Goal: Communication & Community: Answer question/provide support

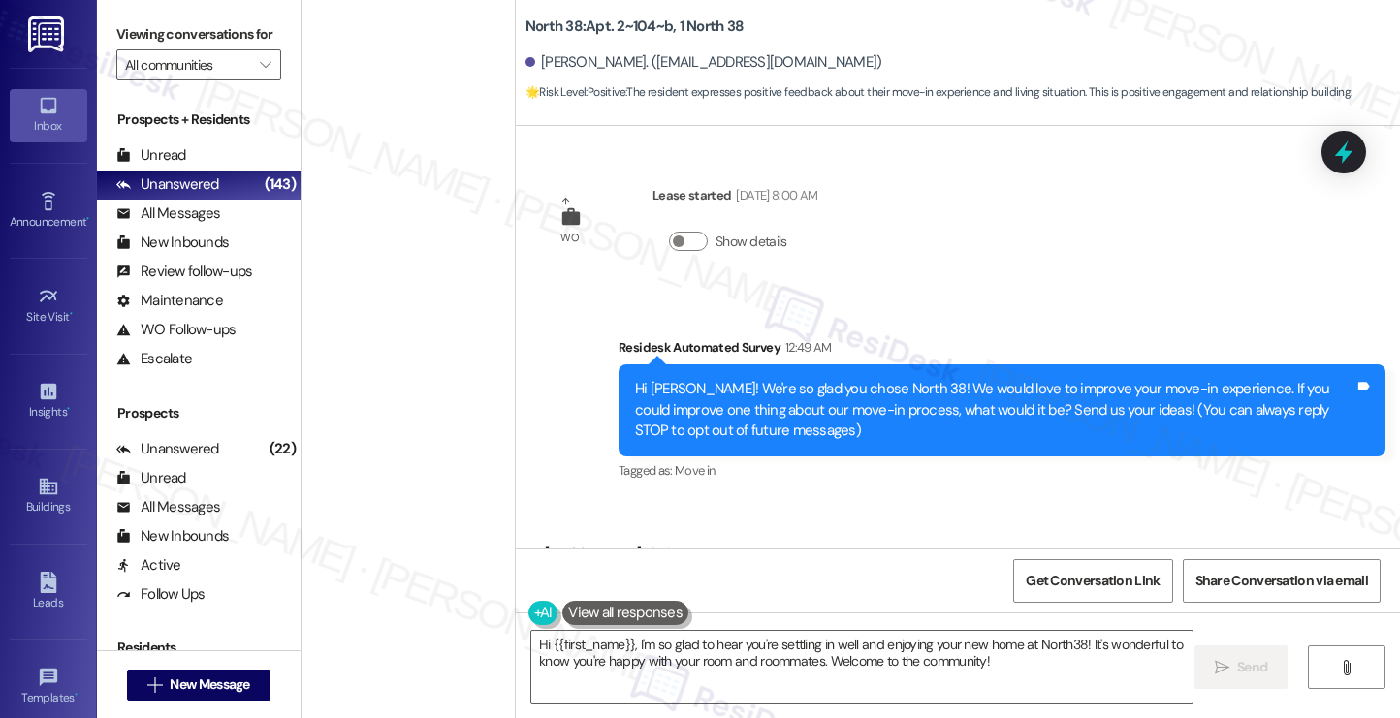
scroll to position [115, 0]
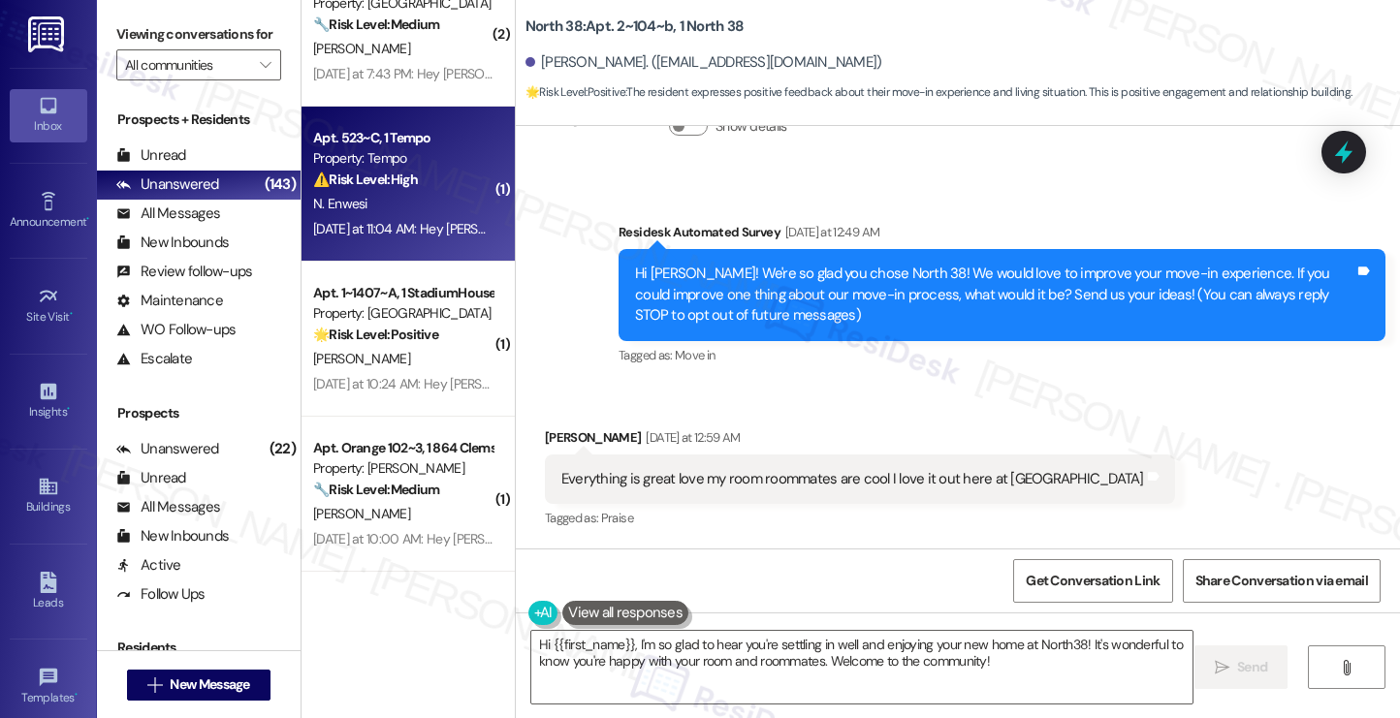
click at [458, 193] on div "N. Enwesi" at bounding box center [402, 204] width 183 height 24
type textarea "Hi {{first_name}}, I'm so glad to hear you're settling in well and enjoying you…"
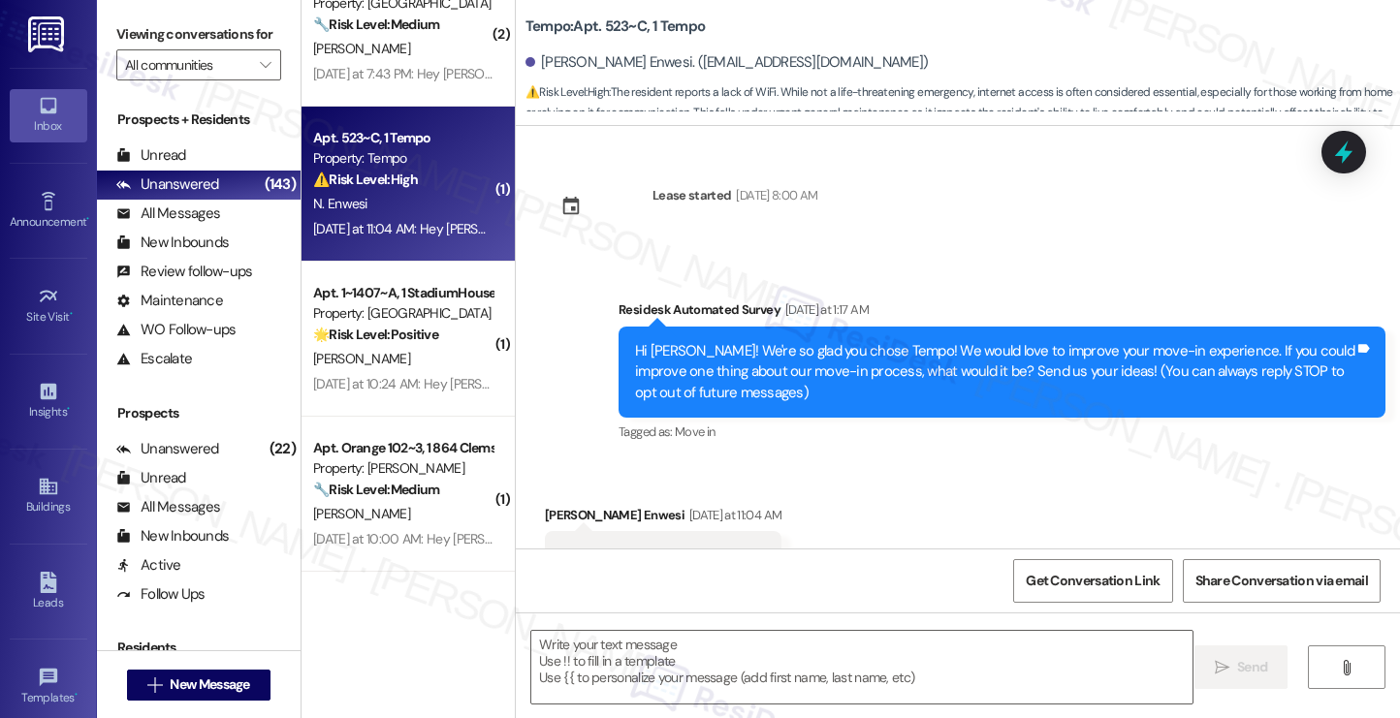
scroll to position [76, 0]
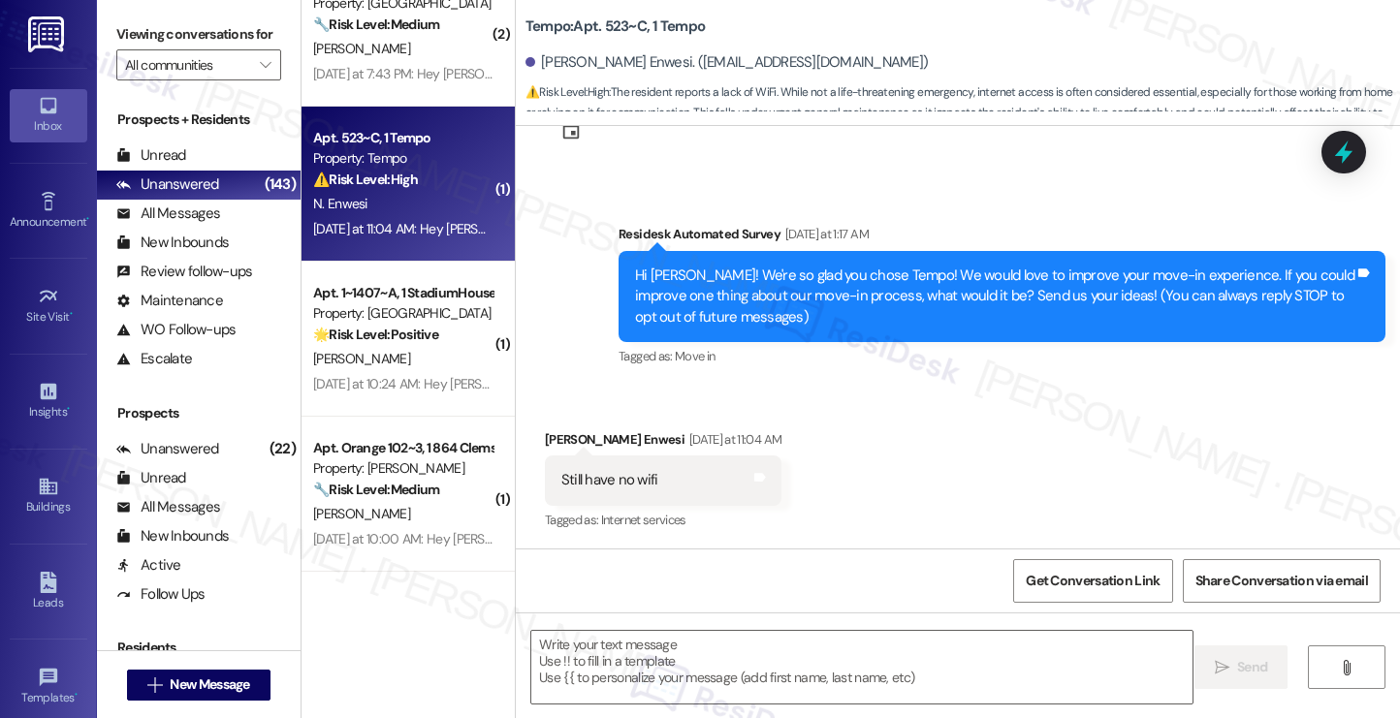
type textarea "Fetching suggested responses. Please feel free to read through the conversation…"
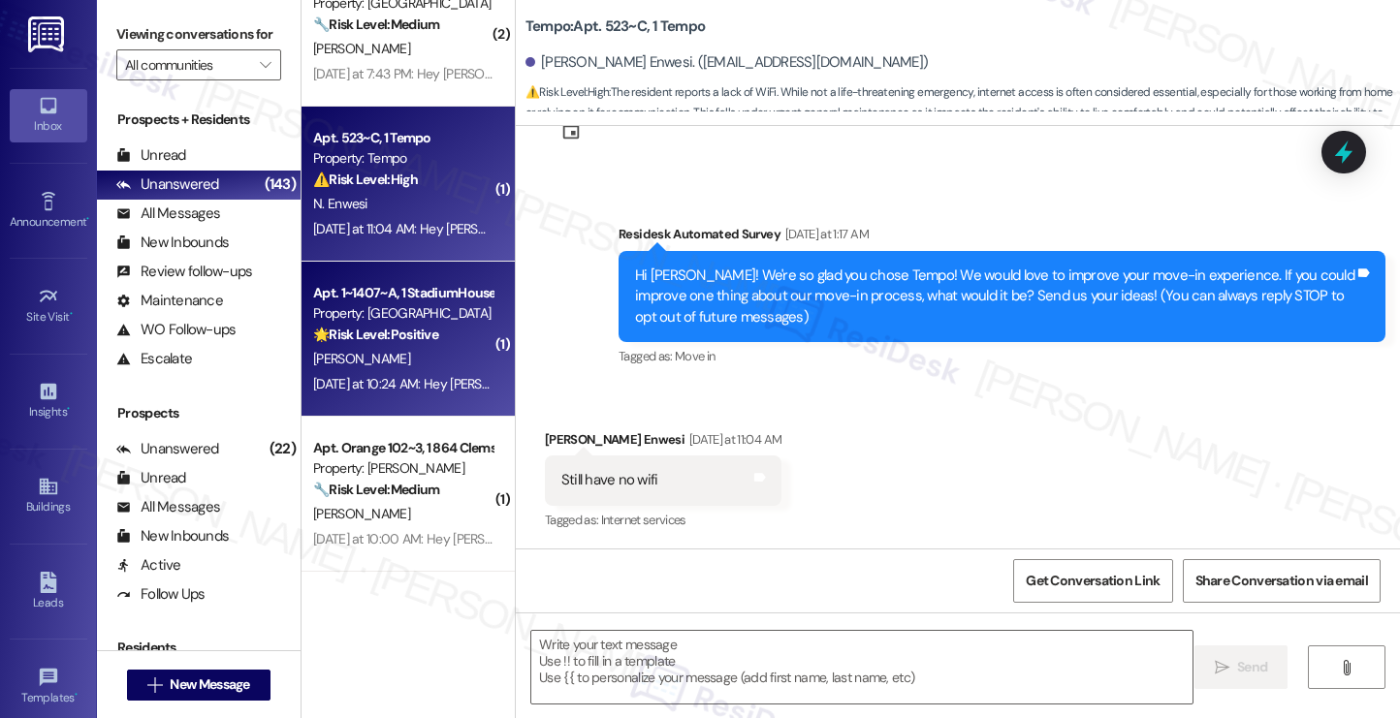
click at [421, 368] on div "K. Hutto" at bounding box center [402, 359] width 183 height 24
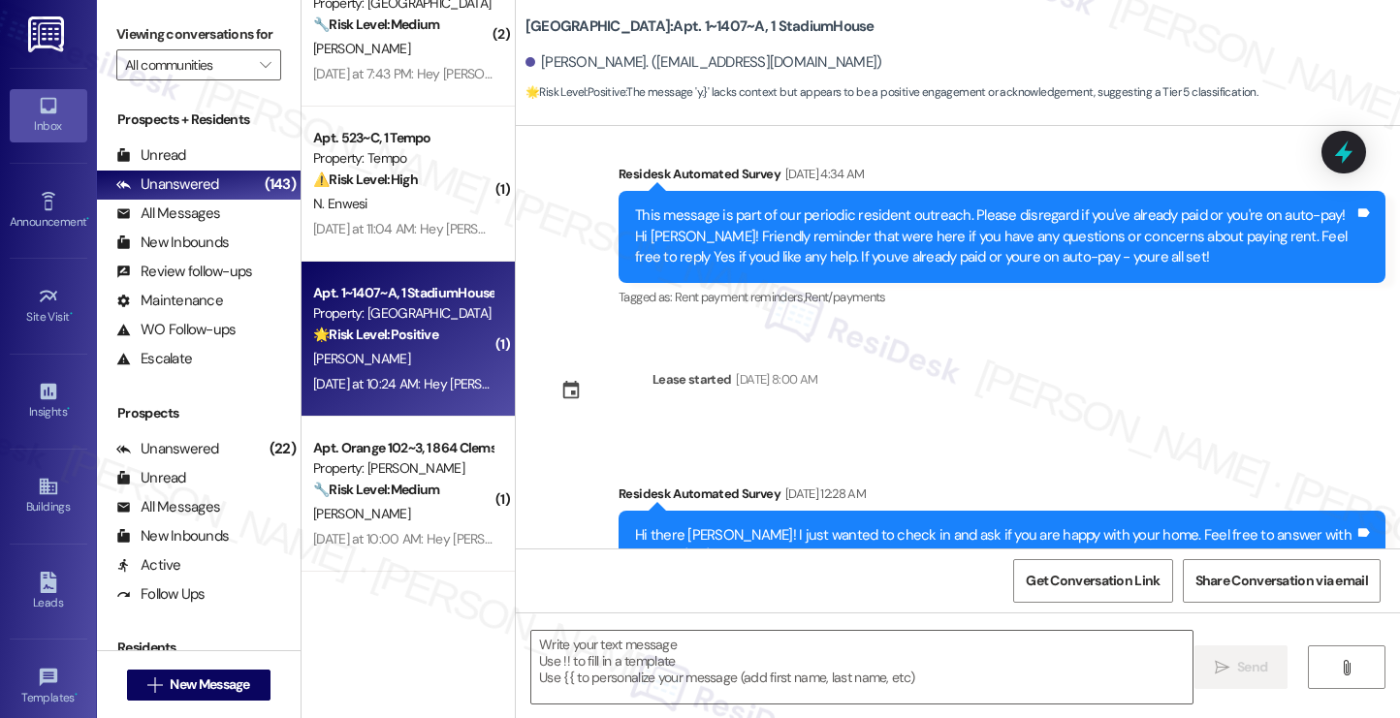
type textarea "Fetching suggested responses. Please feel free to read through the conversation…"
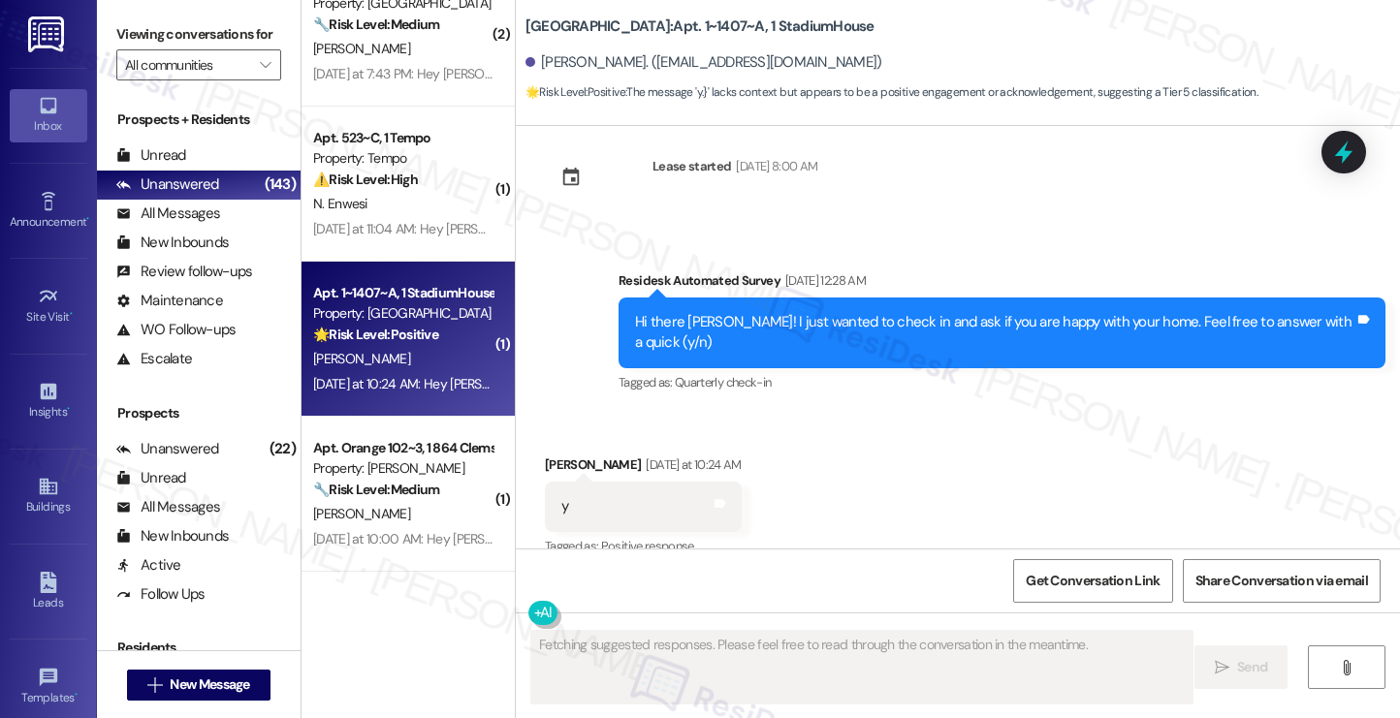
scroll to position [1286, 0]
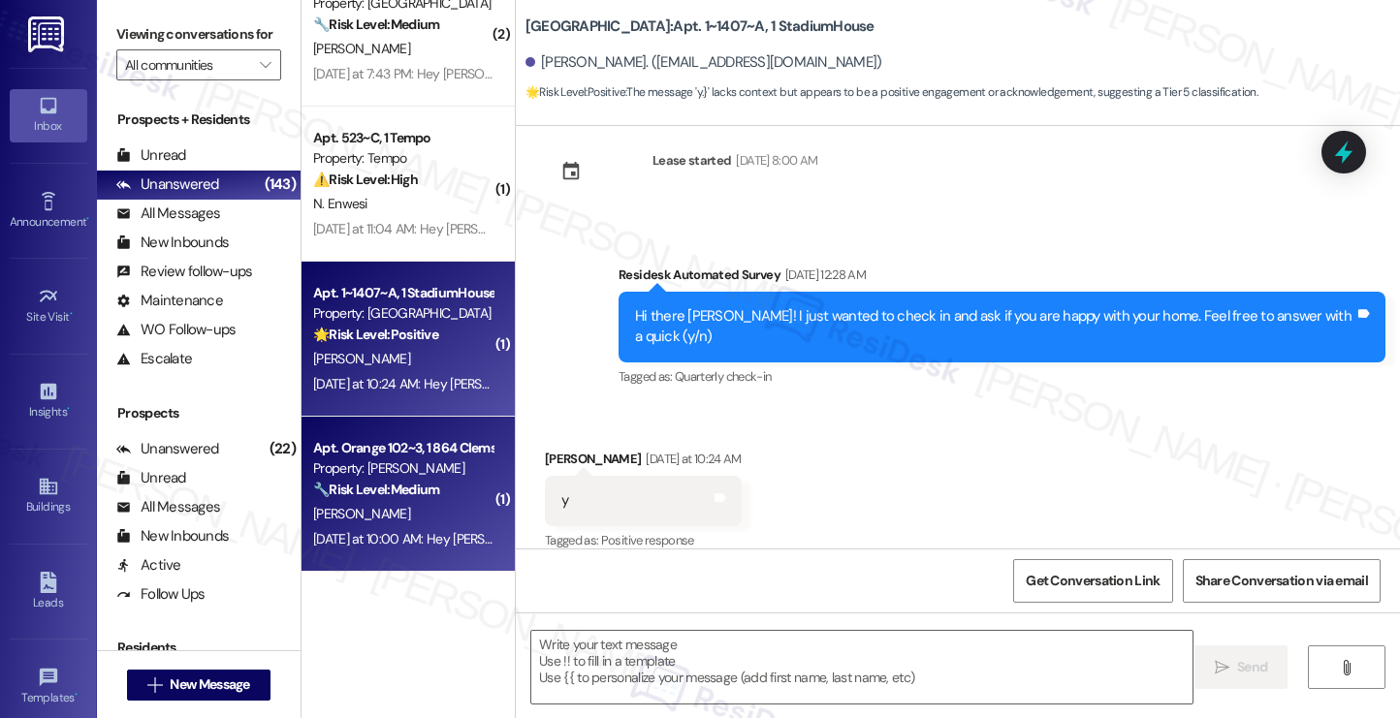
click at [481, 477] on div "Apt. Orange 102~3, 1 864 Clemson Property: Tiger Towne 🔧 Risk Level: Medium The…" at bounding box center [407, 494] width 213 height 155
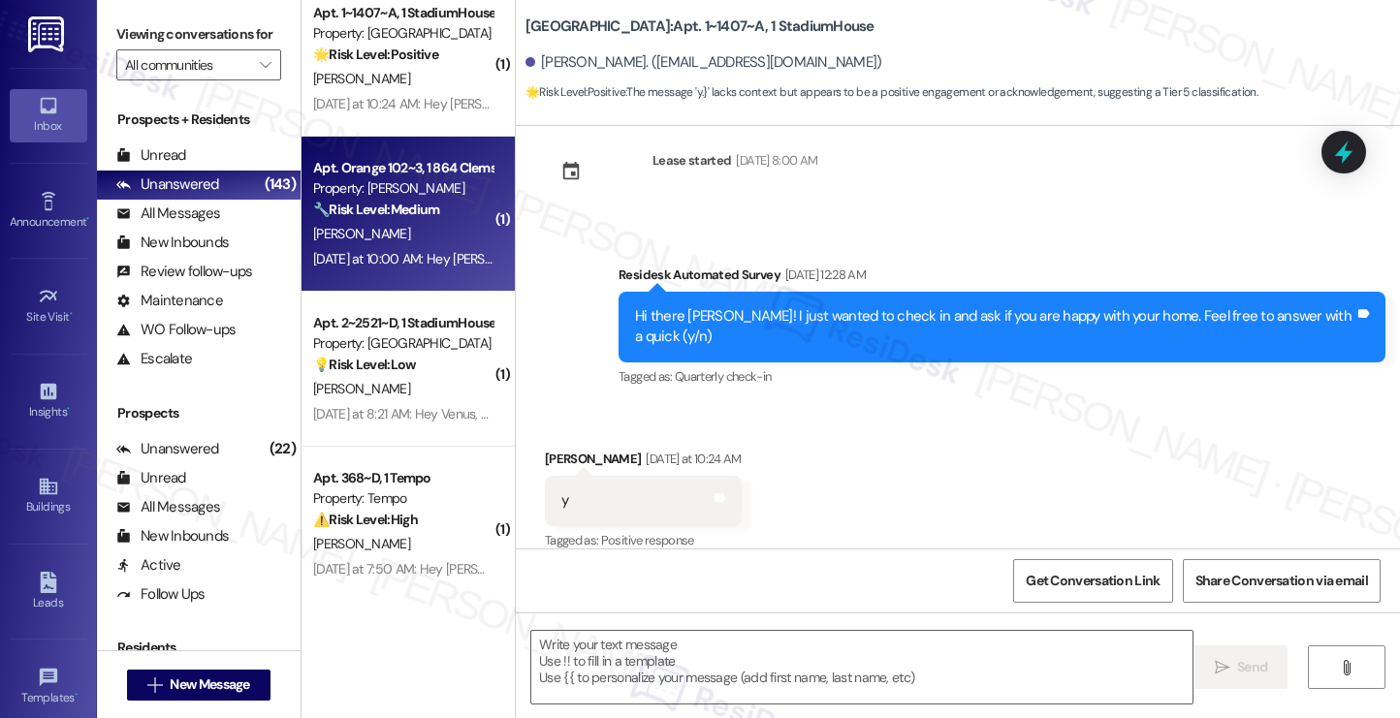
scroll to position [6758, 0]
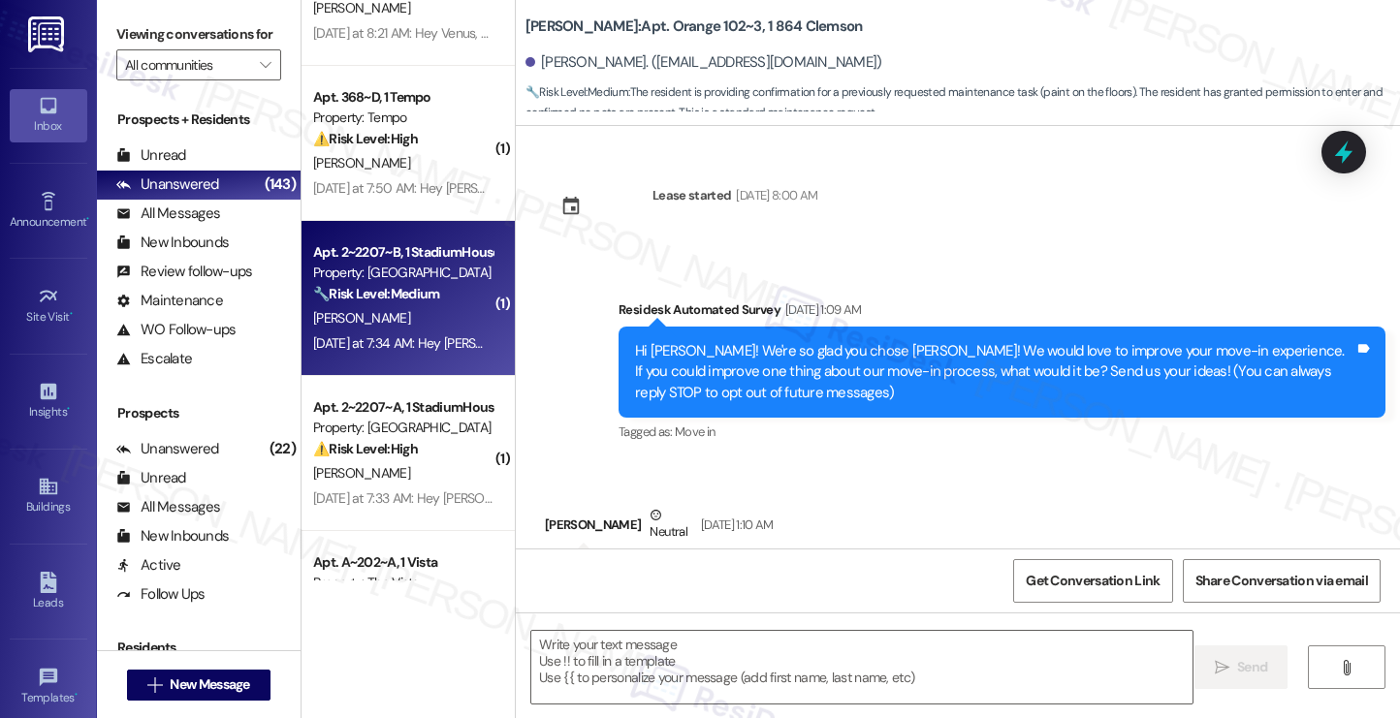
click at [461, 308] on div "M. Modlin" at bounding box center [402, 318] width 183 height 24
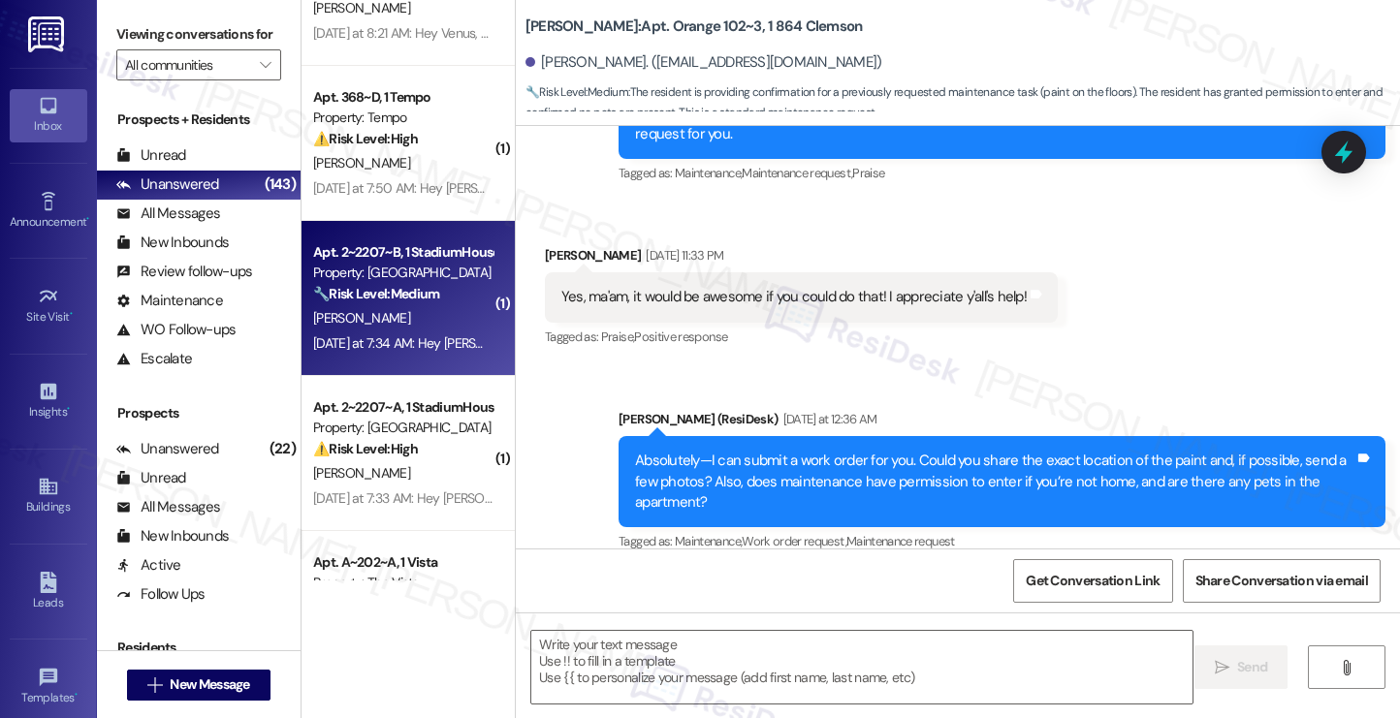
scroll to position [1543, 0]
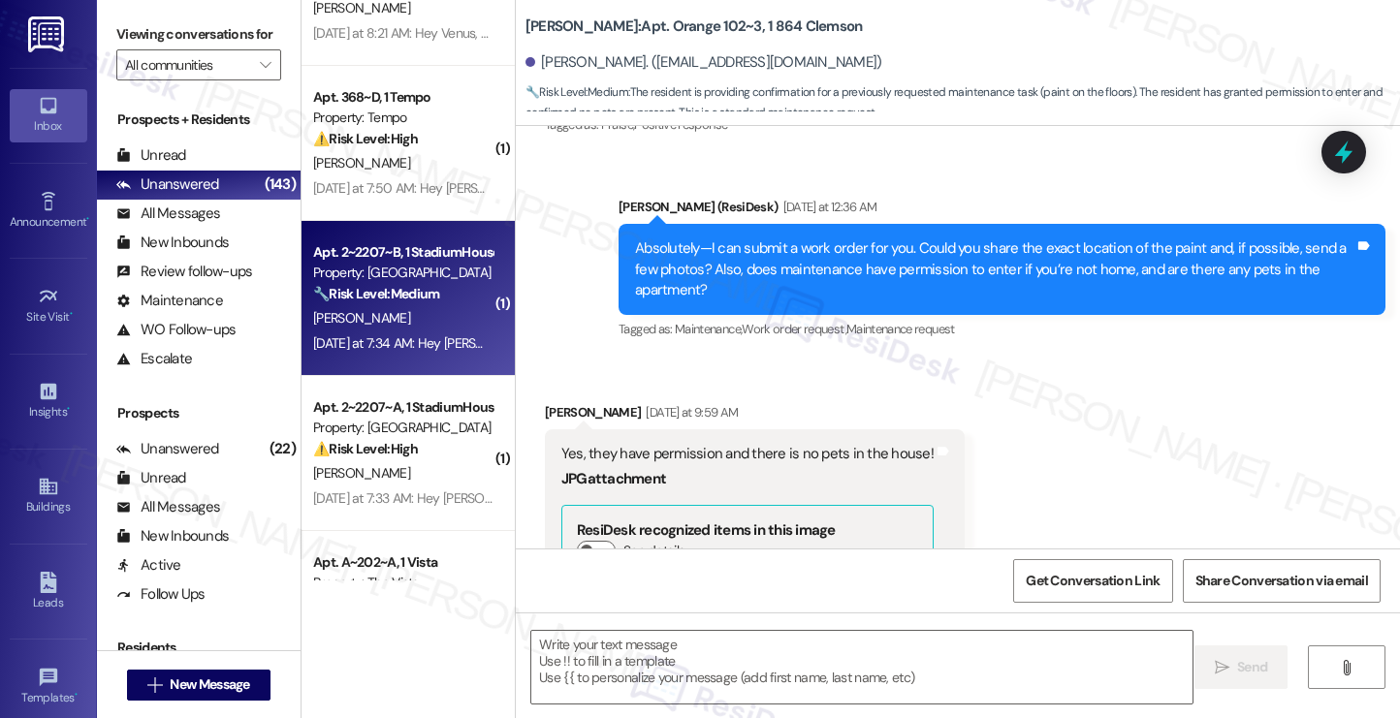
type textarea "Fetching suggested responses. Please feel free to read through the conversation…"
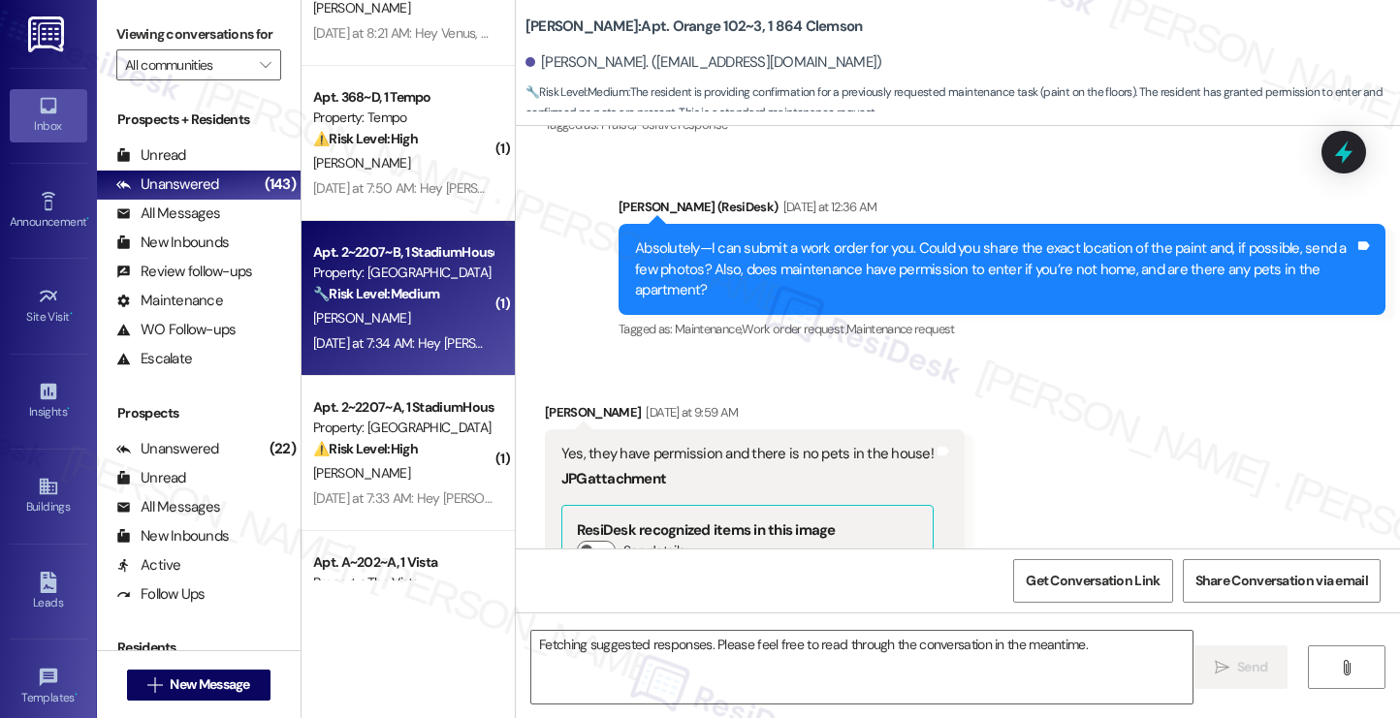
scroll to position [0, 0]
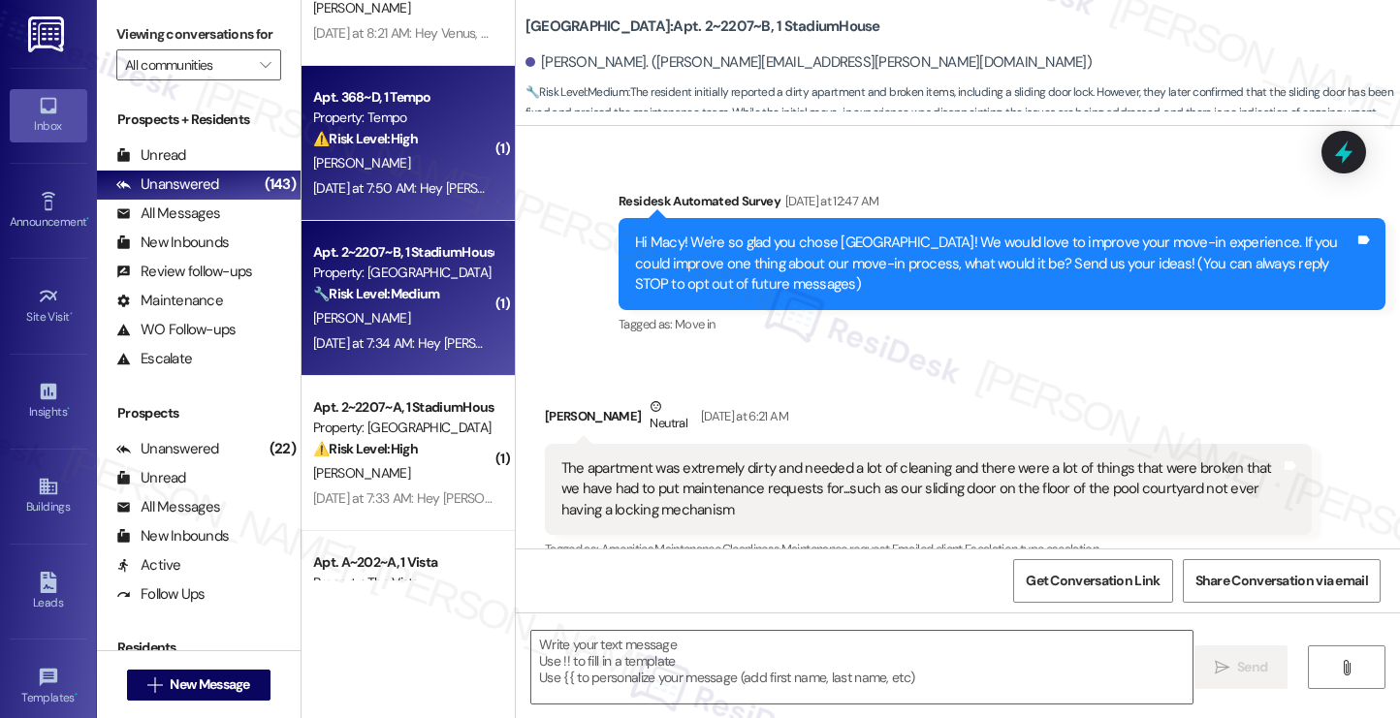
click at [352, 167] on span "J. Baghirov" at bounding box center [361, 162] width 97 height 17
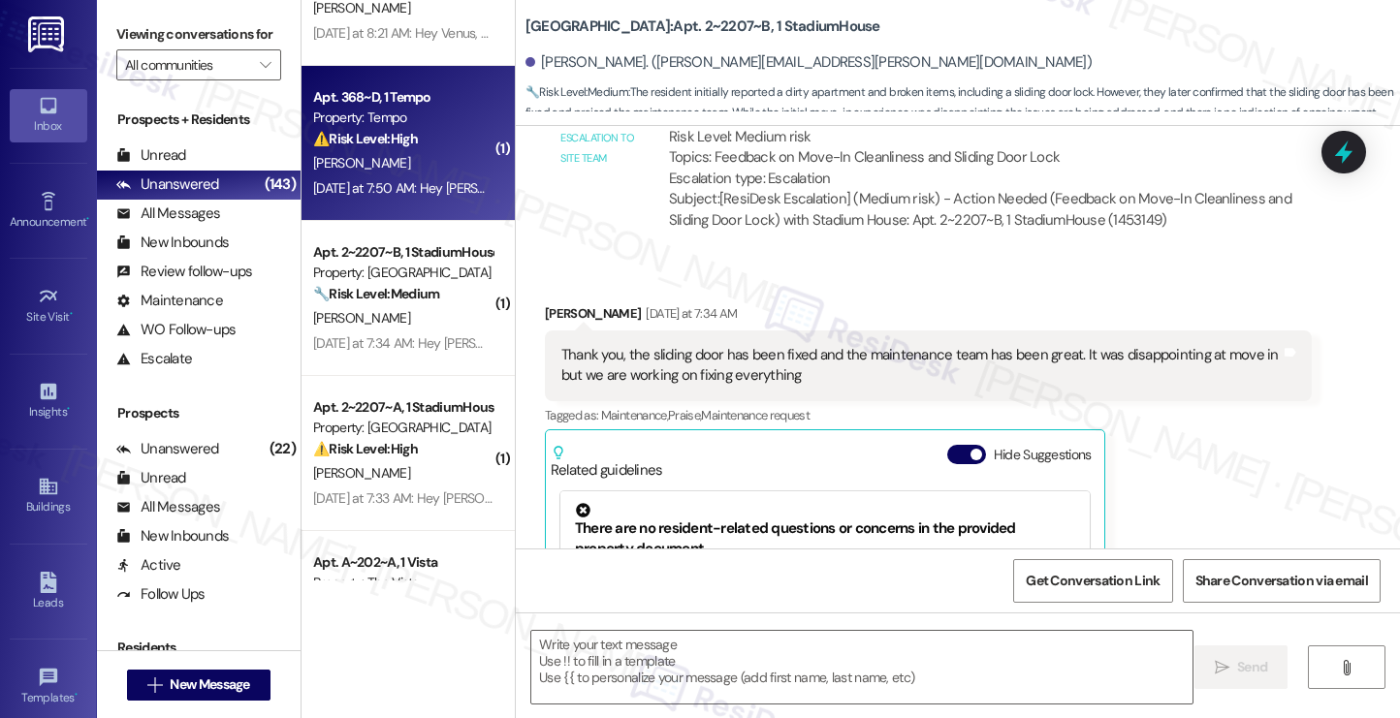
scroll to position [1117, 0]
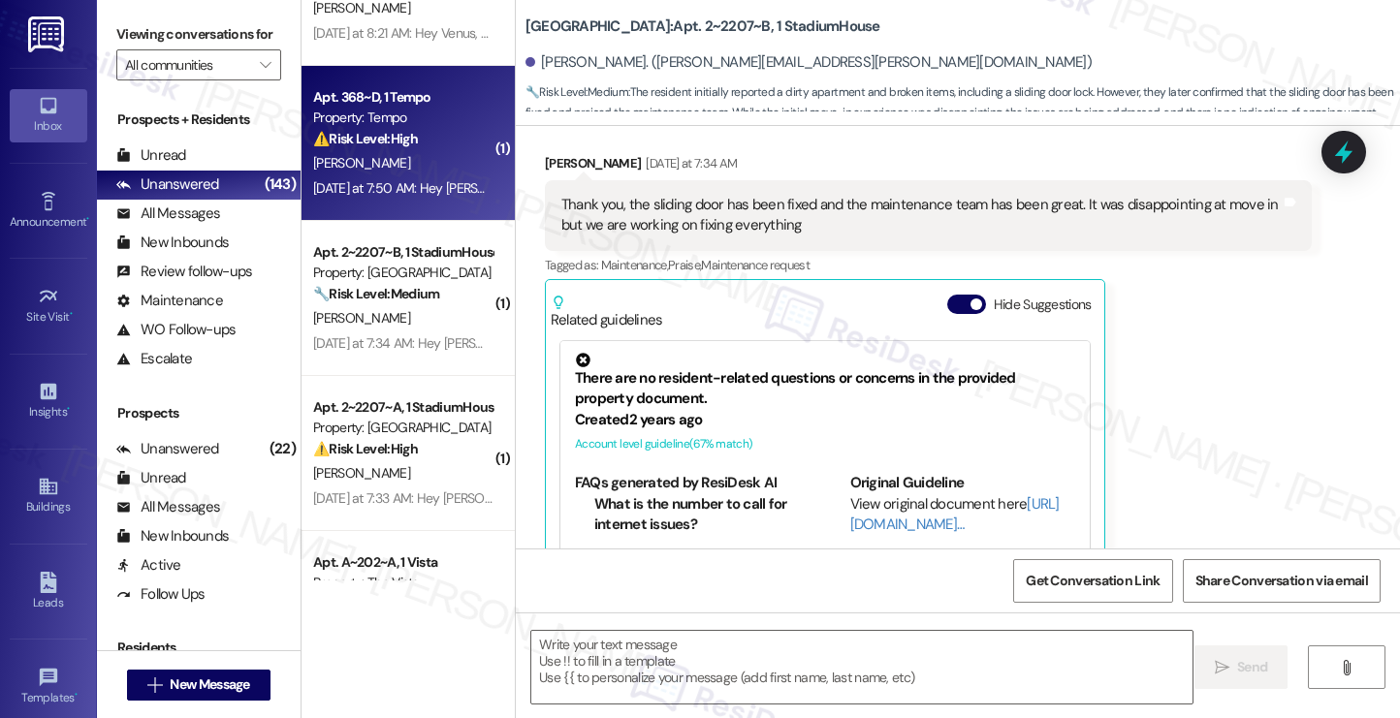
type textarea "Fetching suggested responses. Please feel free to read through the conversation…"
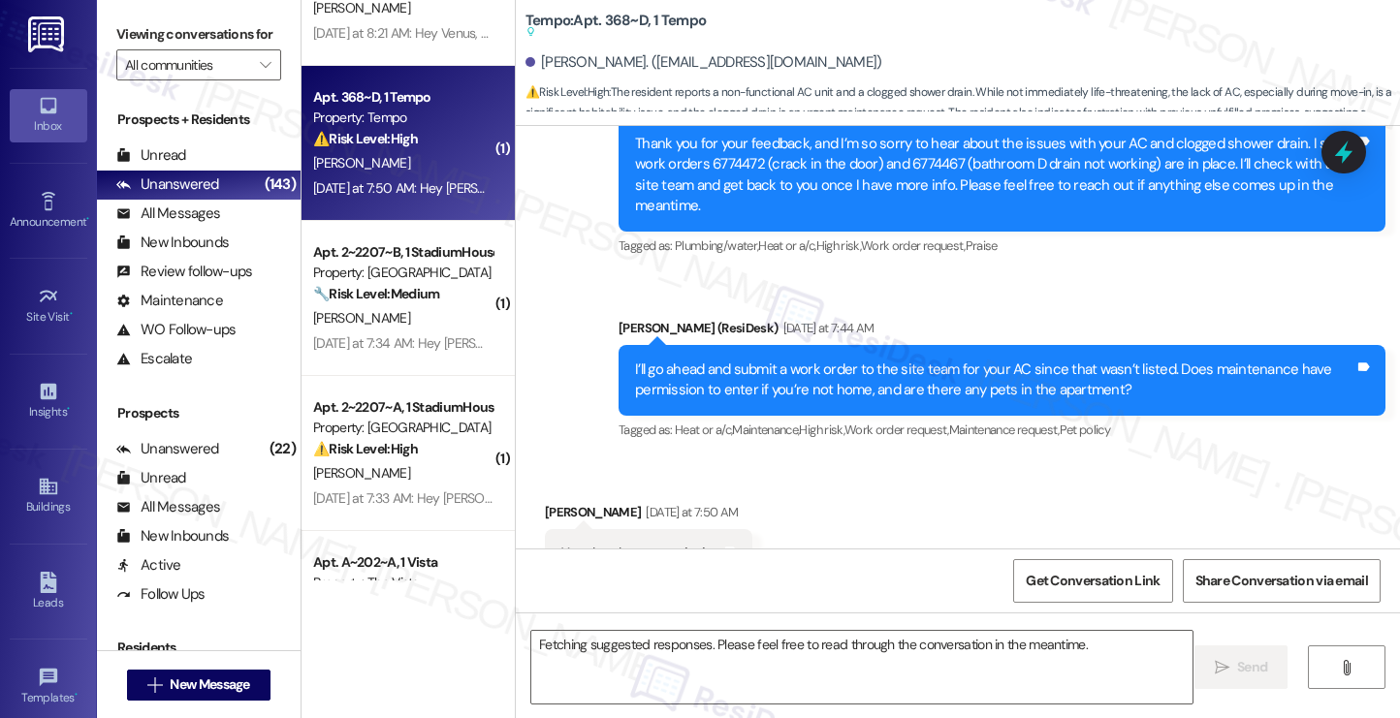
scroll to position [786, 0]
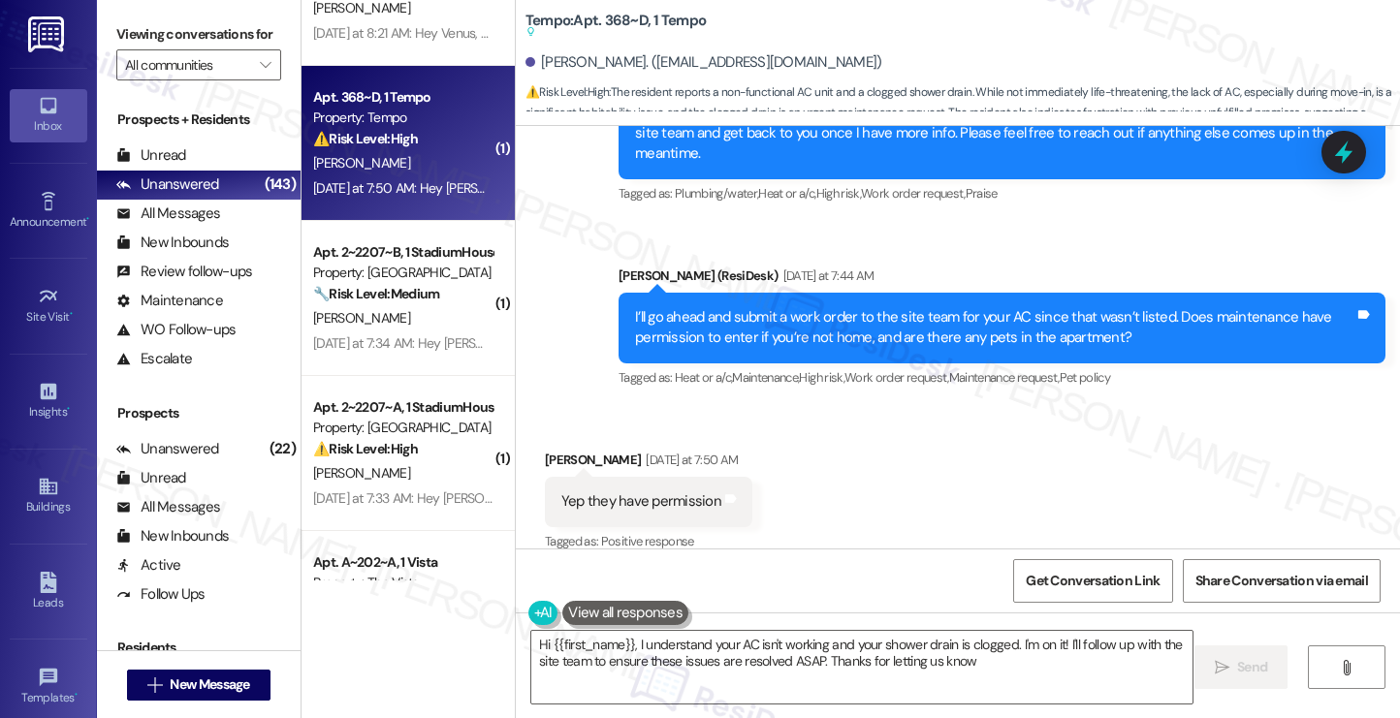
type textarea "Hi {{first_name}}, I understand your AC isn't working and your shower drain is …"
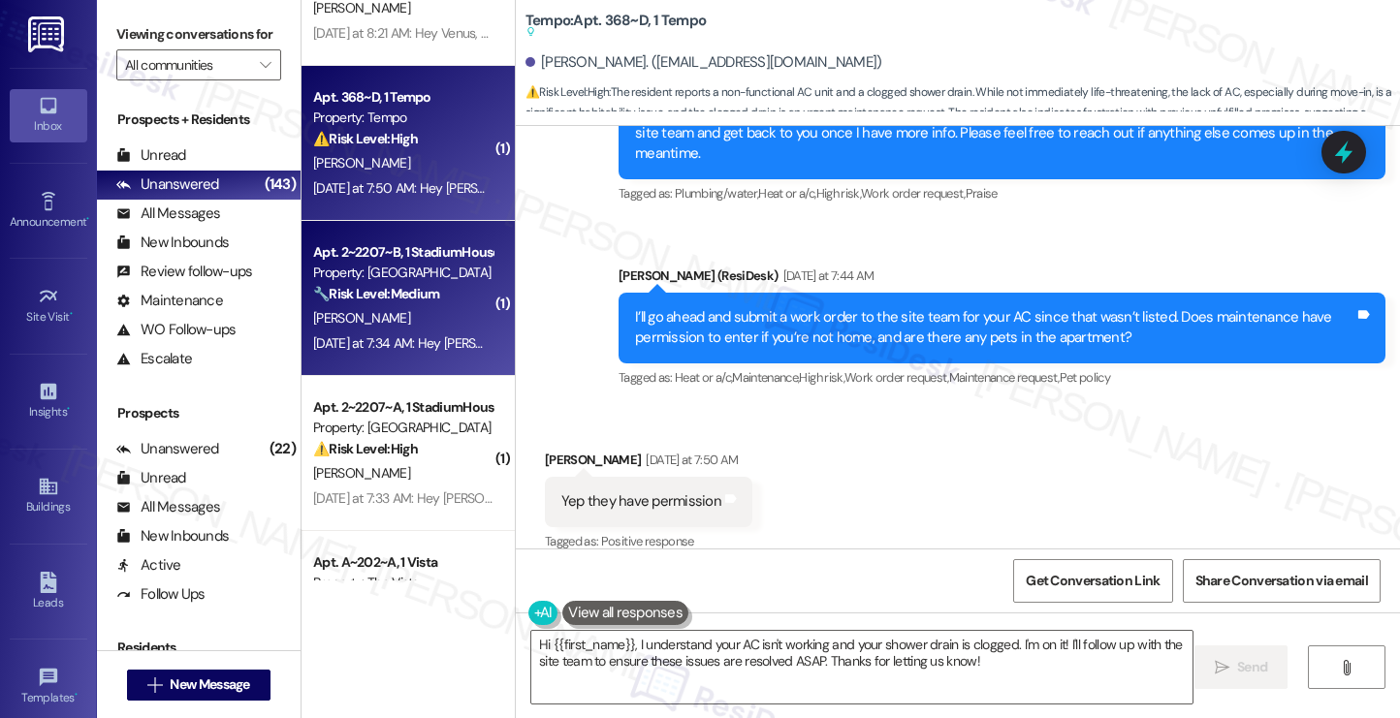
click at [411, 268] on div "Property: [GEOGRAPHIC_DATA]" at bounding box center [402, 273] width 179 height 20
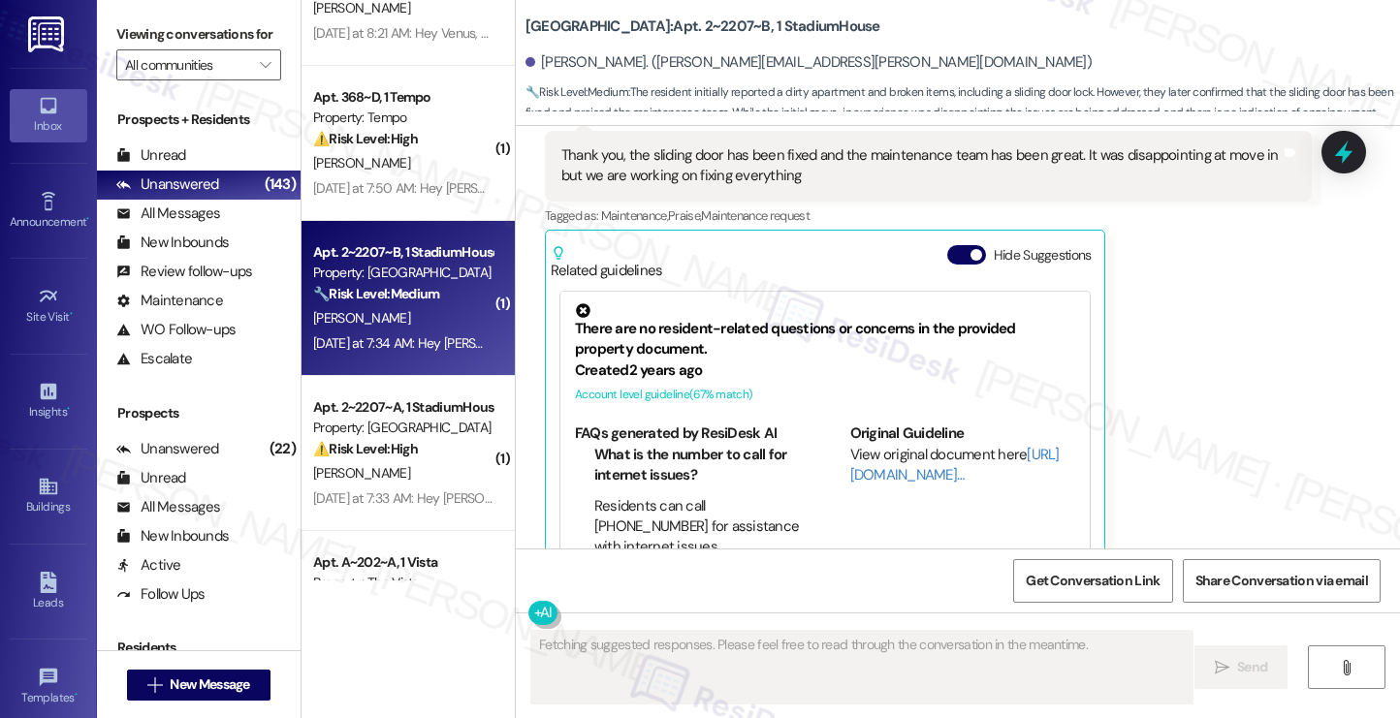
scroll to position [1207, 0]
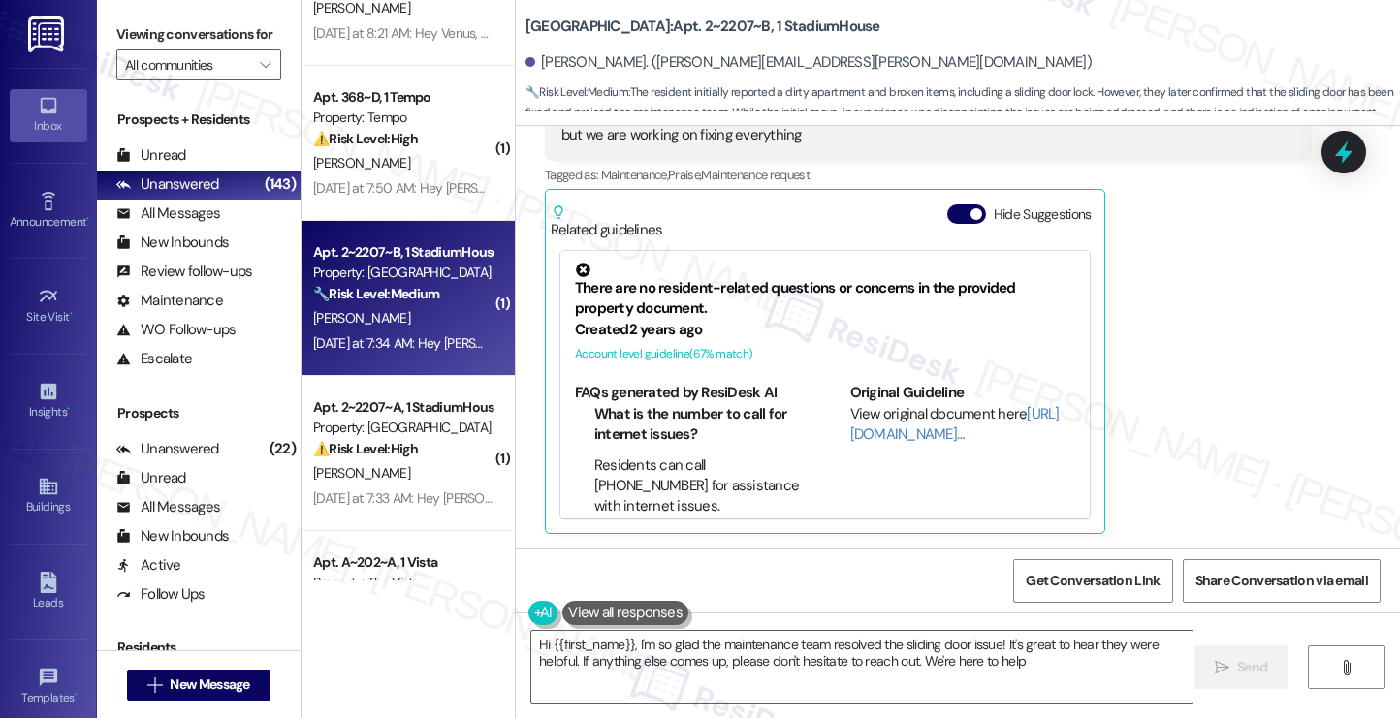
type textarea "Hi {{first_name}}, I'm so glad the maintenance team resolved the sliding door i…"
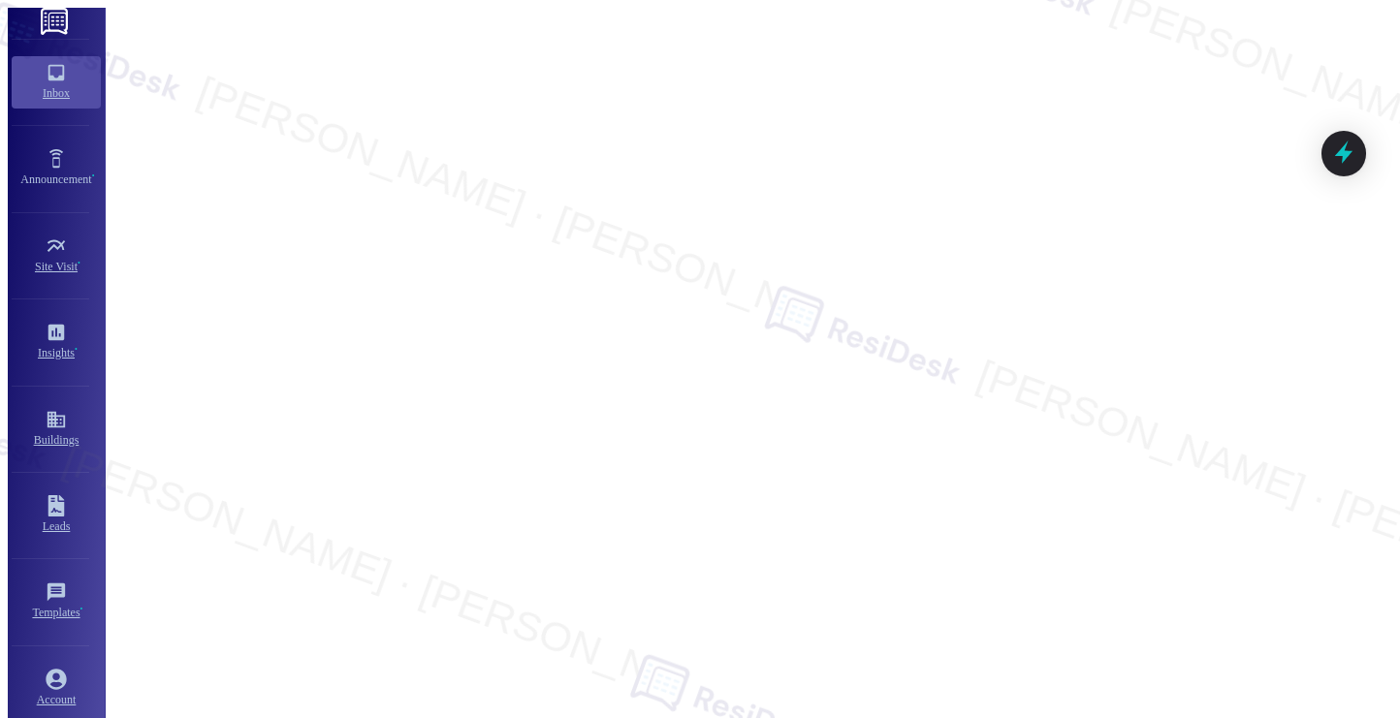
type textarea "Fetching suggested responses. Please feel free to read through the conversation…"
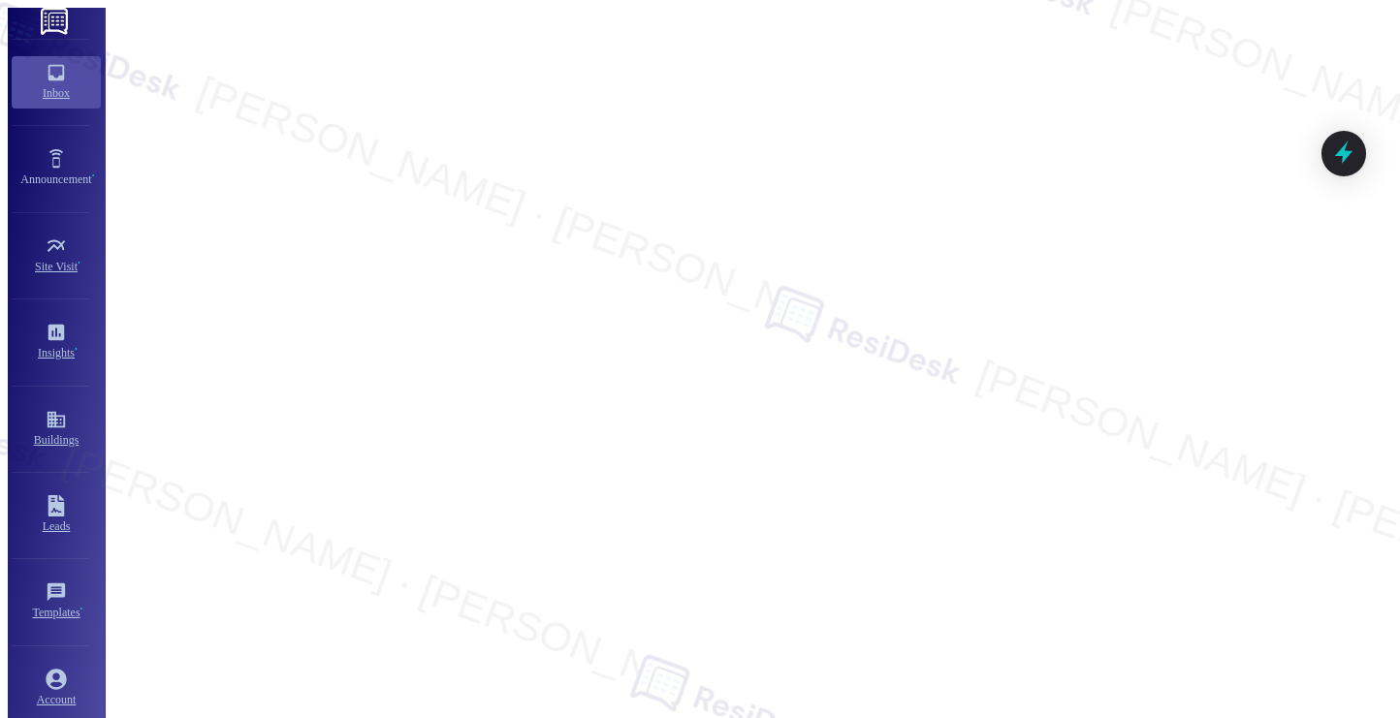
type textarea "Fetching suggested responses. Please feel free to read through the conversation…"
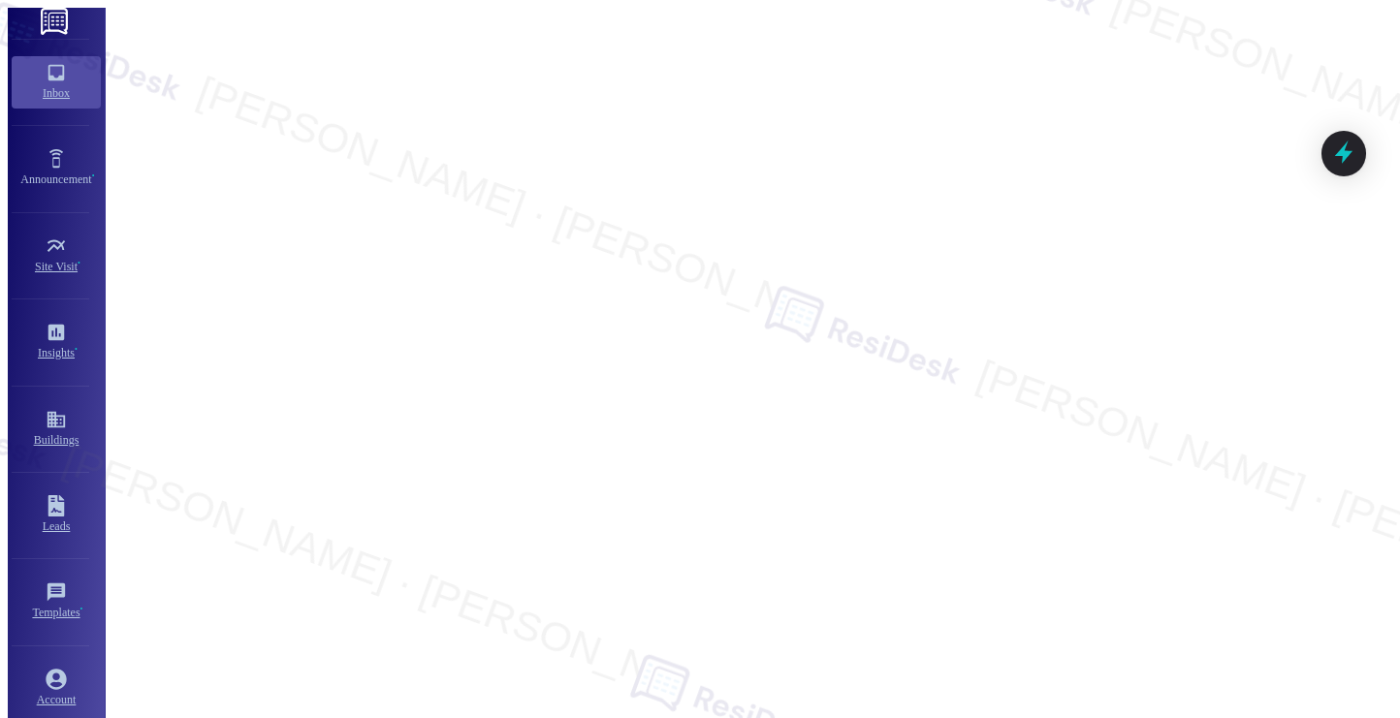
type textarea "Fetching suggested responses. Please feel free to read through the conversation…"
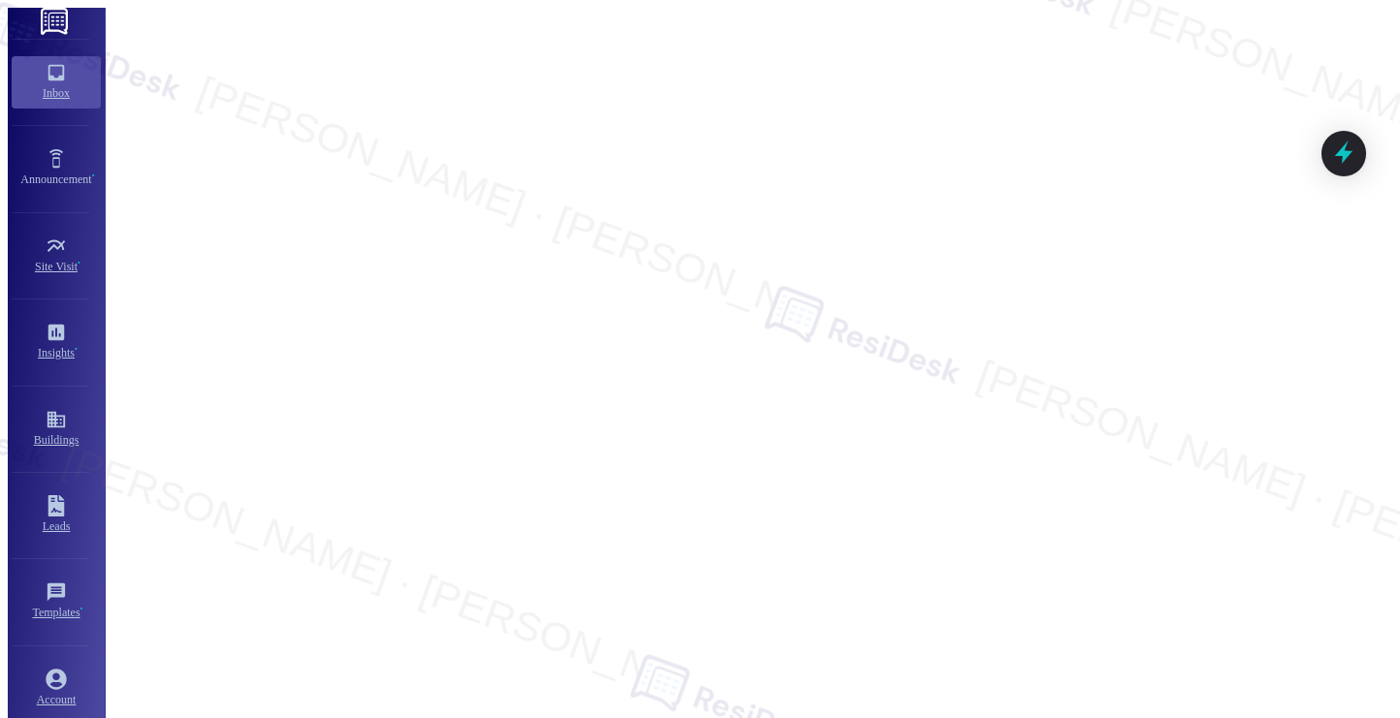
scroll to position [659, 0]
type textarea "Hi {{first_name}}, I understand your concern about the cleanliness of your apar…"
type textarea "Hi {{first_name}}, I understand you're having trouble with your parking permit.…"
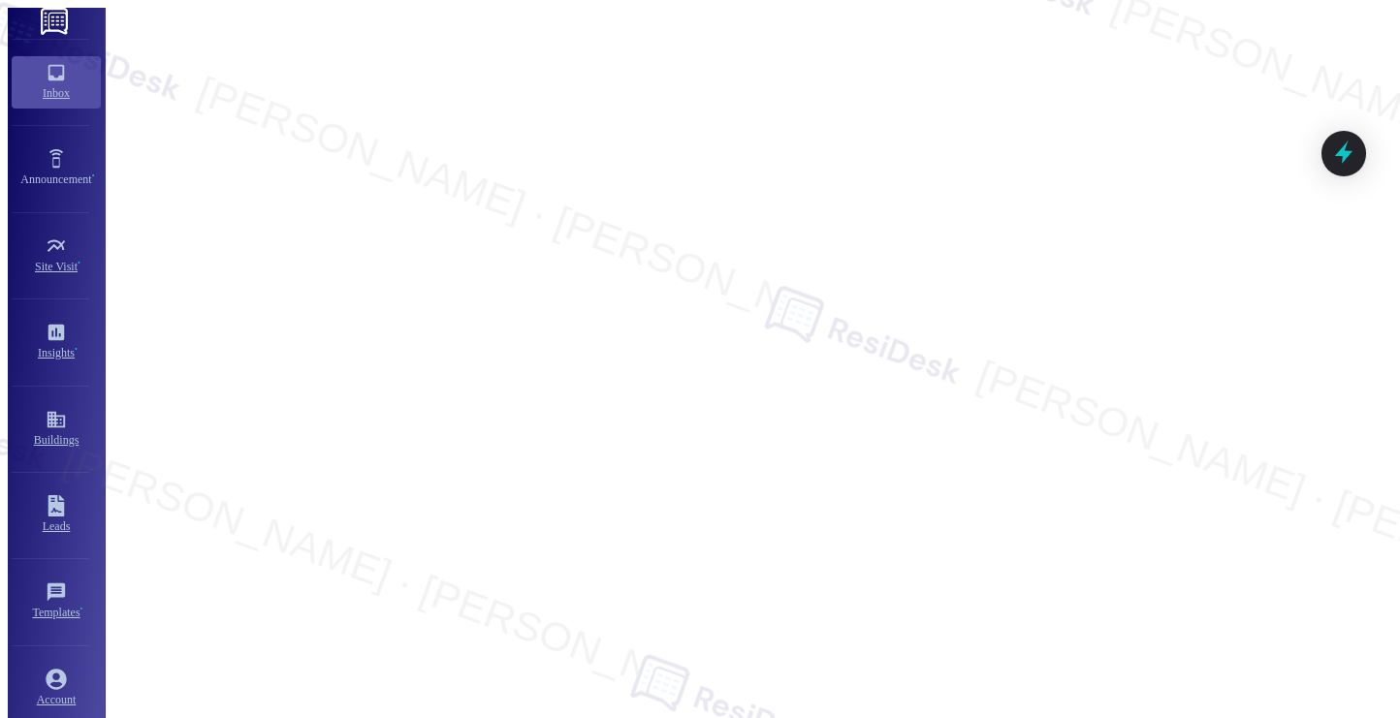
type textarea "Hi {{first_name}}, I understand your concern about the cleanliness of your apar…"
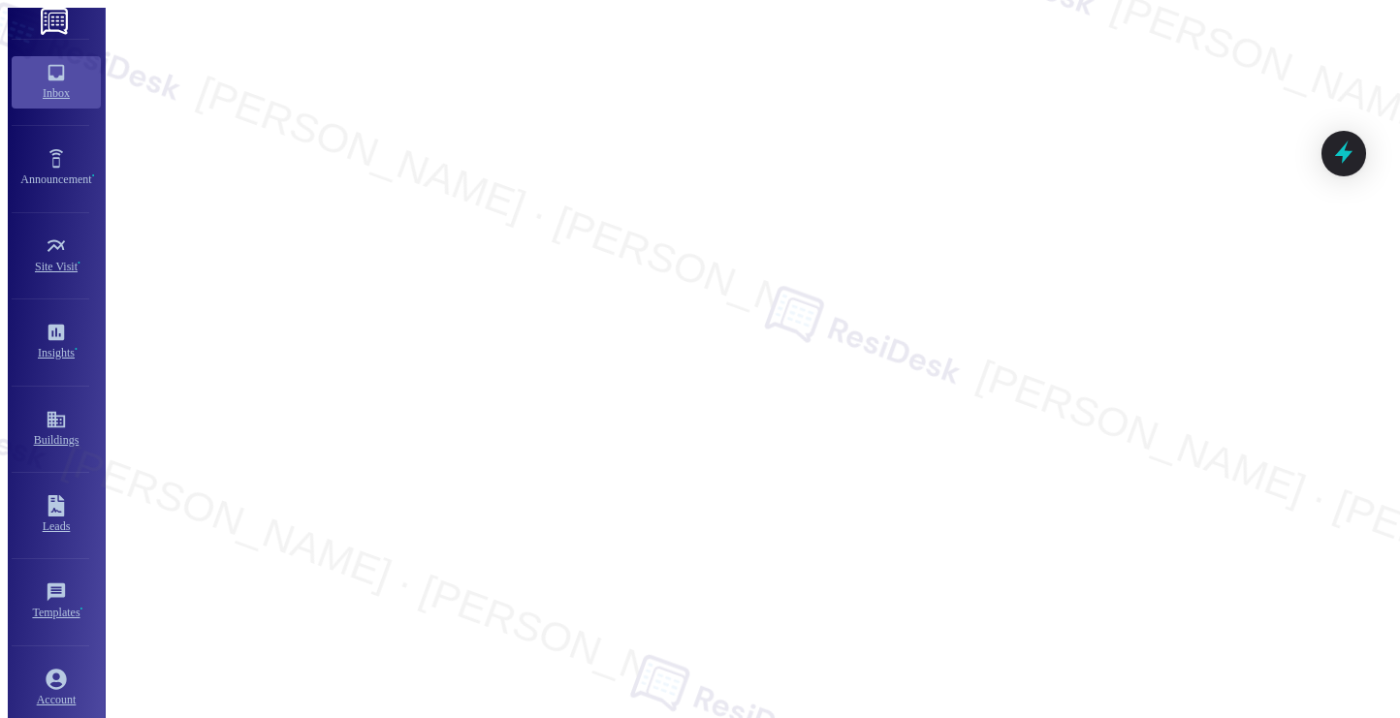
type textarea "Hi {{first_name}}, I understand your concern about the cleanliness of your apar…"
type textarea "Fetching suggested responses. Please feel free to read through the conversation…"
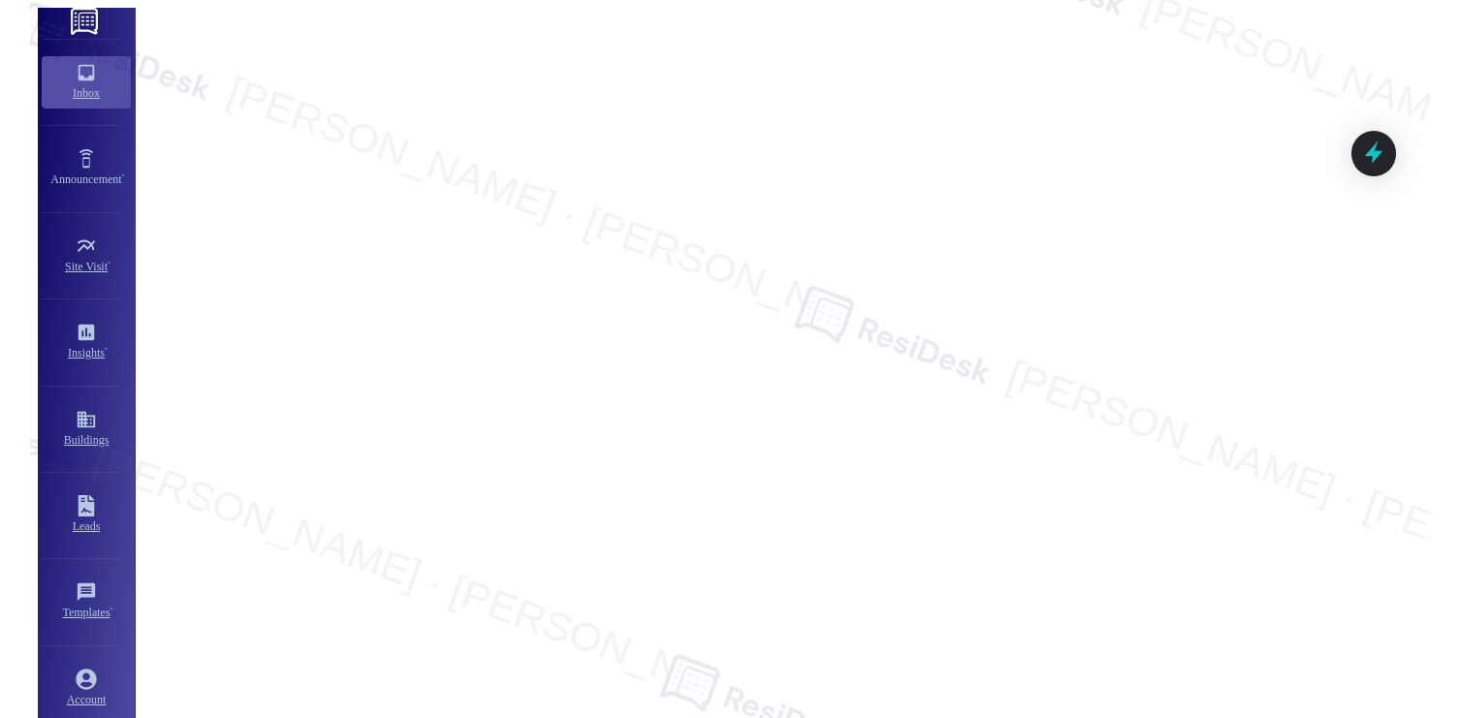
scroll to position [2052, 0]
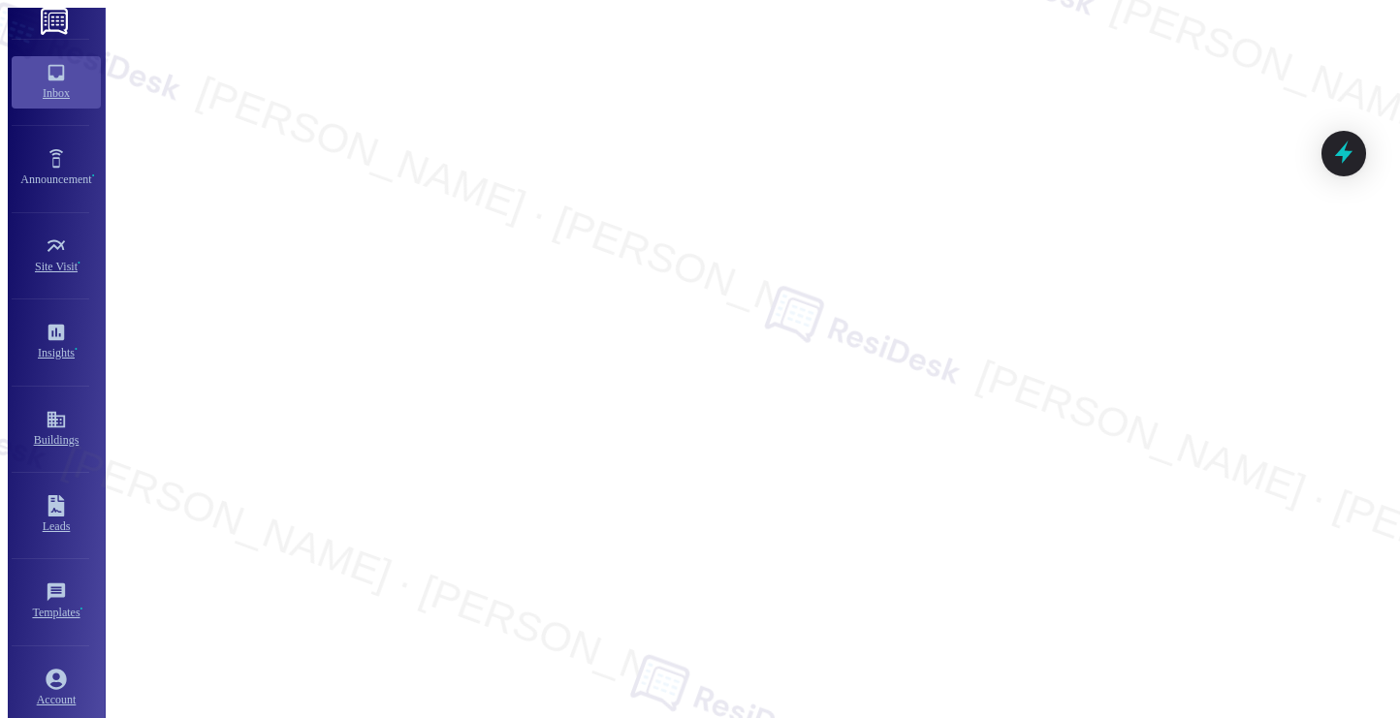
type textarea "That's wonderful to hear, {{first_name}}! I'm so glad you're enjoying [PERSON_N…"
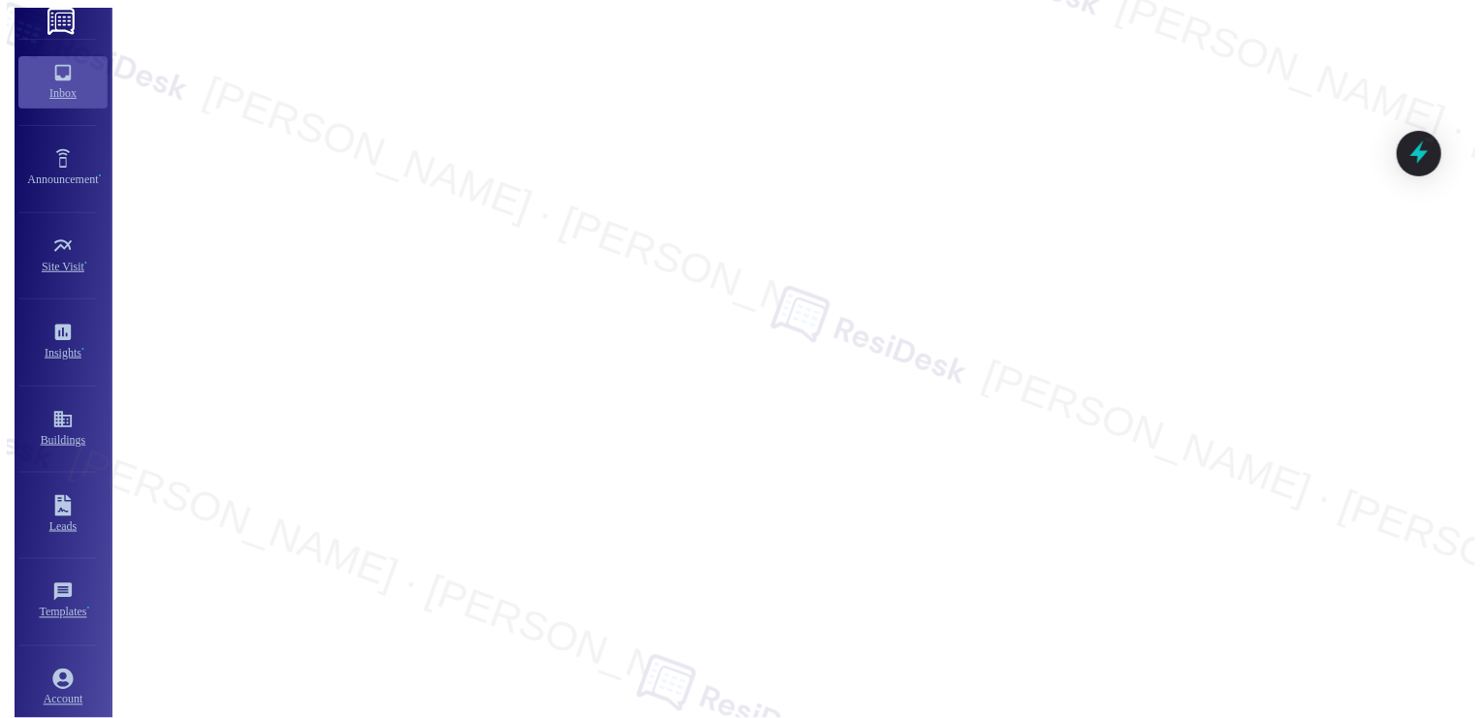
scroll to position [2010, 0]
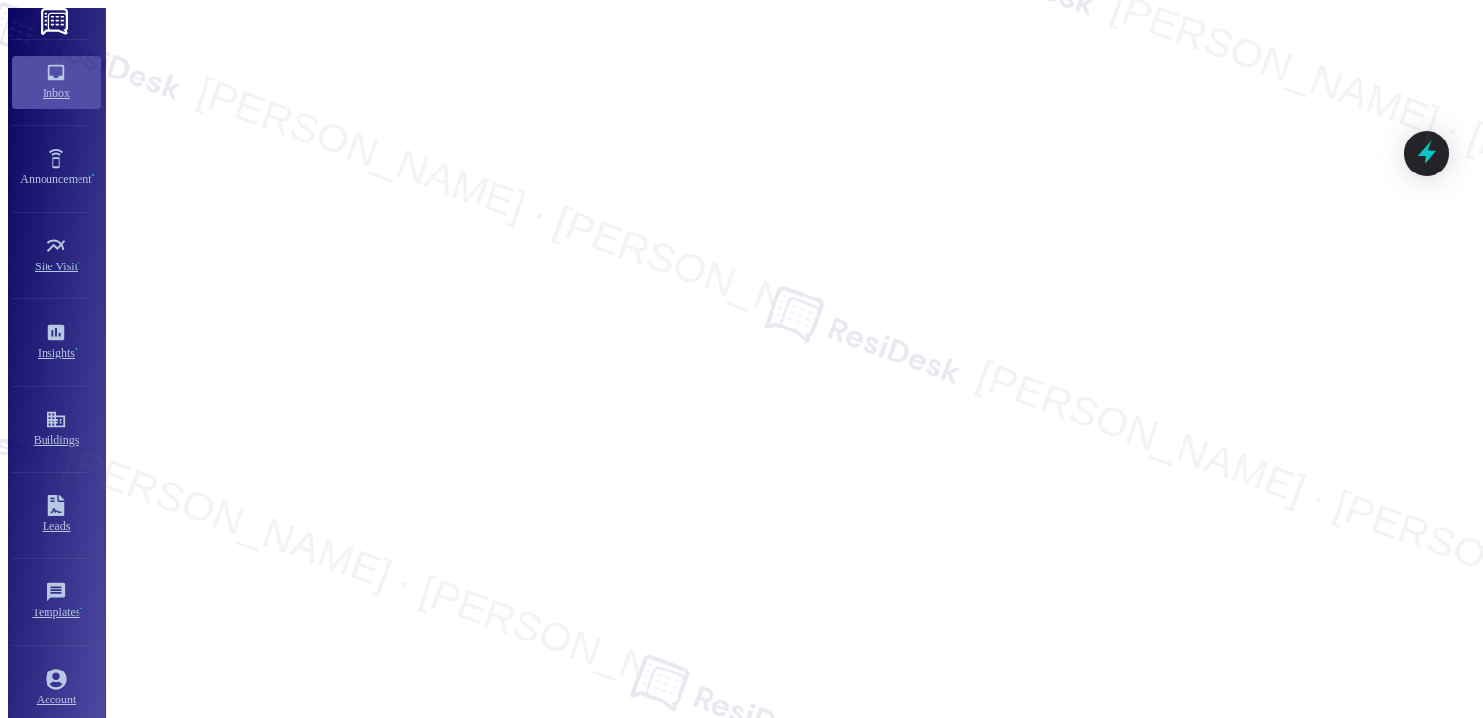
type textarea "Fetching suggested responses. Please feel free to read through the conversation…"
type textarea "Hi {{first_name}}, I'm"
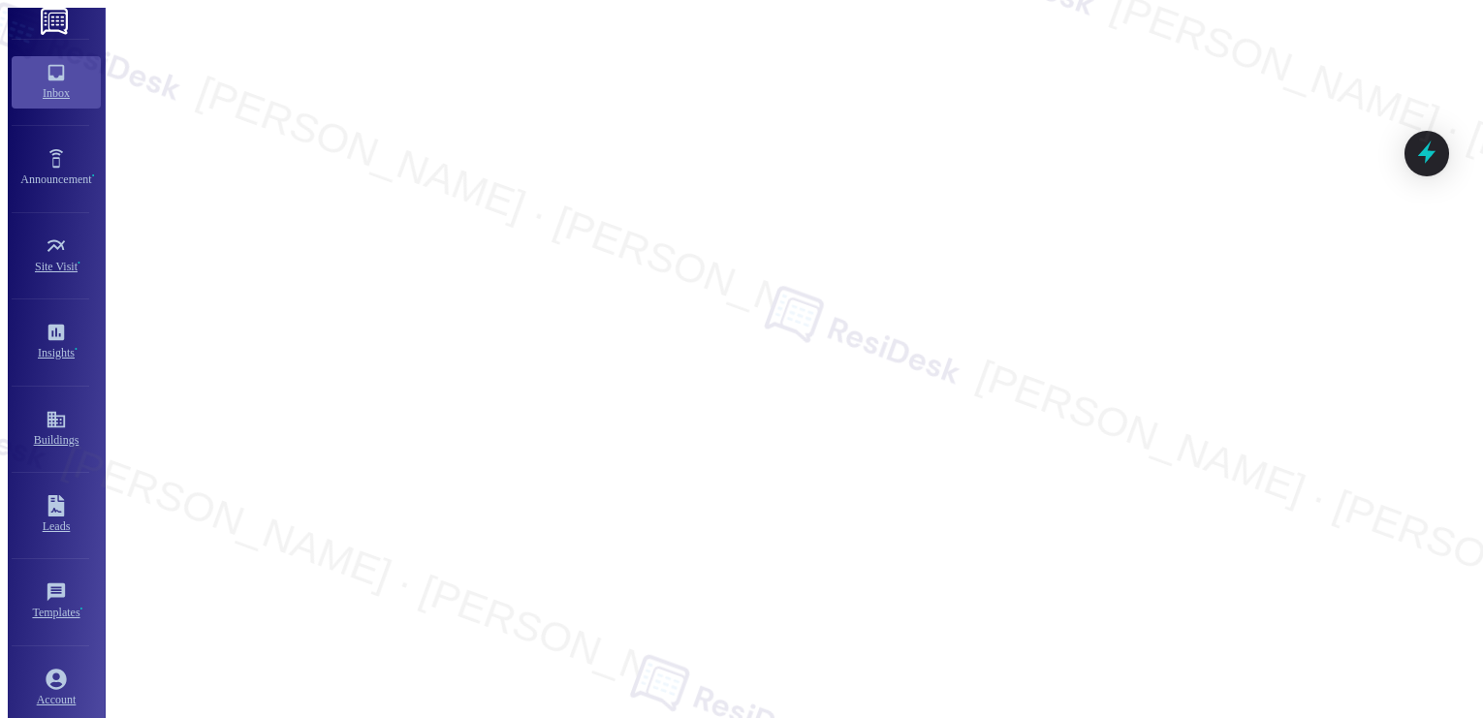
type textarea "Fetching suggested responses. Please feel free to read through the conversation…"
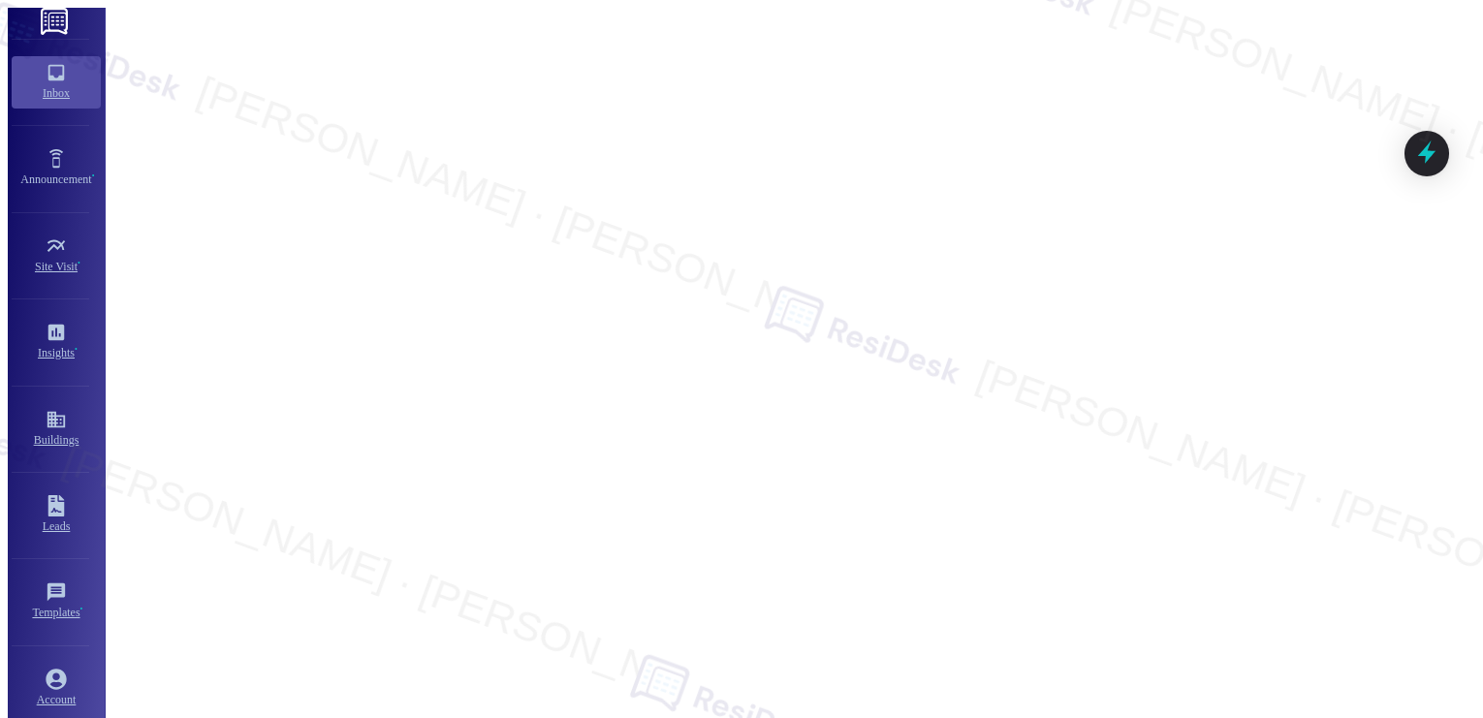
scroll to position [234, 0]
type textarea "Hi {{first_name}}! Thanks for the feedback. I understand the importance of clea…"
type textarea "Hi {{first_name}}! Thanks for the feedback. I understand the need for better co…"
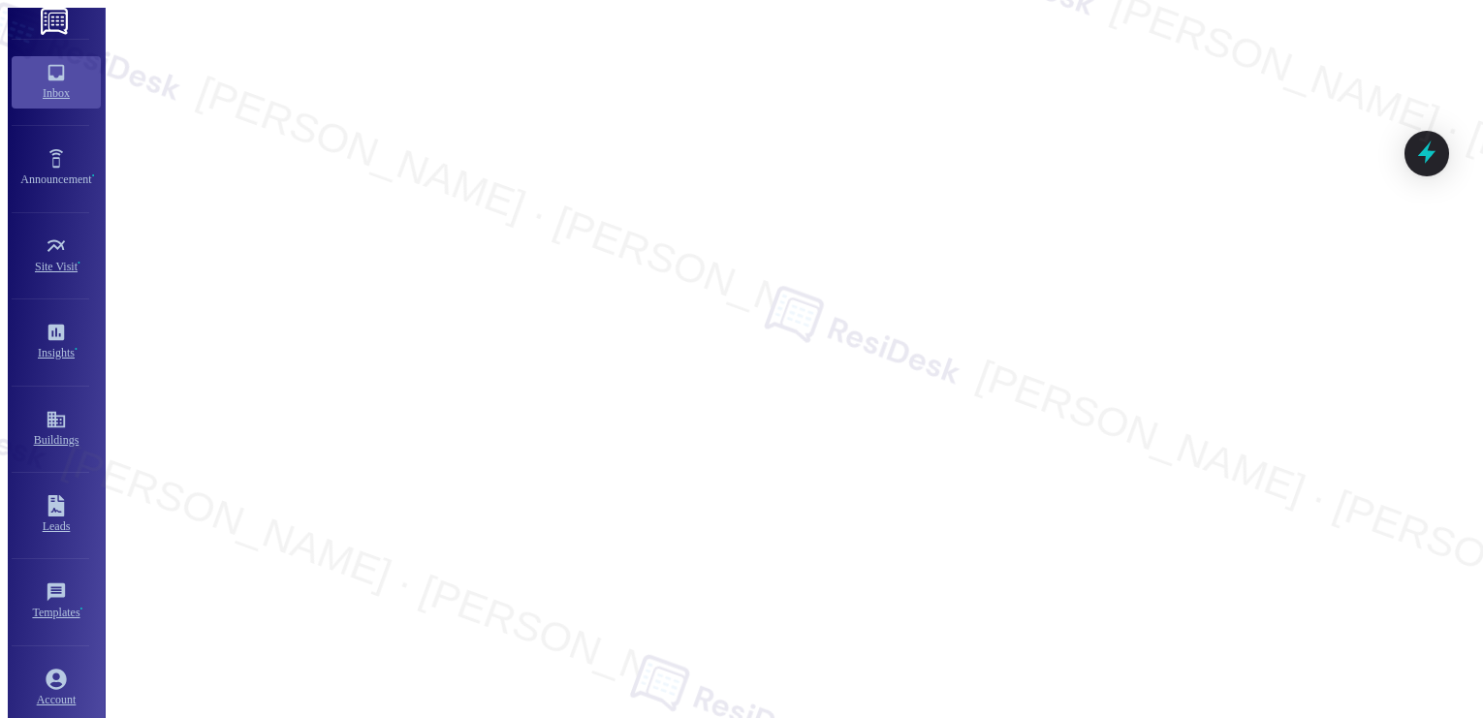
type textarea "Hi {{first_name}}, thank you for the feedback. I understand your frustration. I…"
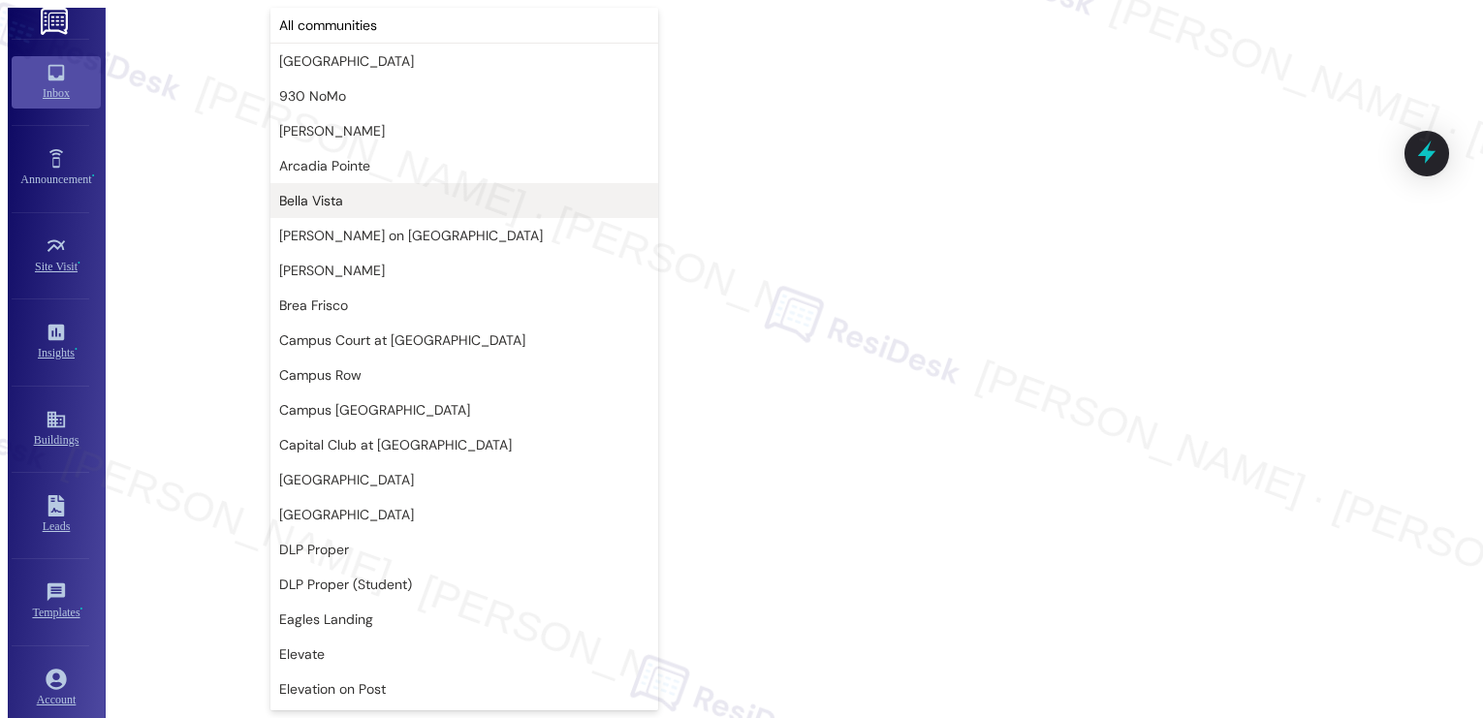
click at [324, 198] on span "Bella Vista" at bounding box center [311, 200] width 64 height 19
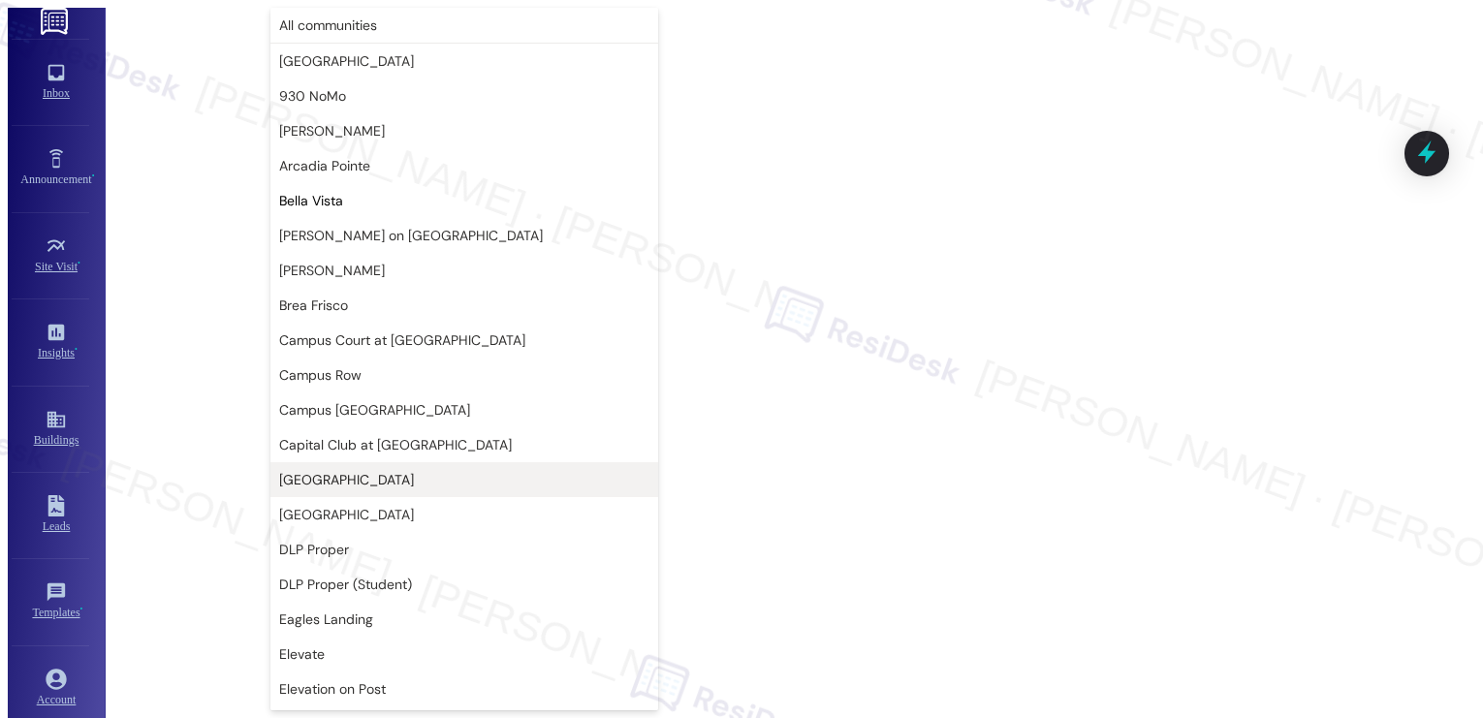
click at [394, 472] on span "[GEOGRAPHIC_DATA]" at bounding box center [464, 479] width 370 height 19
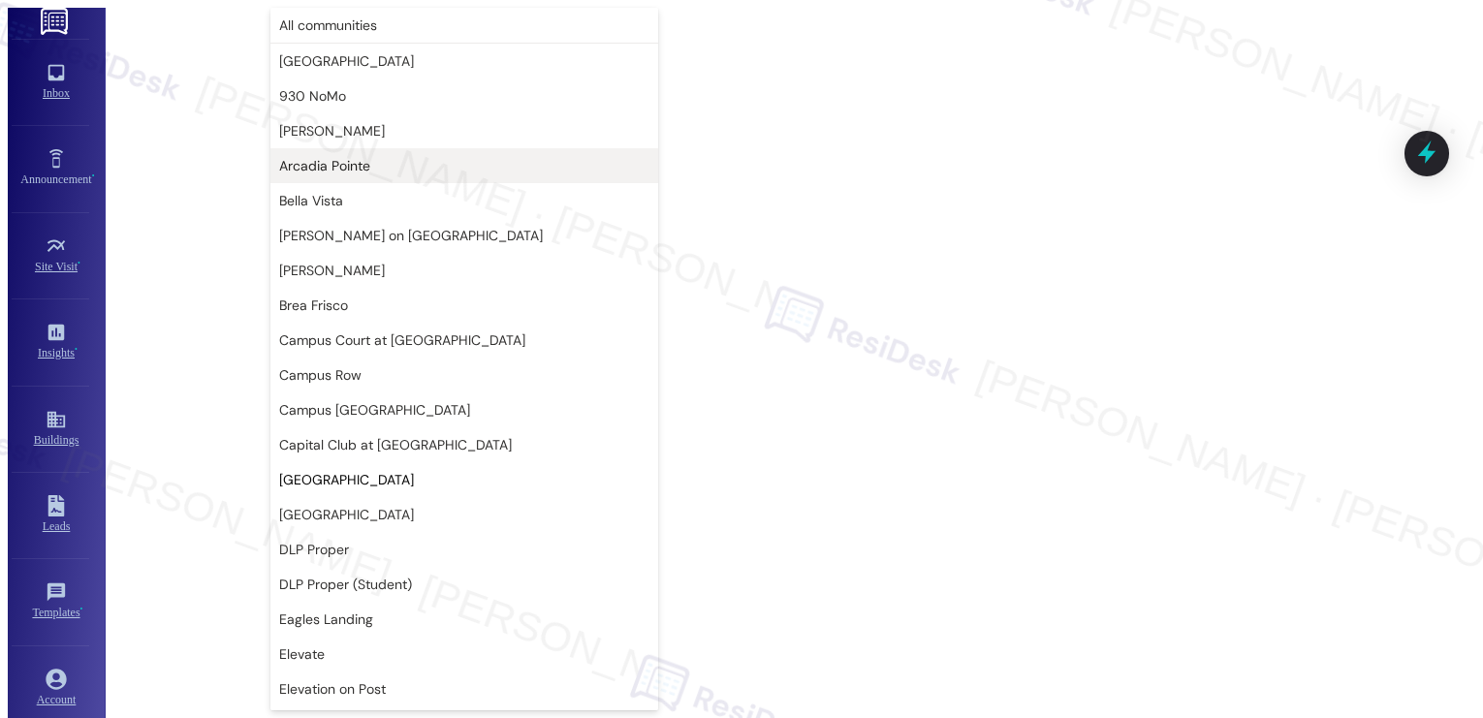
click at [357, 167] on span "Arcadia Pointe" at bounding box center [324, 165] width 91 height 19
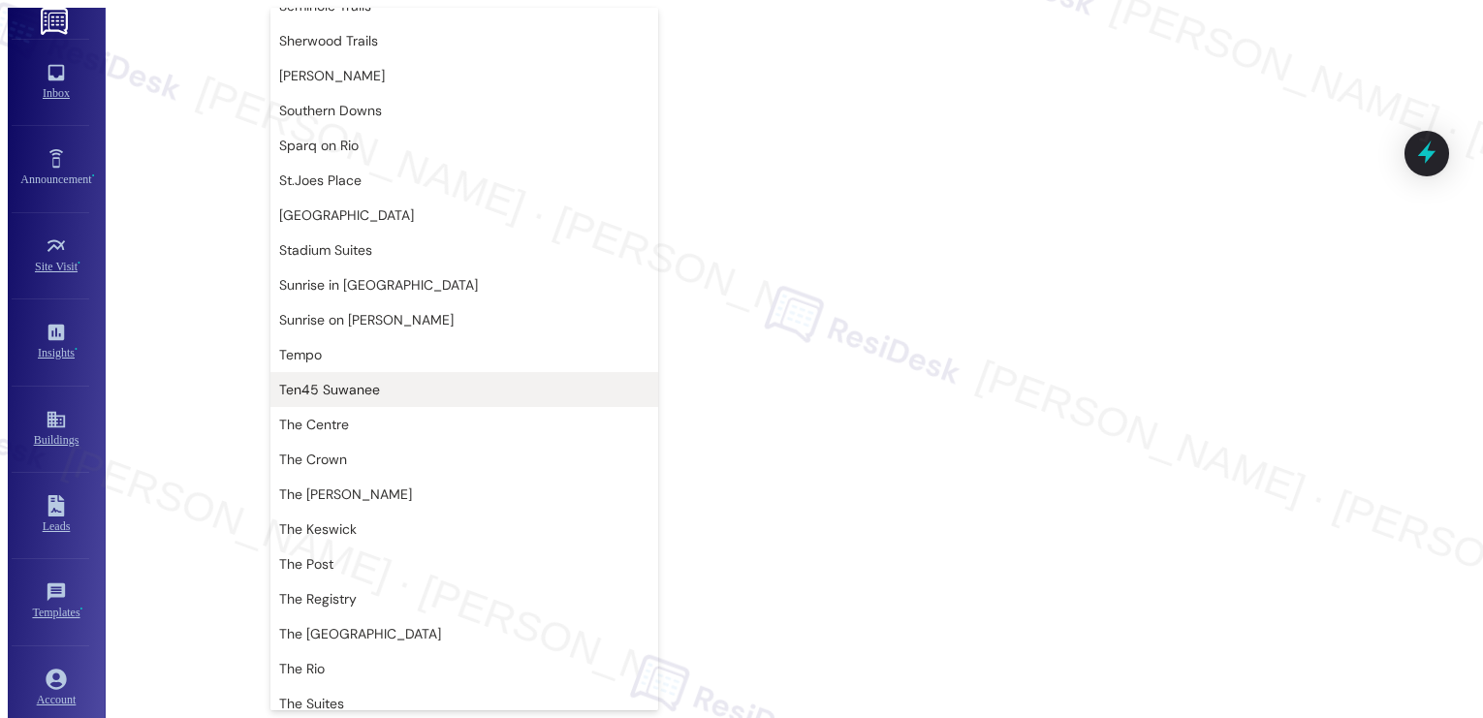
scroll to position [1845, 0]
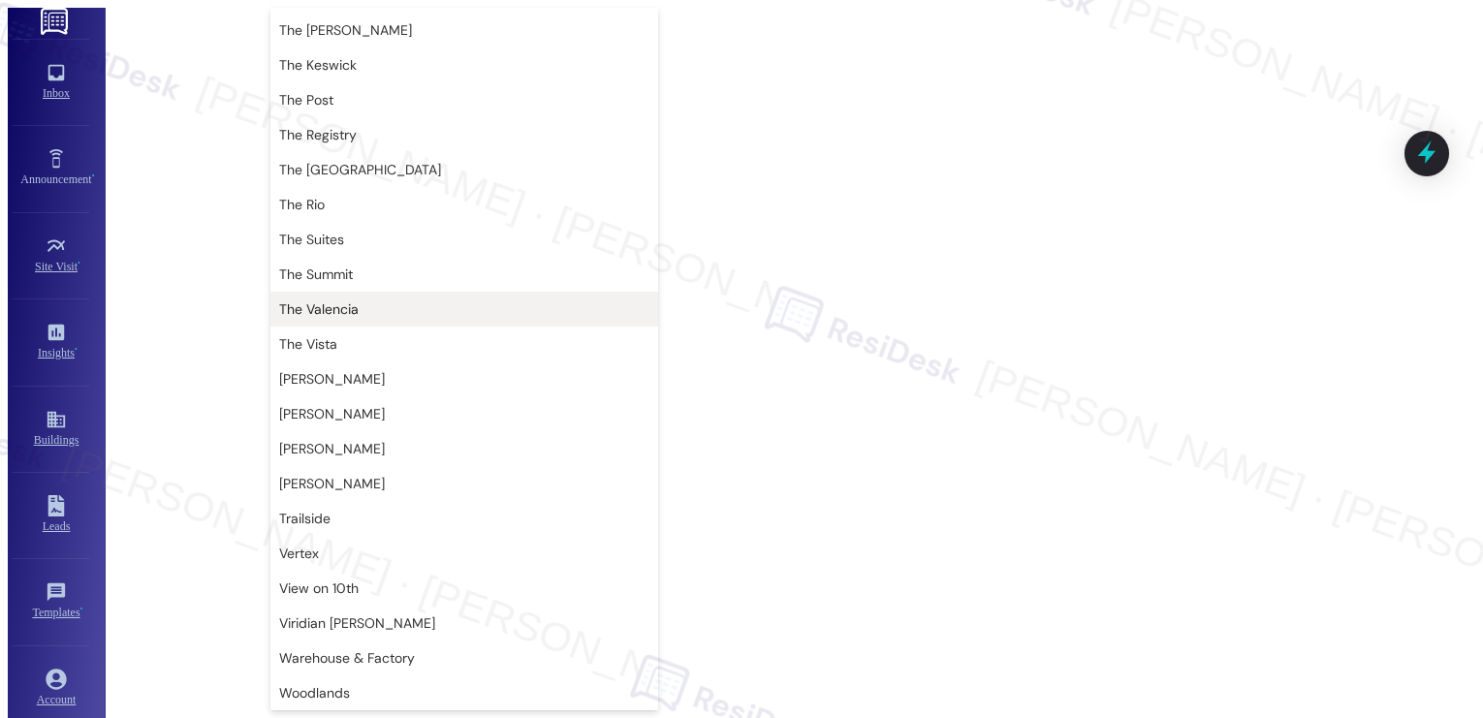
click at [386, 314] on span "The Valencia" at bounding box center [464, 308] width 370 height 19
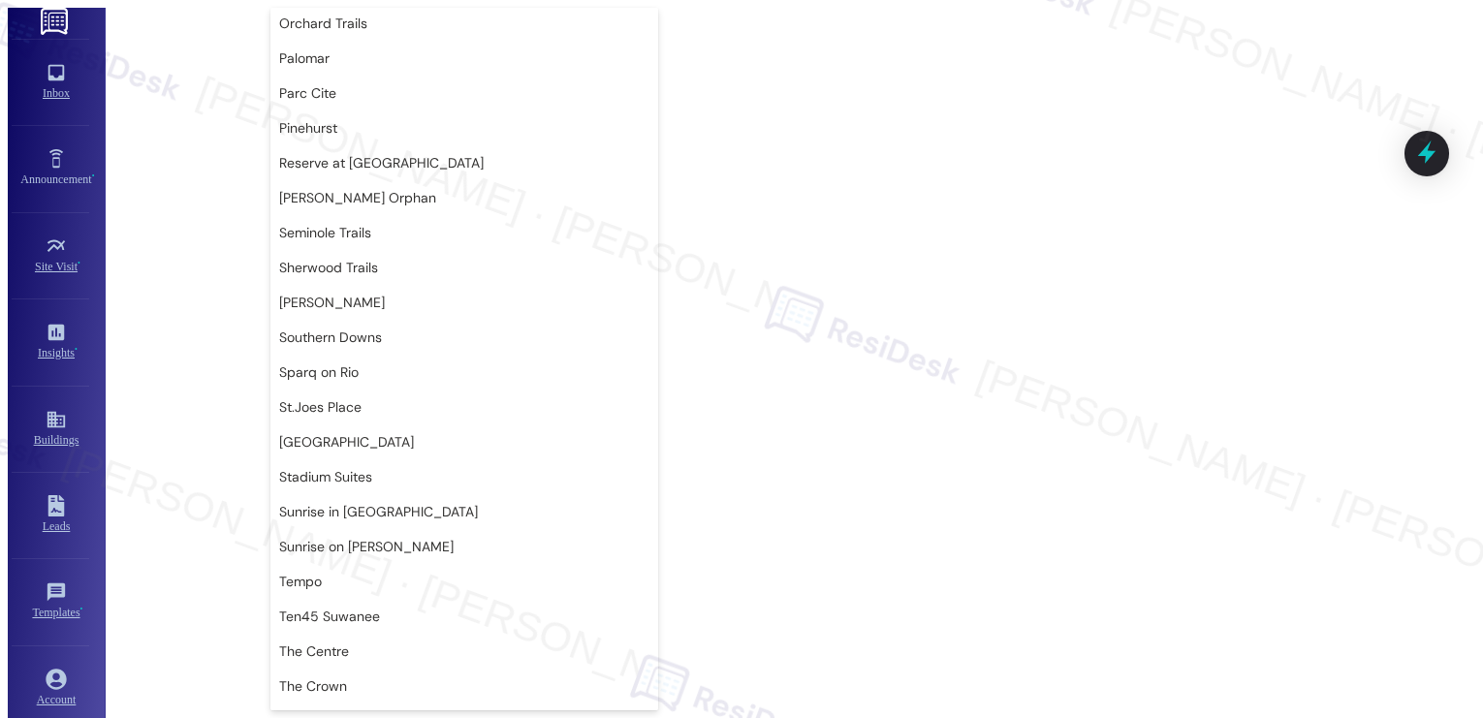
scroll to position [1148, 0]
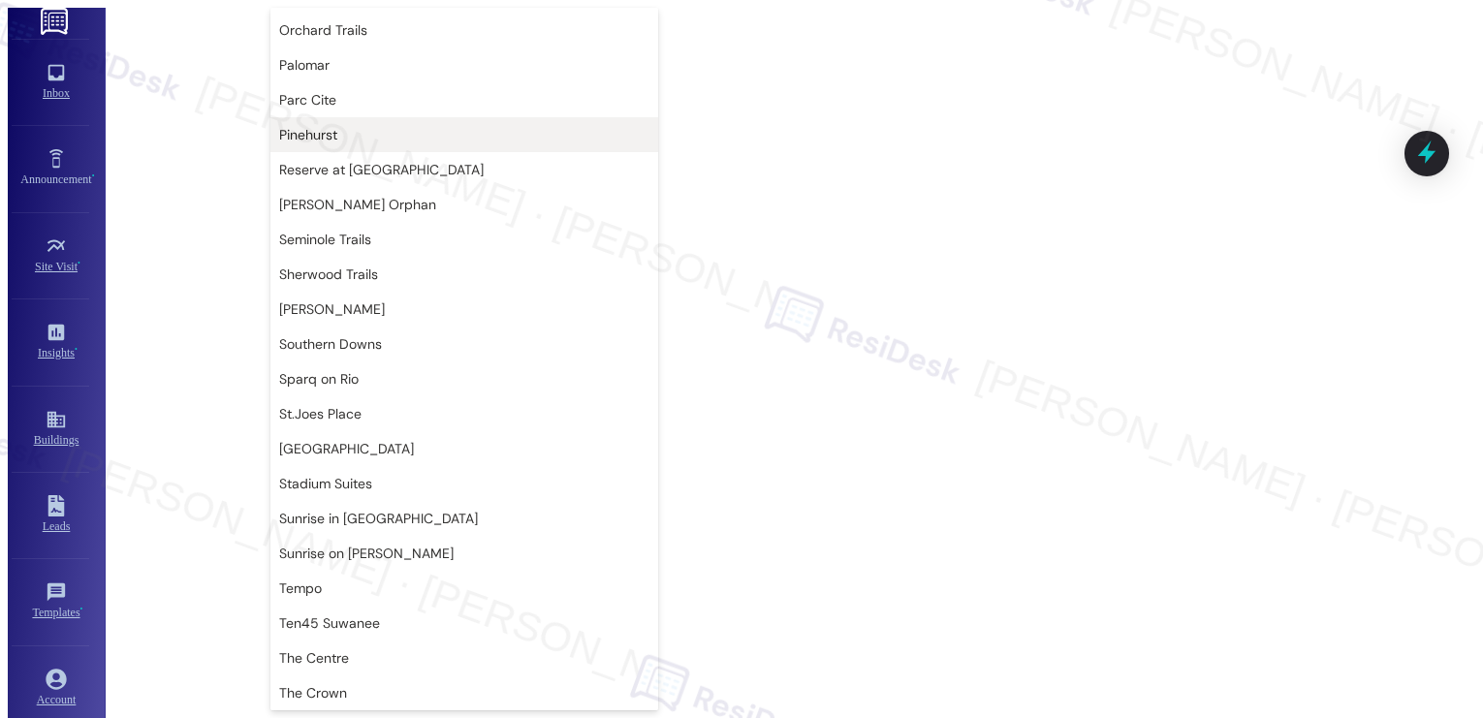
click at [354, 140] on span "Pinehurst" at bounding box center [464, 134] width 370 height 19
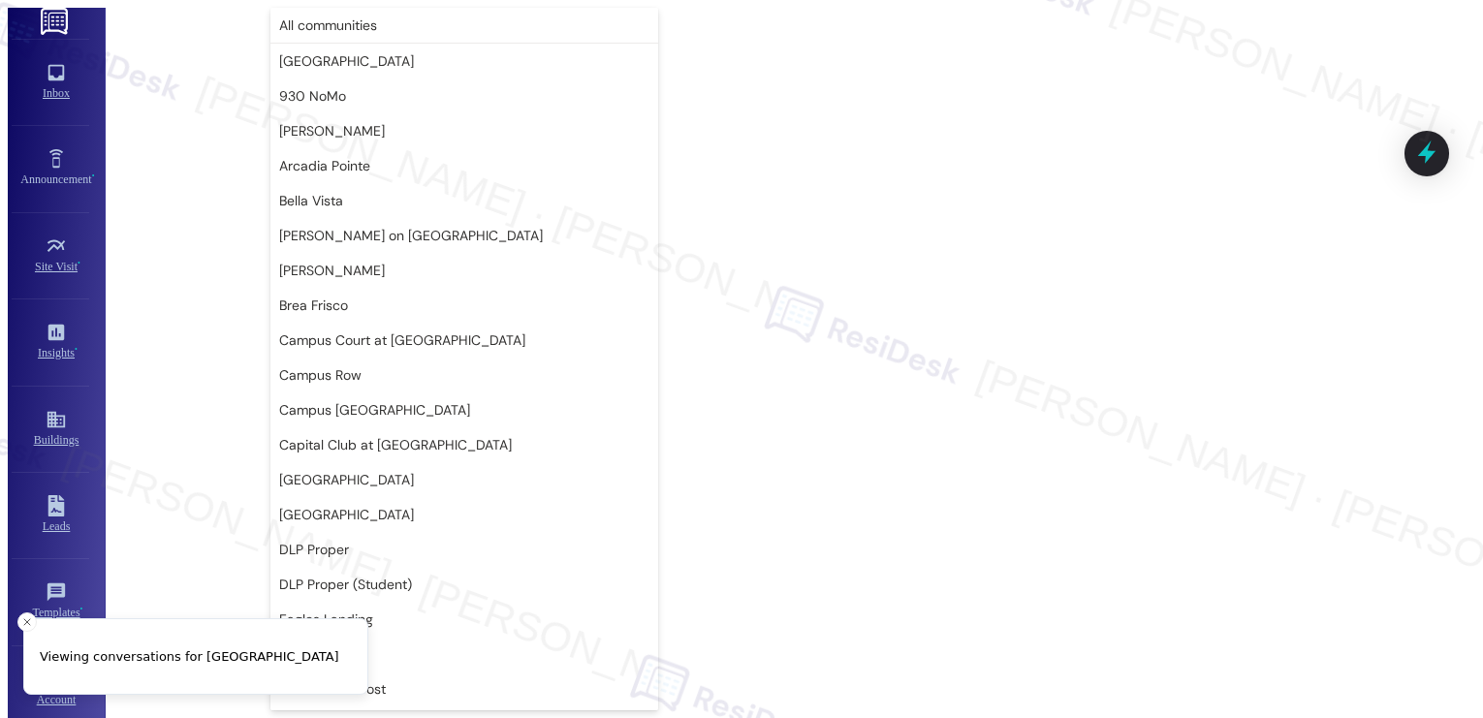
scroll to position [1013, 0]
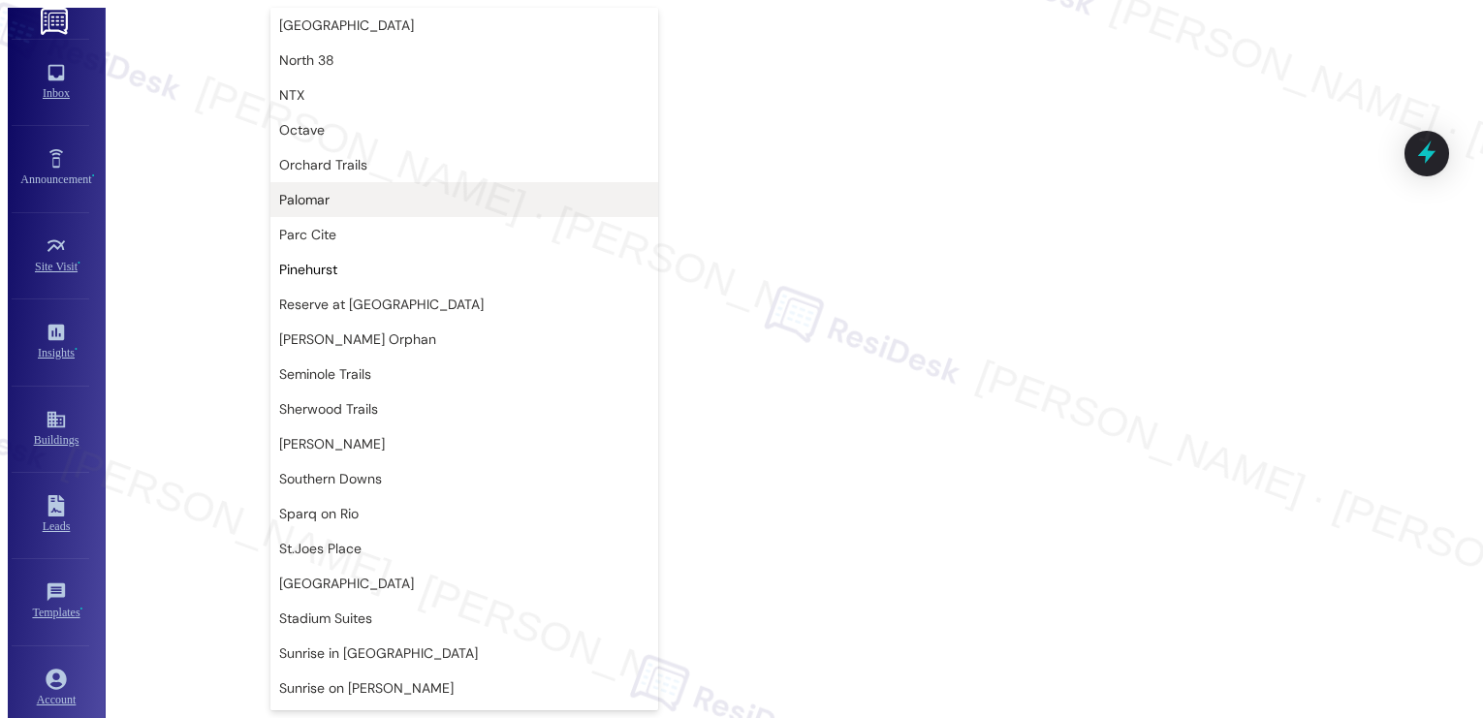
click at [304, 199] on span "Palomar" at bounding box center [304, 199] width 50 height 19
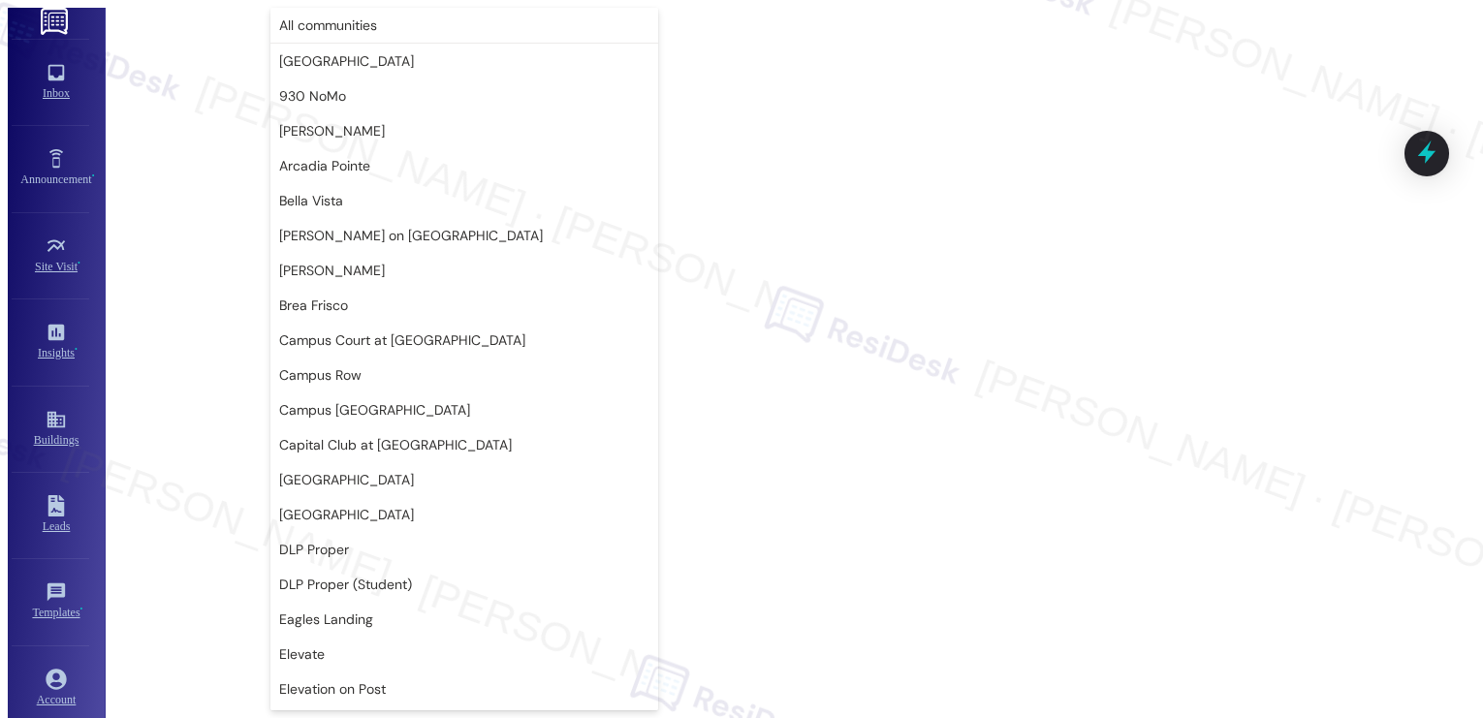
scroll to position [1013, 0]
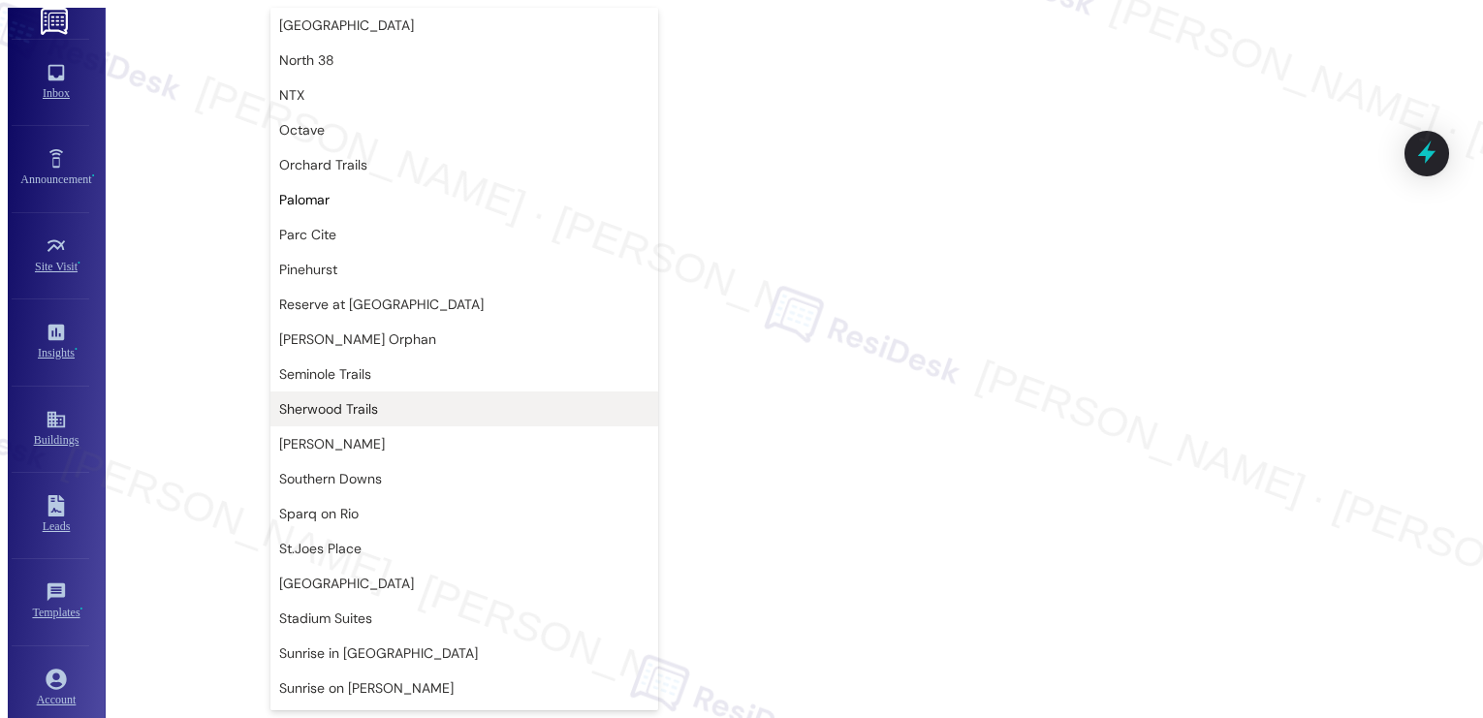
click at [373, 416] on span "Sherwood Trails" at bounding box center [464, 408] width 370 height 19
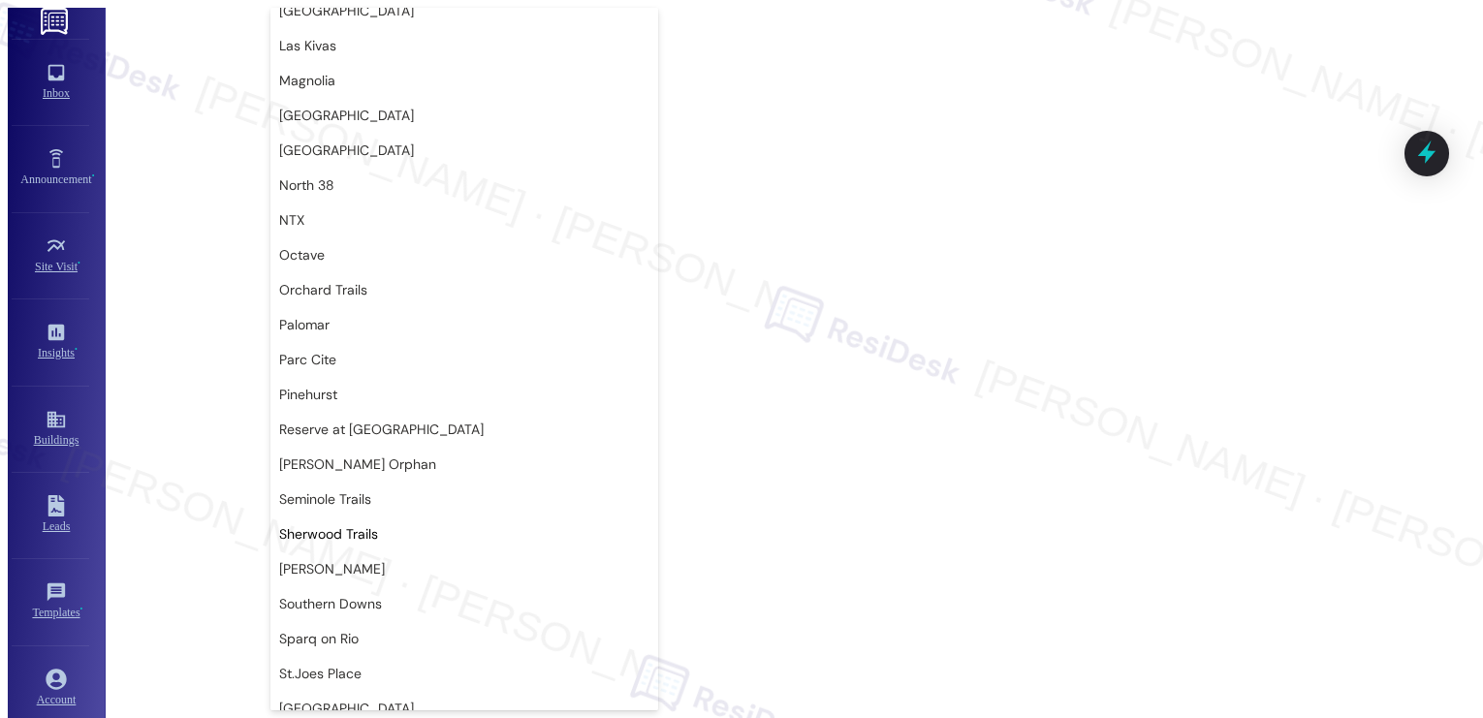
scroll to position [859, 0]
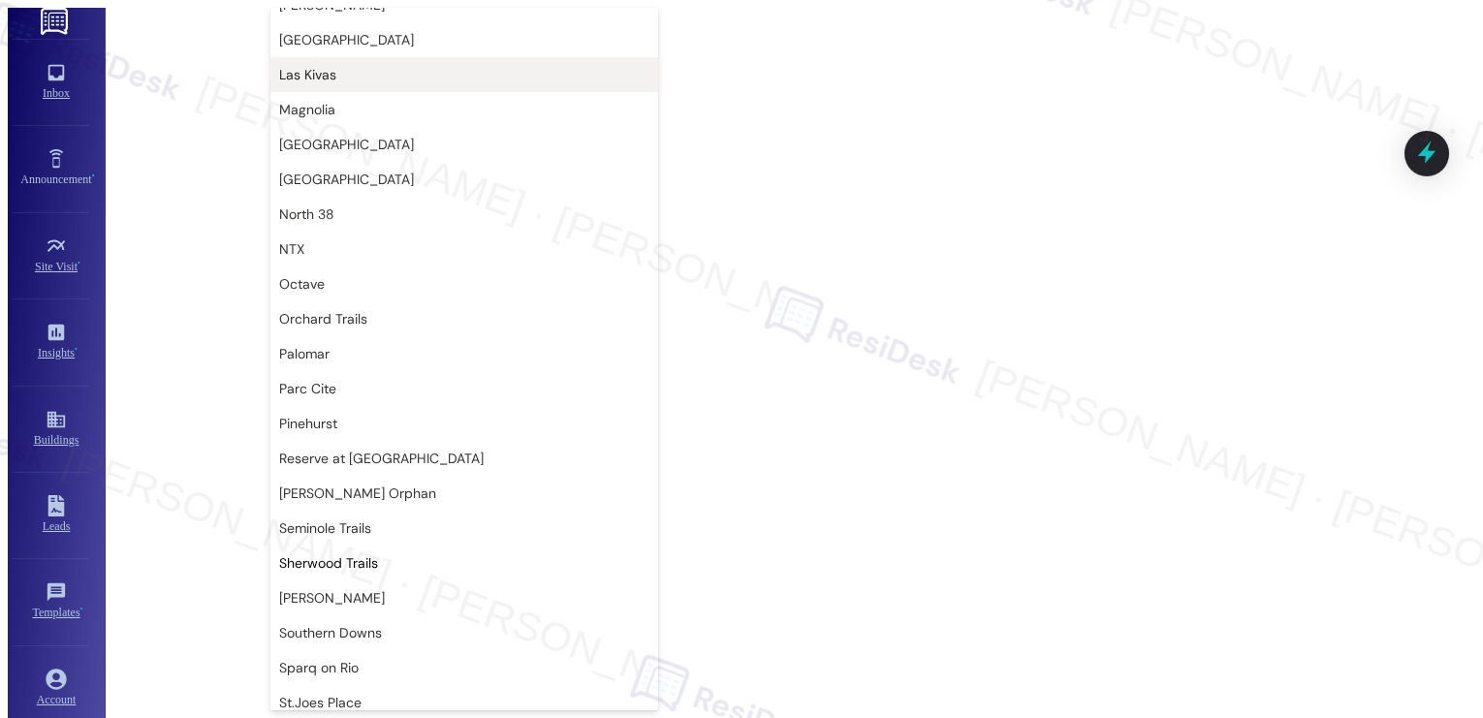
click at [324, 70] on span "Las Kivas" at bounding box center [307, 74] width 57 height 19
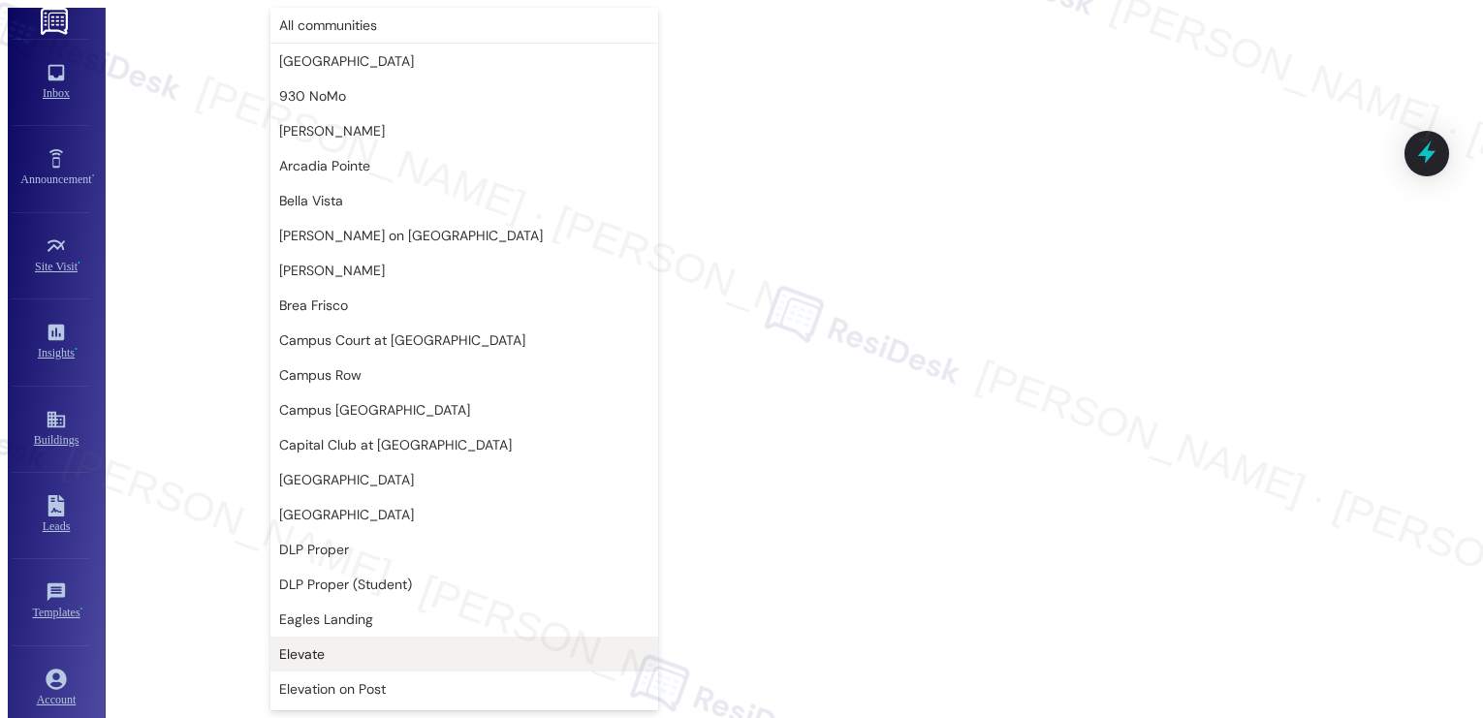
scroll to position [399, 0]
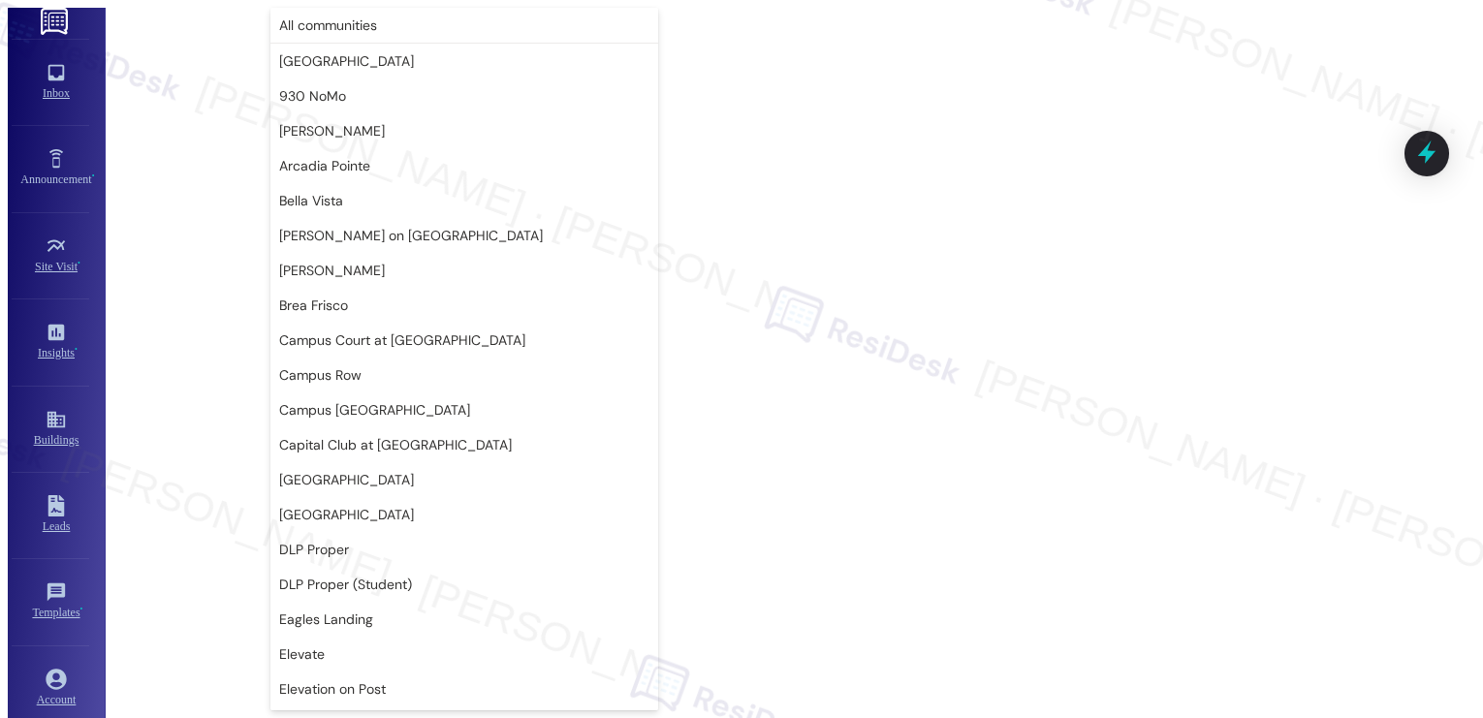
scroll to position [664, 0]
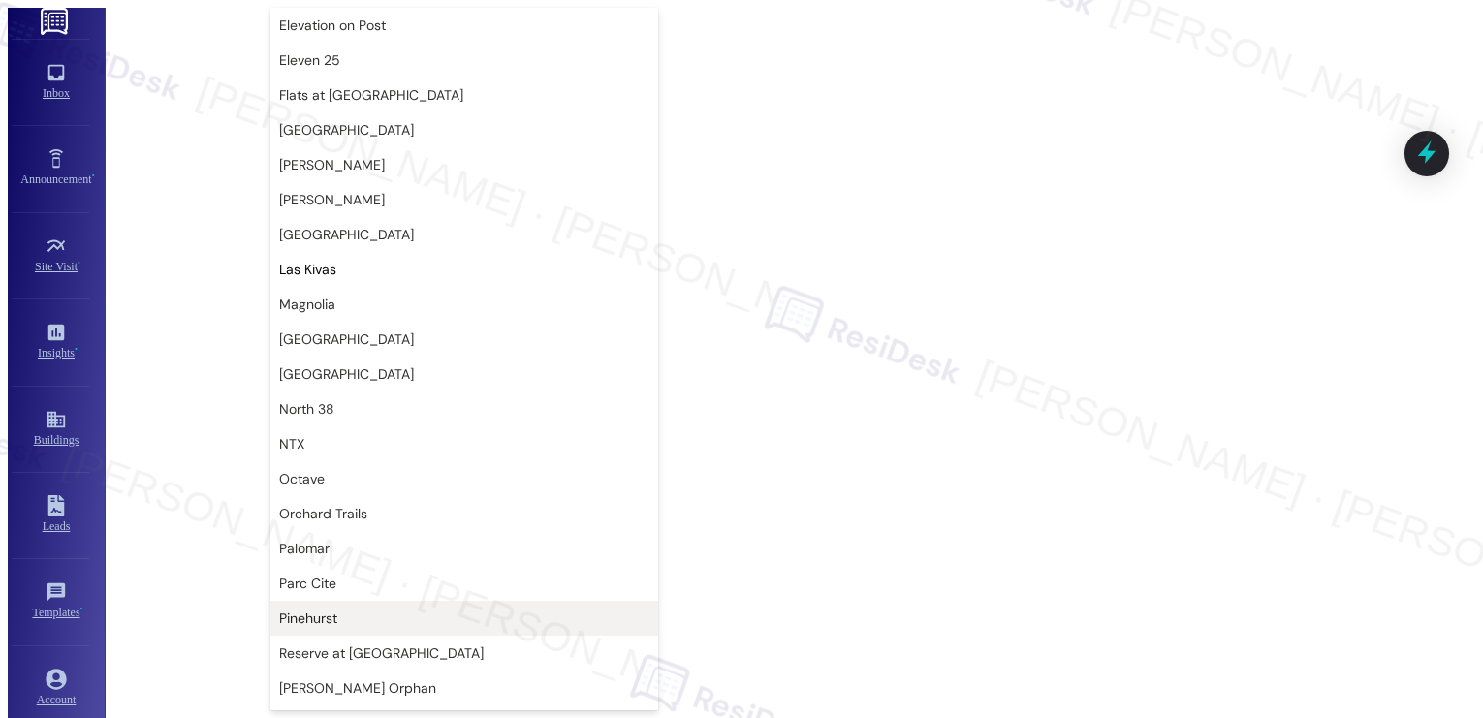
click at [339, 609] on span "Pinehurst" at bounding box center [464, 618] width 370 height 19
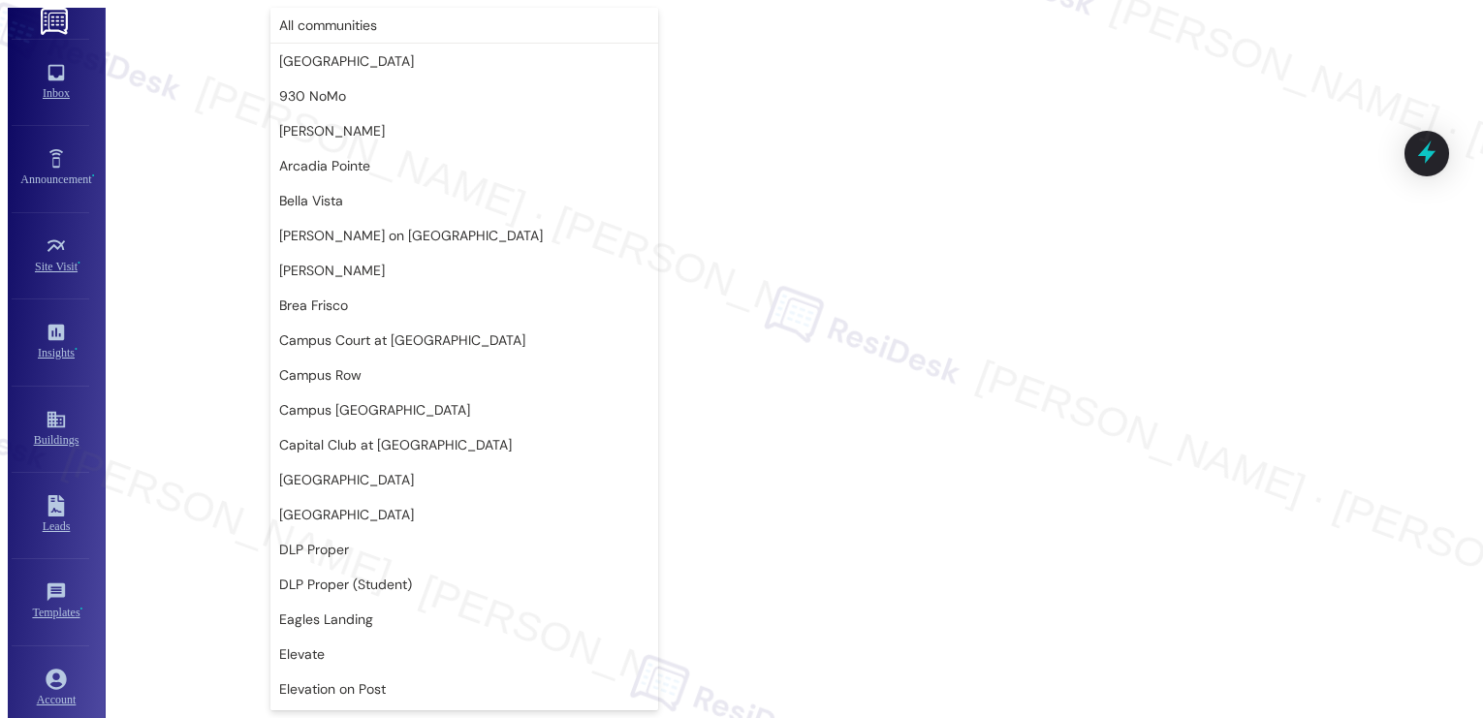
scroll to position [1013, 0]
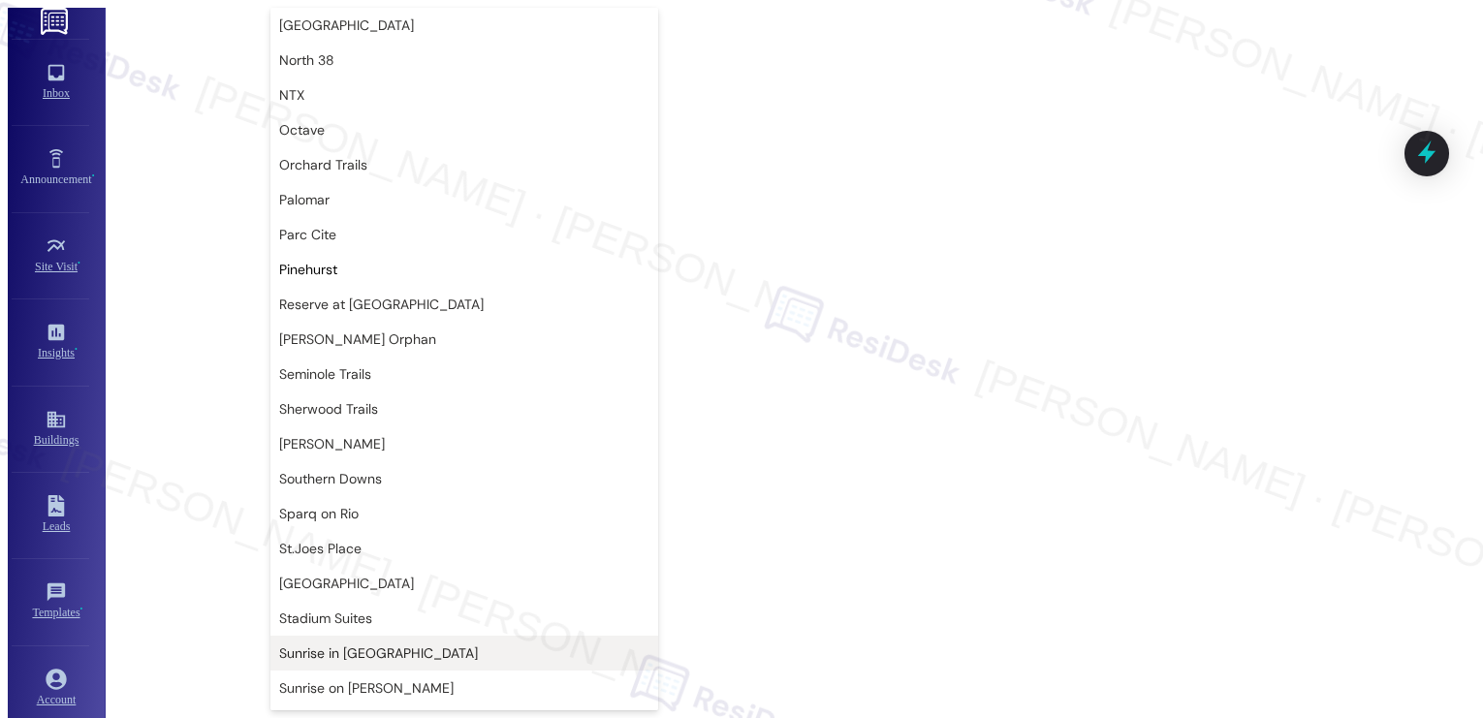
click at [355, 656] on span "Sunrise in [GEOGRAPHIC_DATA]" at bounding box center [378, 653] width 199 height 19
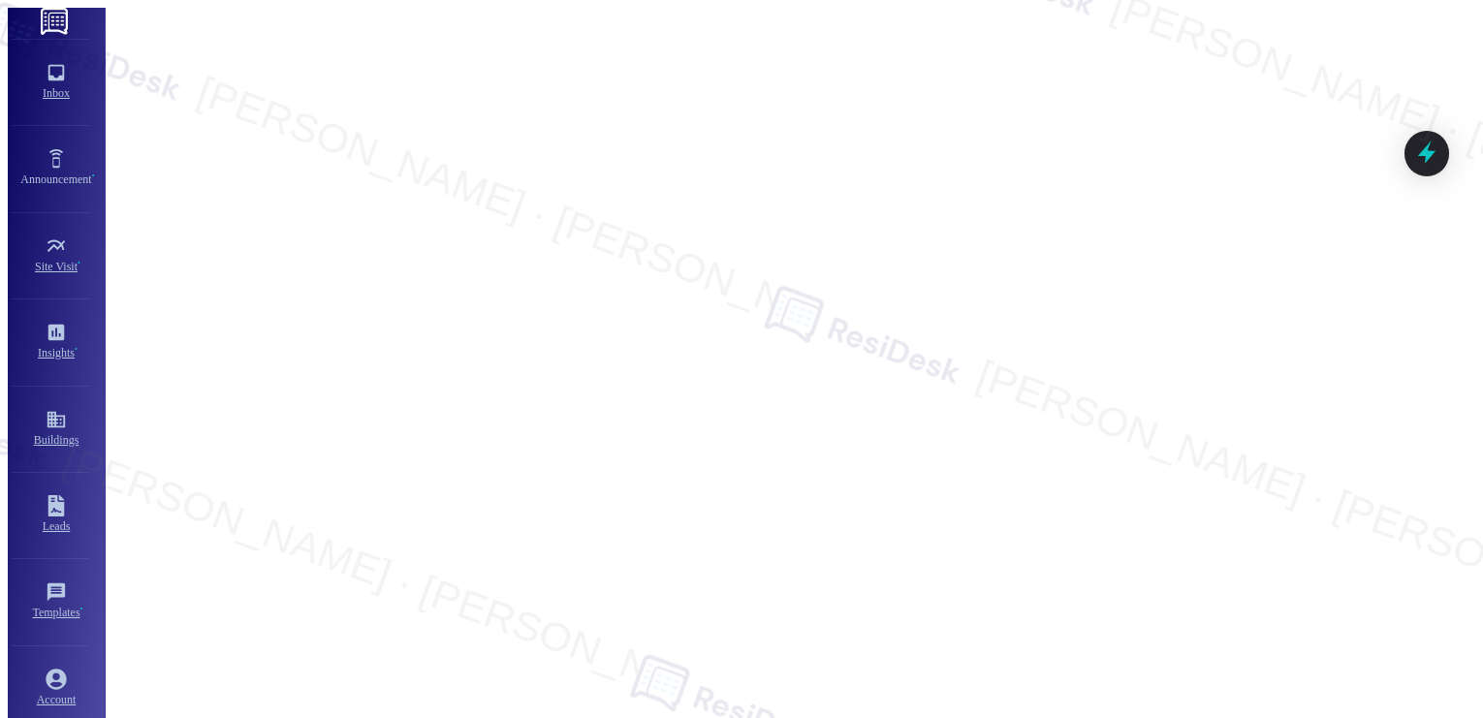
type input "Sunrise in [GEOGRAPHIC_DATA]"
type textarea "Hi {{first_name}}, thanks for letting us know! We'll disregard that last messag…"
type textarea "Fetching suggested responses. Please feel free to read through the conversation…"
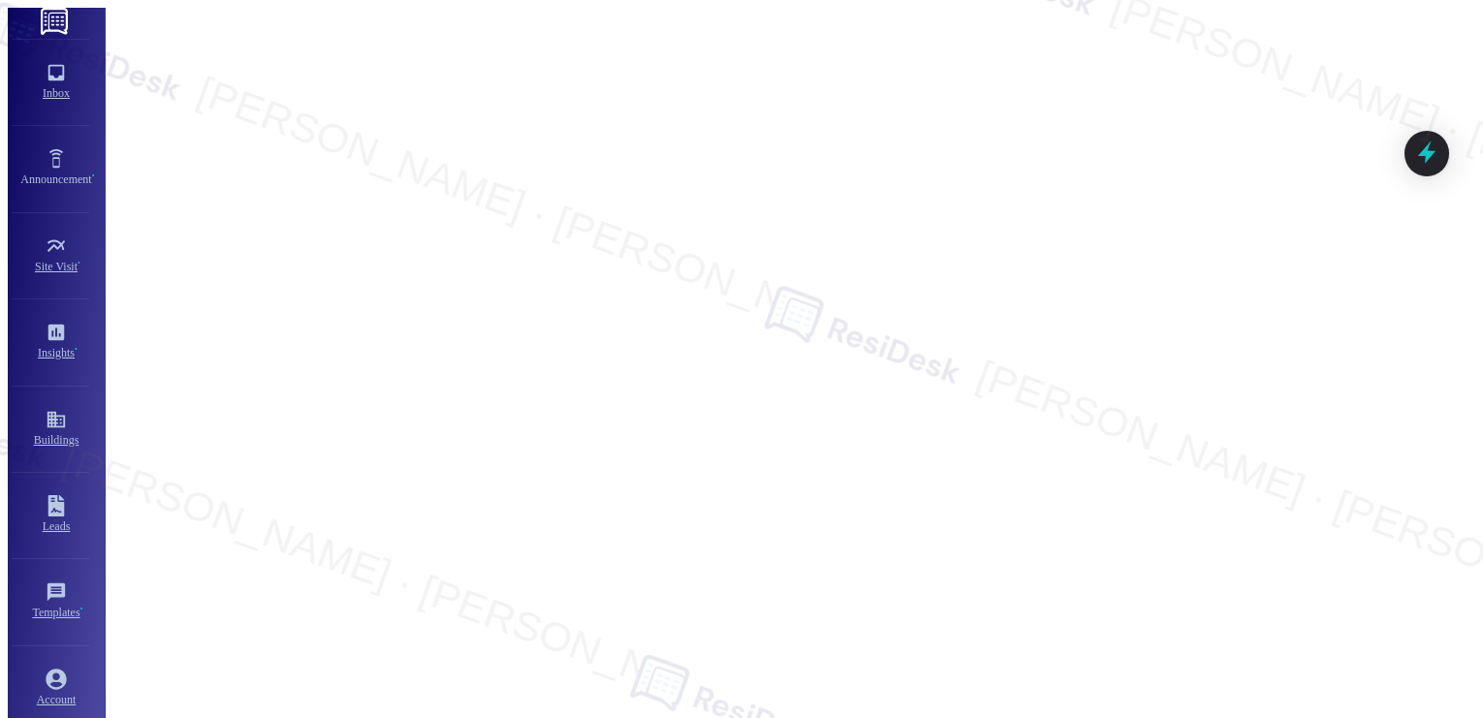
type textarea "Hi {{first_name}}, thanks for the positive feedback! I'm glad to hear that our …"
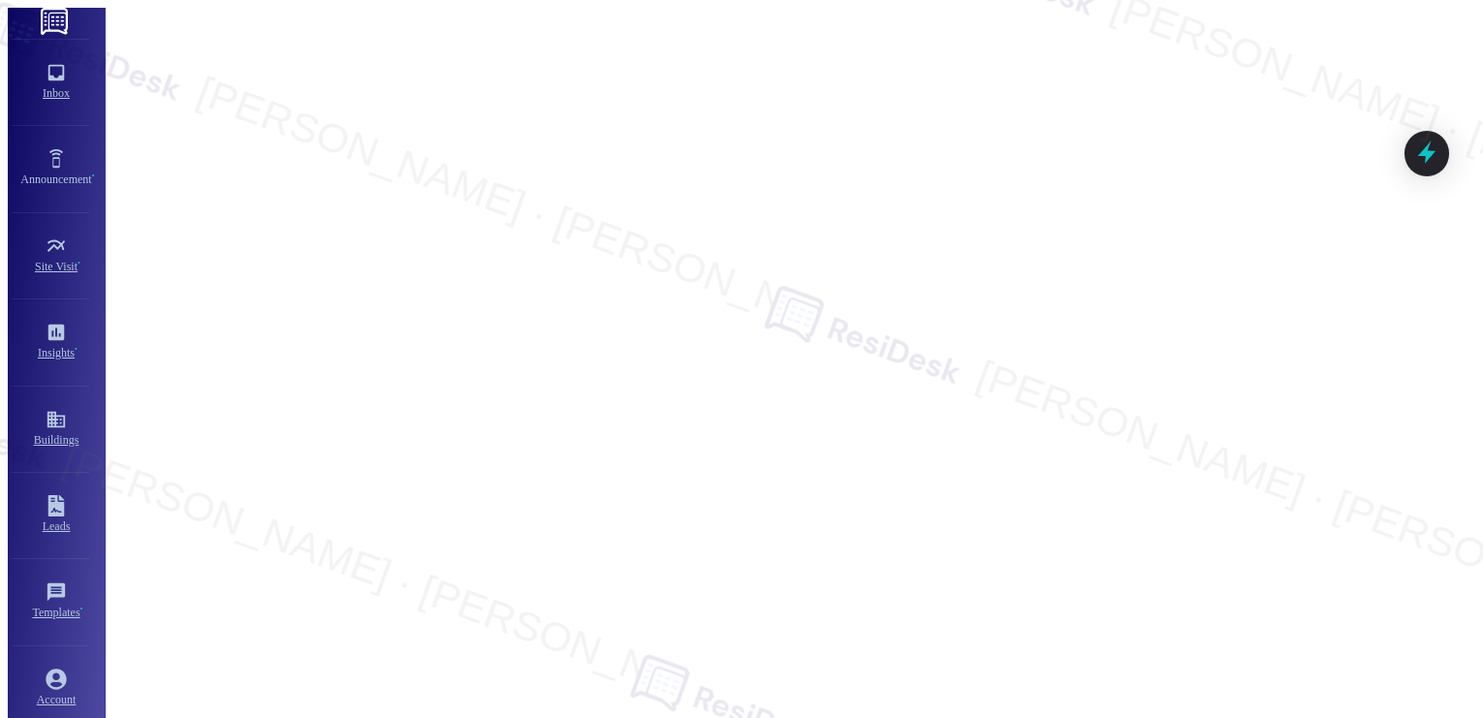
type textarea "Hi {{first_name}}, I understand your preference. I will not forward your commen…"
type textarea "Fetching suggested responses. Please feel free to read through the conversation…"
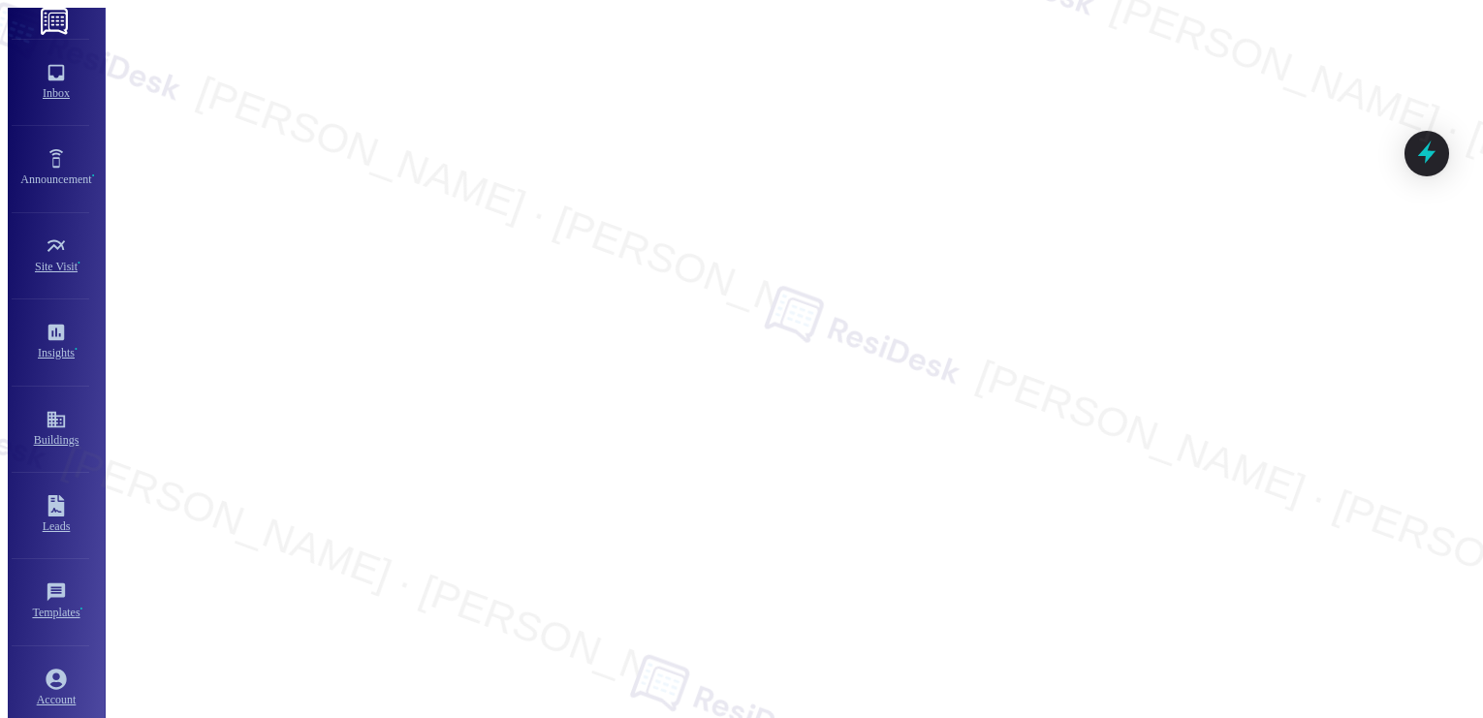
scroll to position [663, 0]
type textarea "Fetching suggested responses. Please feel free to read through the conversation…"
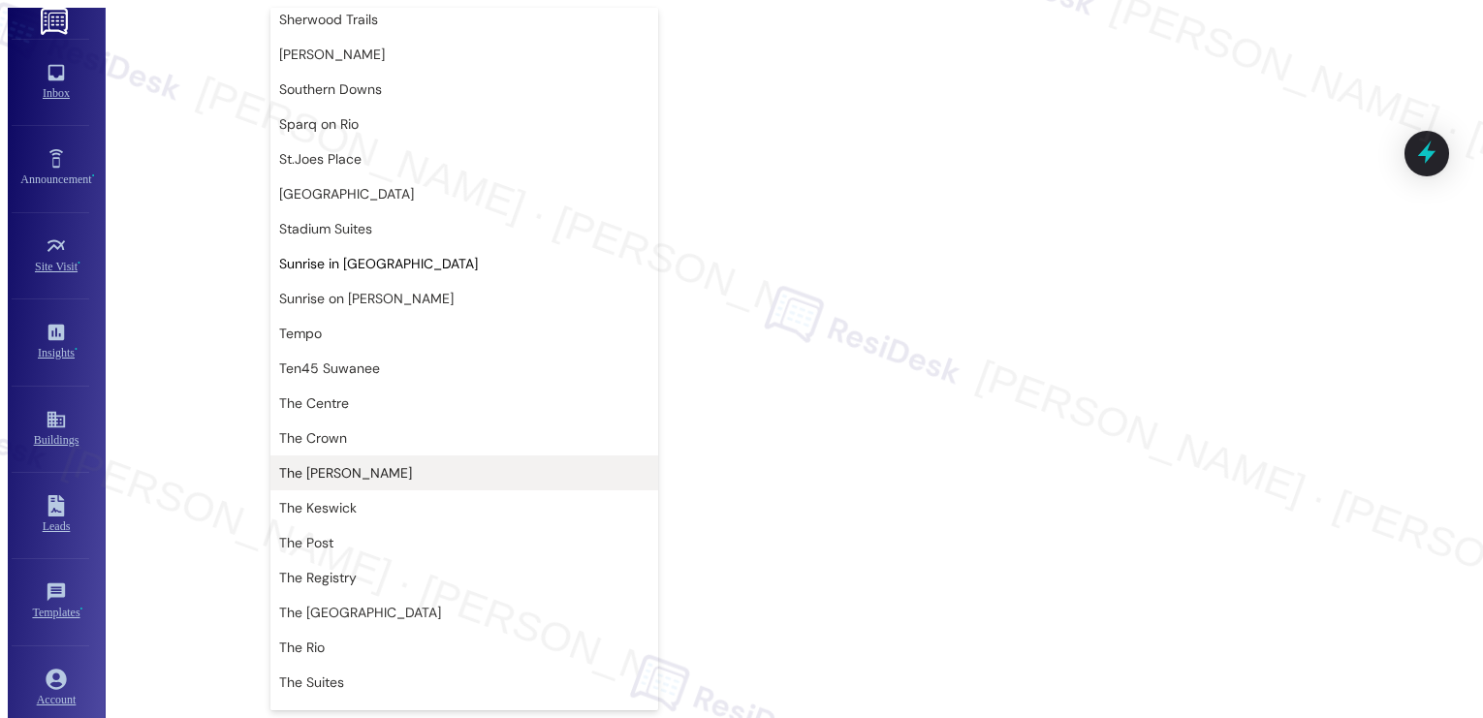
scroll to position [1373, 0]
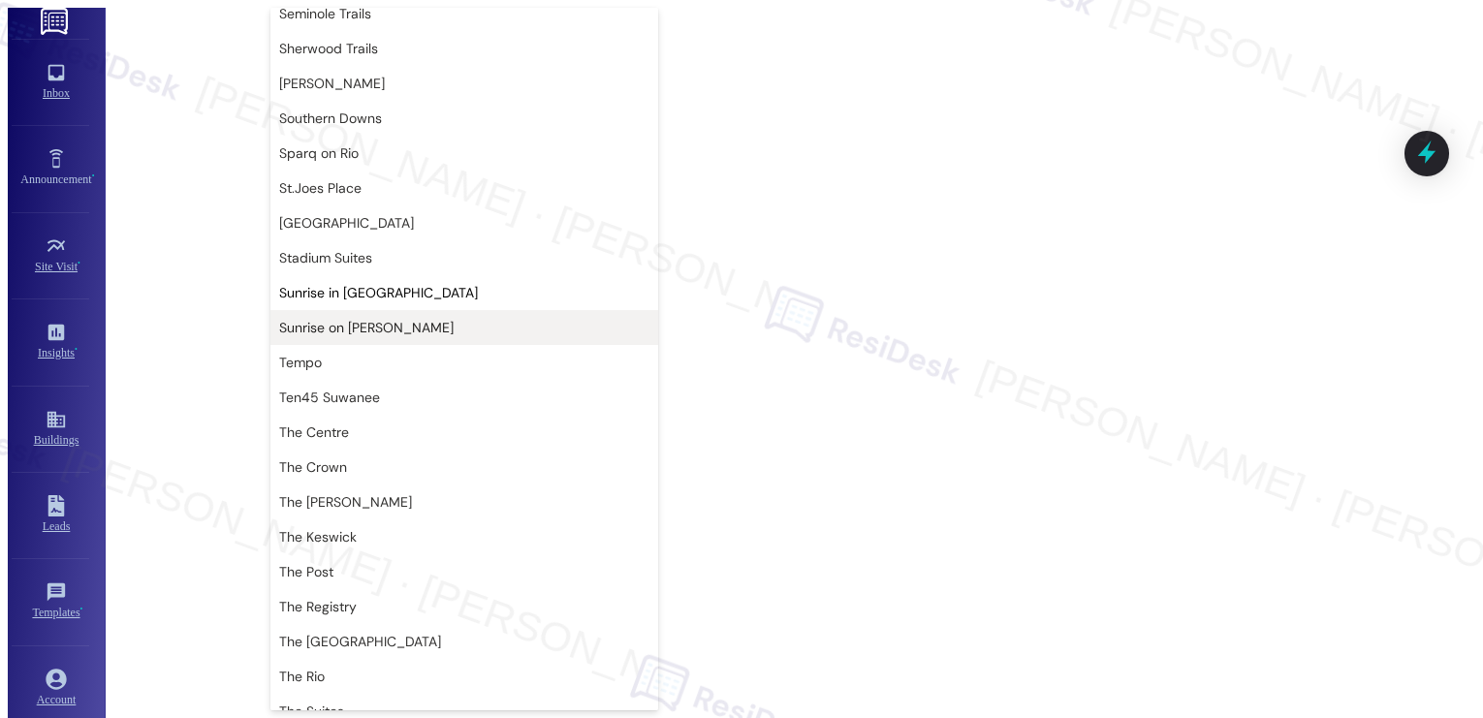
click at [352, 328] on span "Sunrise on [PERSON_NAME]" at bounding box center [366, 327] width 174 height 19
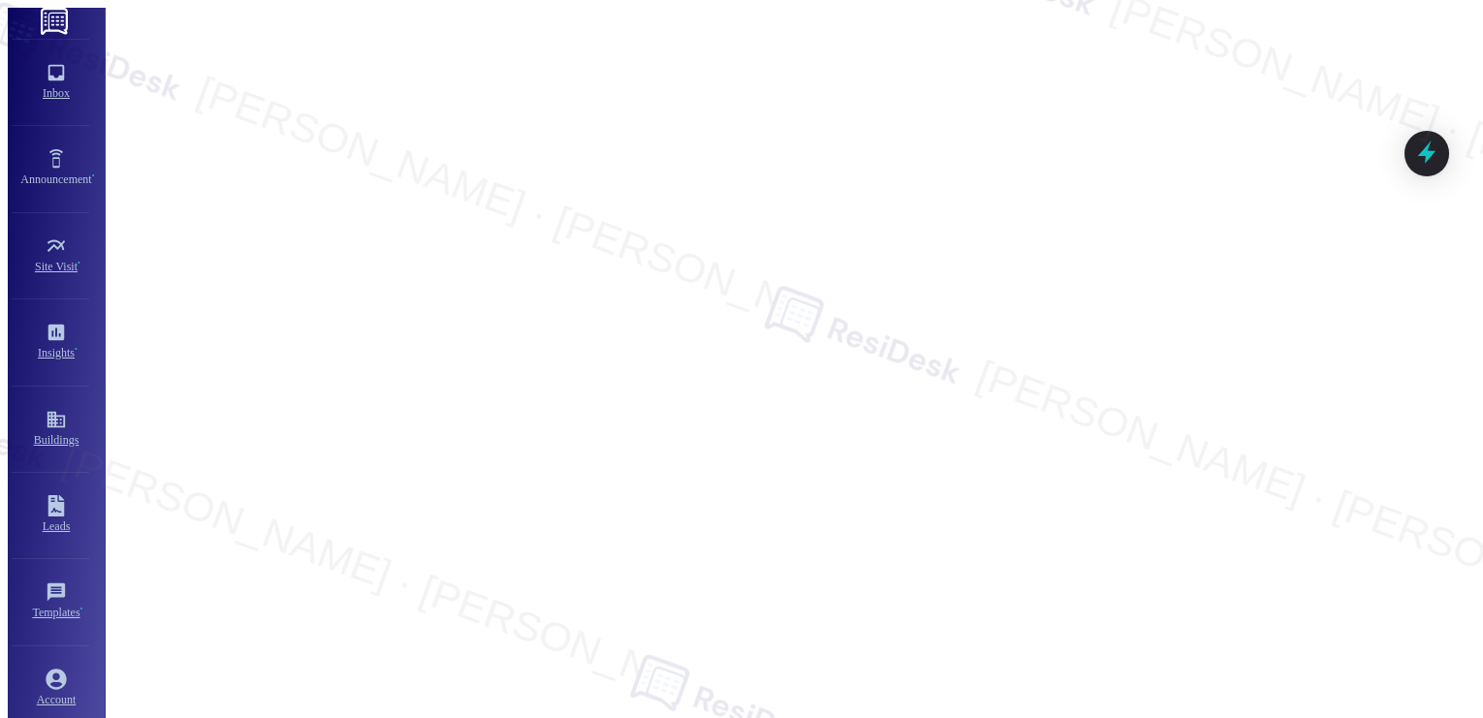
type input "Sunrise on [PERSON_NAME]"
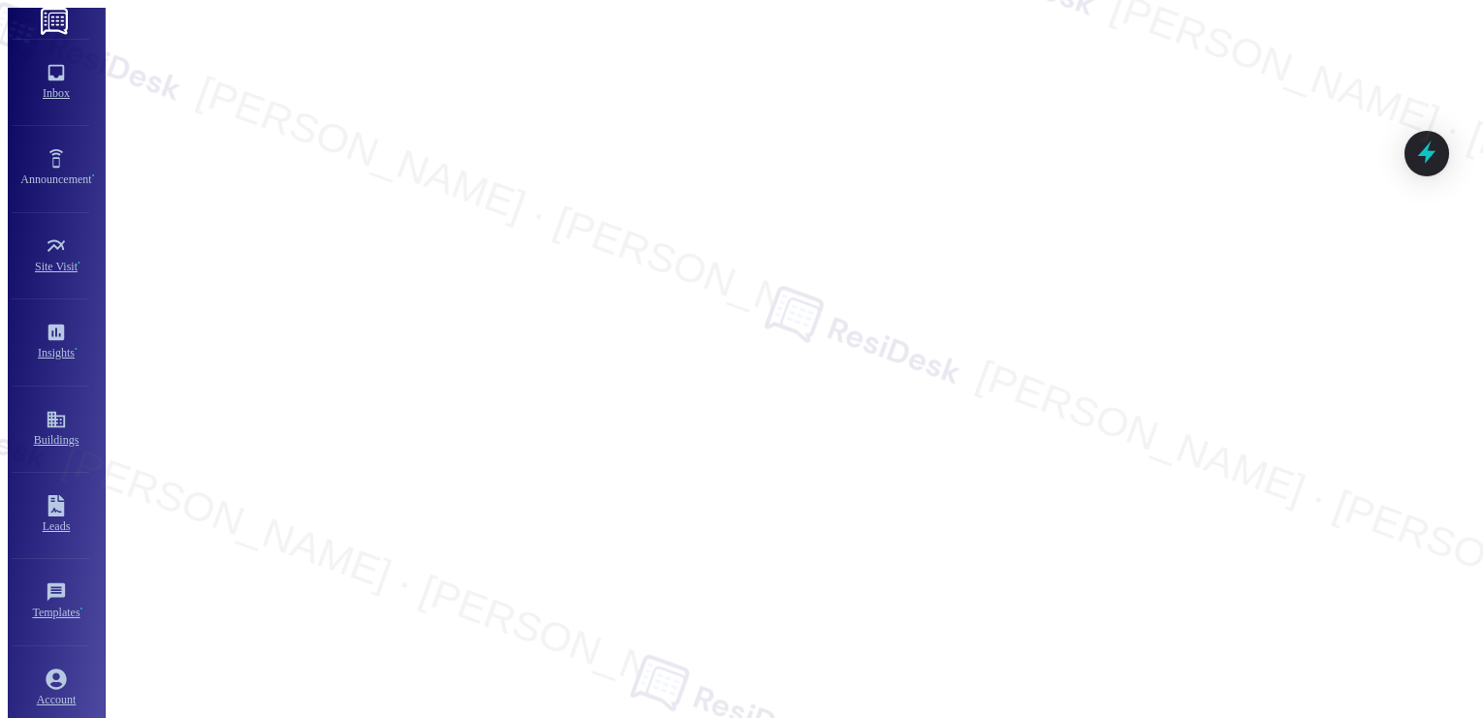
type textarea "Hi {{first_name}}, I understand you've been hearing cats at night. I've submitt…"
copy div "Hi [PERSON_NAME] and [PERSON_NAME], I'm on the new offsite Resident Support Tea…"
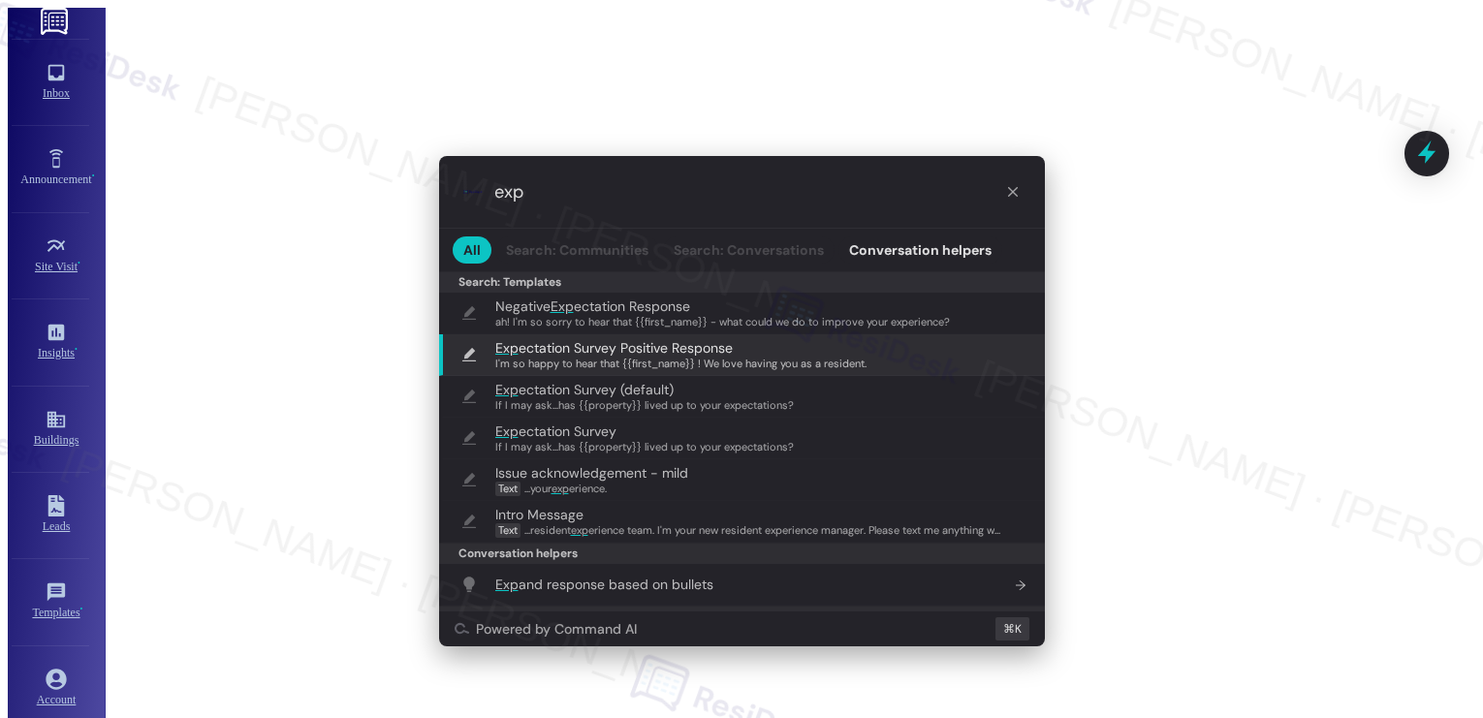
type input "exp"
click at [611, 358] on span "I'm so happy to hear that {{first_name}} ! We love having you as a resident." at bounding box center [680, 364] width 371 height 14
type textarea "I'm so happy to hear that {{first_name}} ! We love having you as a resident."
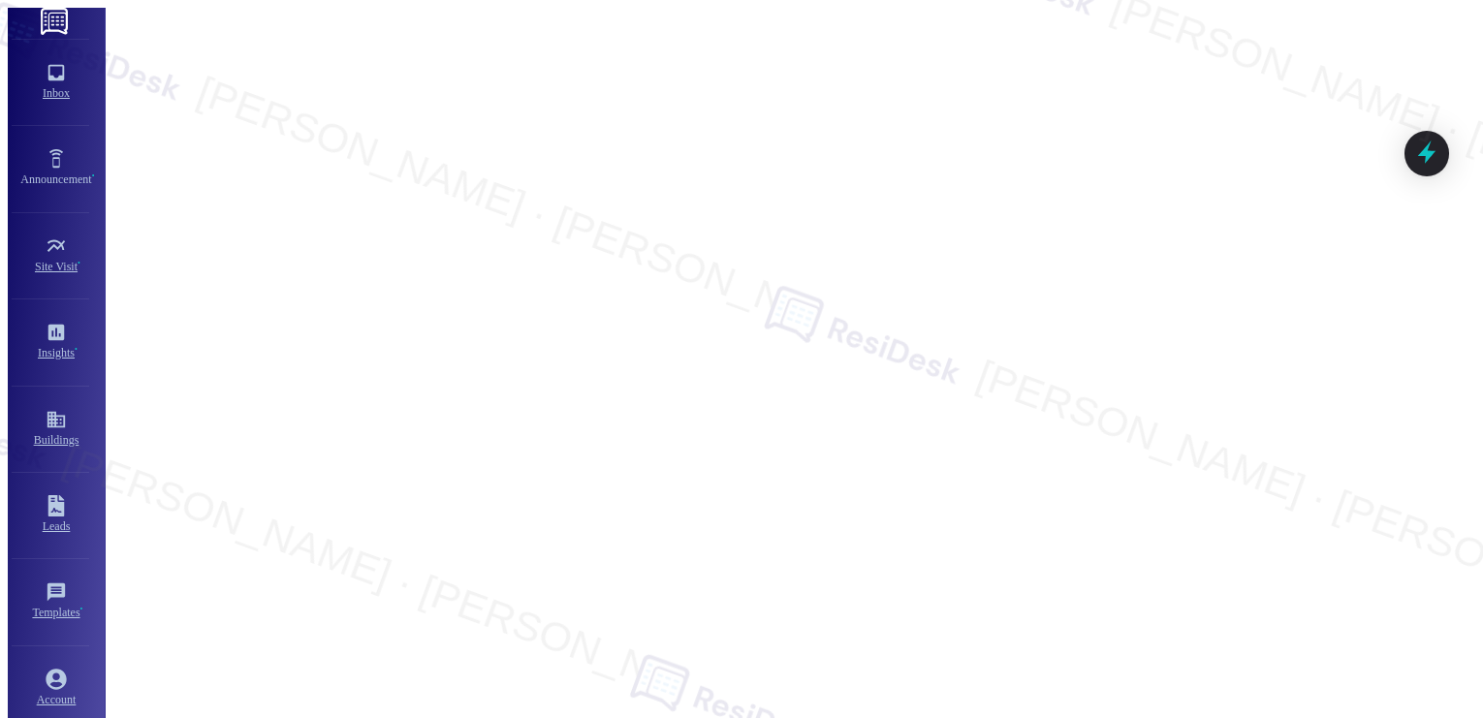
drag, startPoint x: 762, startPoint y: 646, endPoint x: 672, endPoint y: 650, distance: 90.3
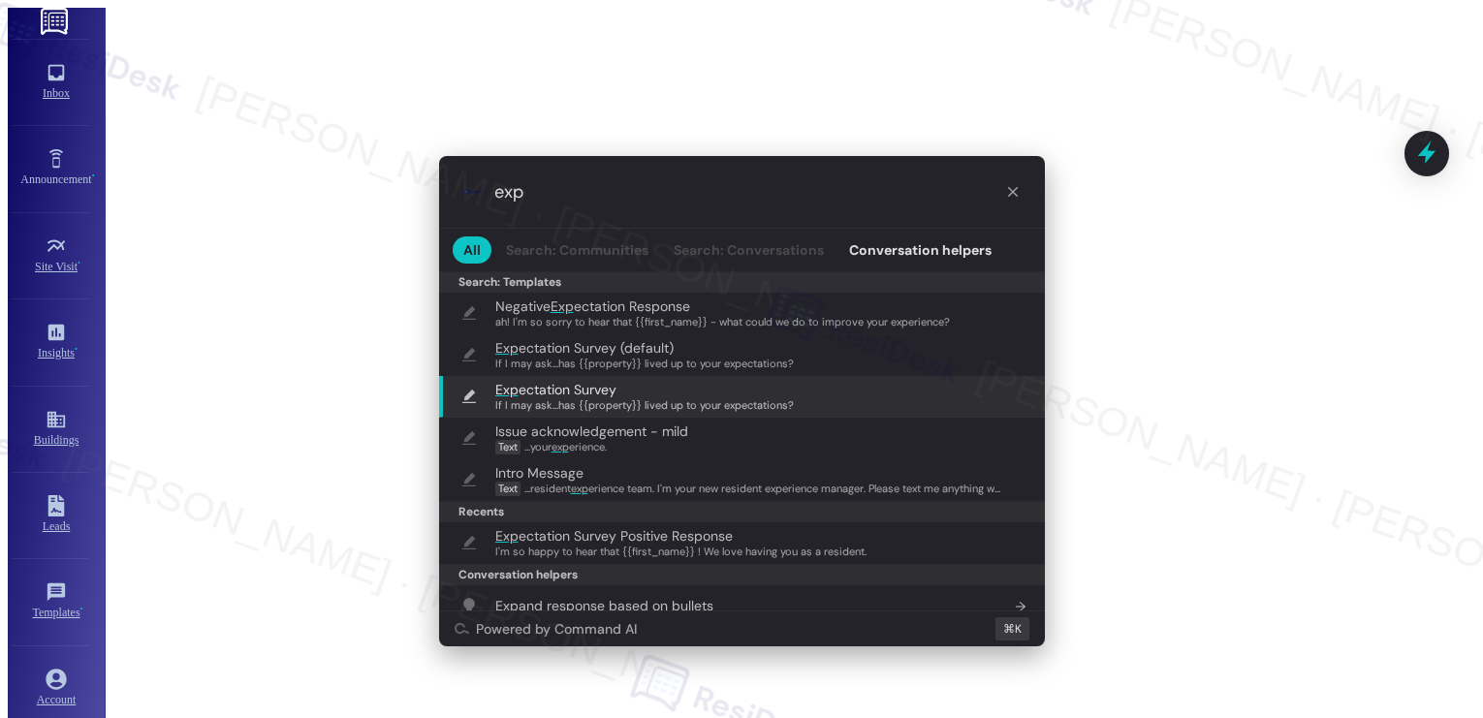
type input "exp"
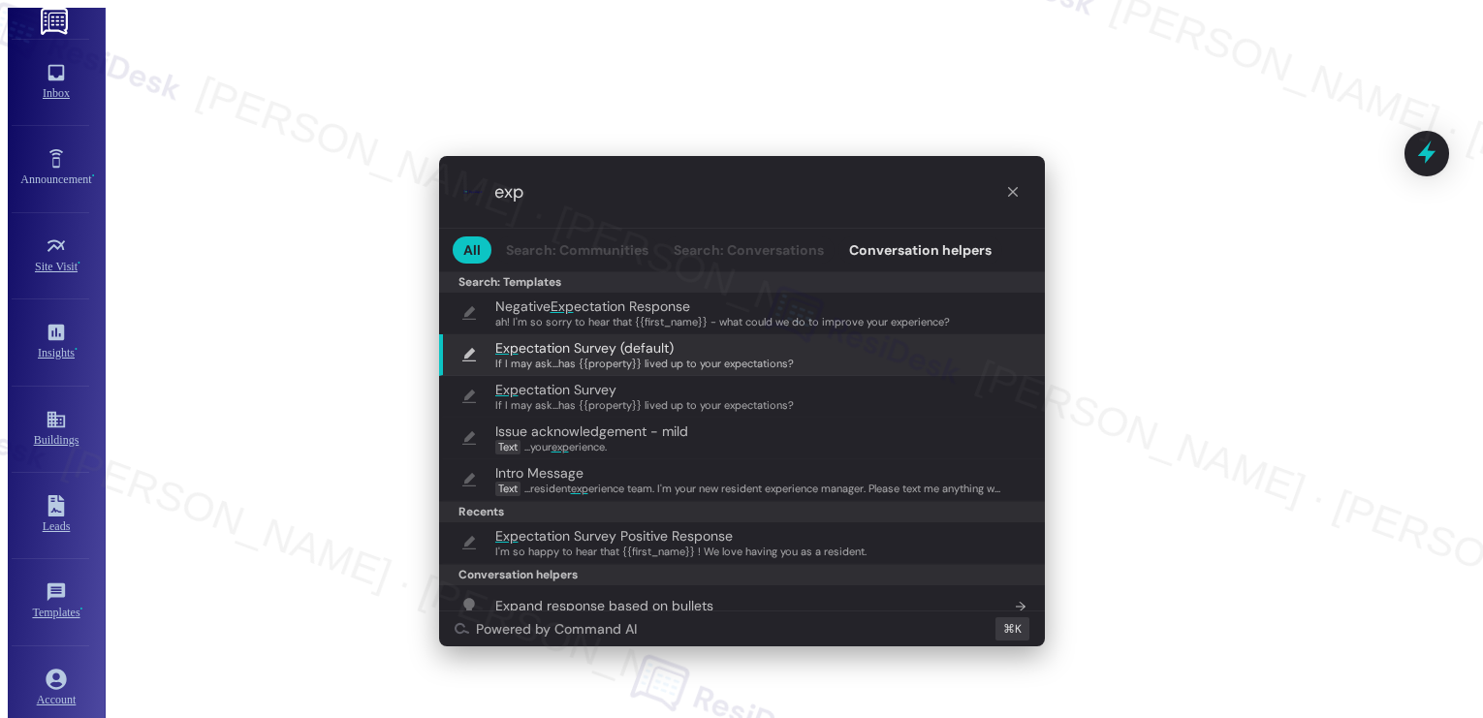
click at [631, 364] on span "If I may ask...has {{property}} lived up to your expectations?" at bounding box center [644, 364] width 299 height 14
type textarea "If I may ask...has {{property}} lived up to your expectations?"
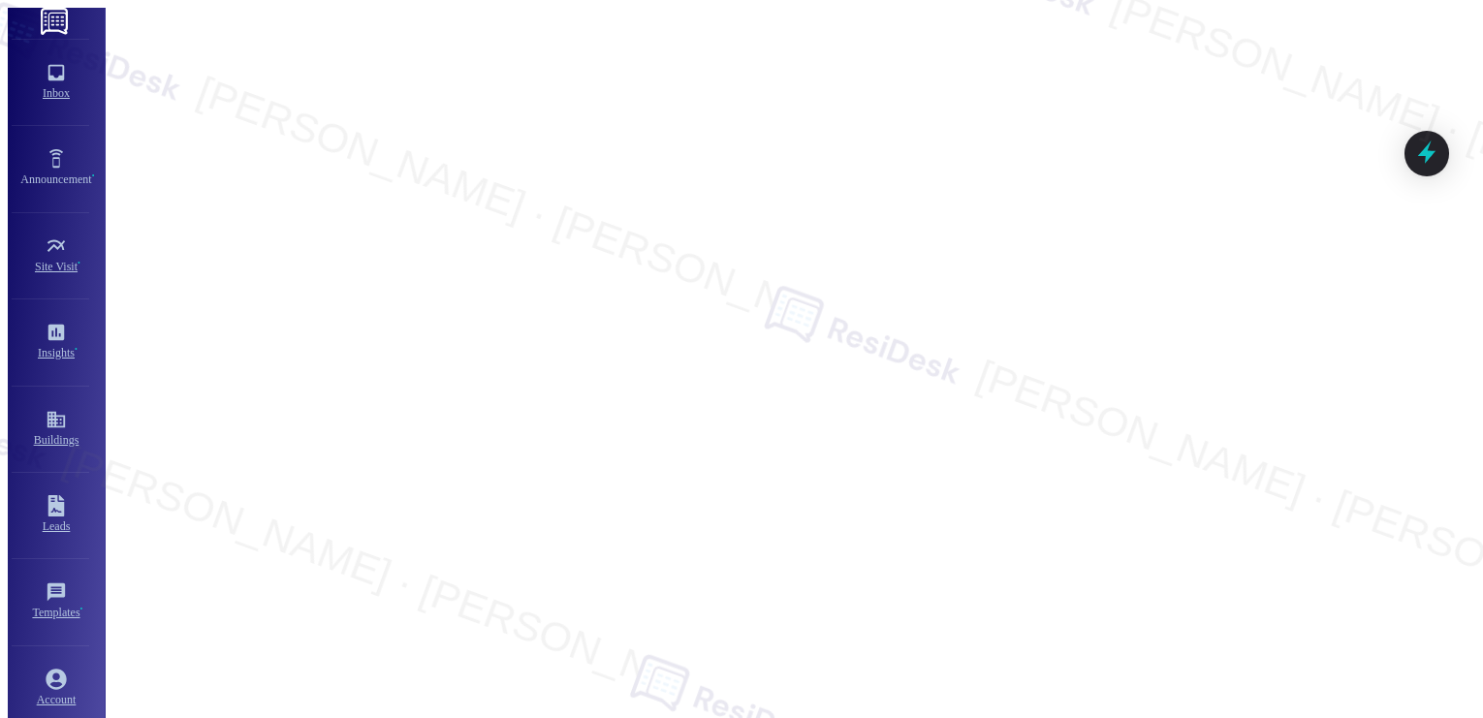
drag, startPoint x: 696, startPoint y: 644, endPoint x: 620, endPoint y: 644, distance: 75.6
type textarea "Hi {{first_name}}, thanks for checking in! I'm happy with my home."
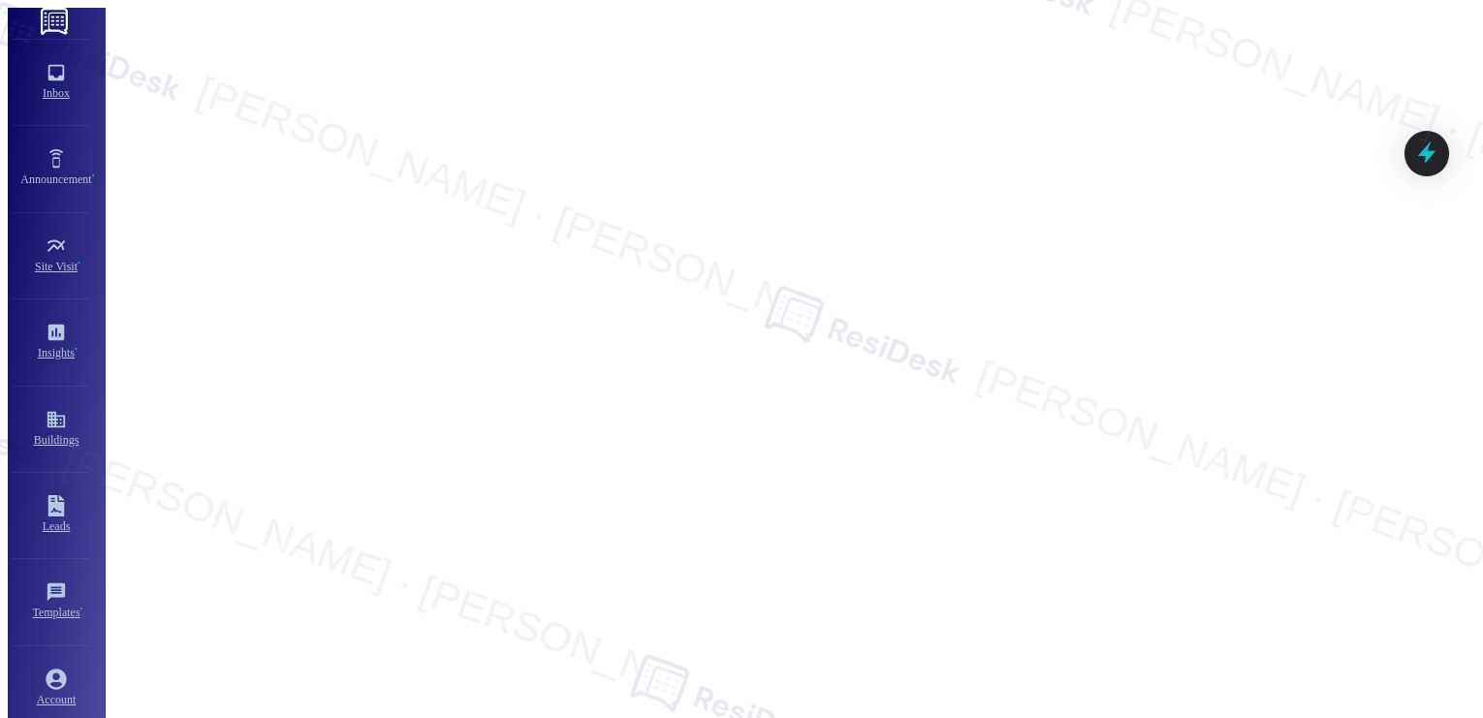
type textarea "Hey {{first_name}}, thanks for the update! I've added the dryer issue details a…"
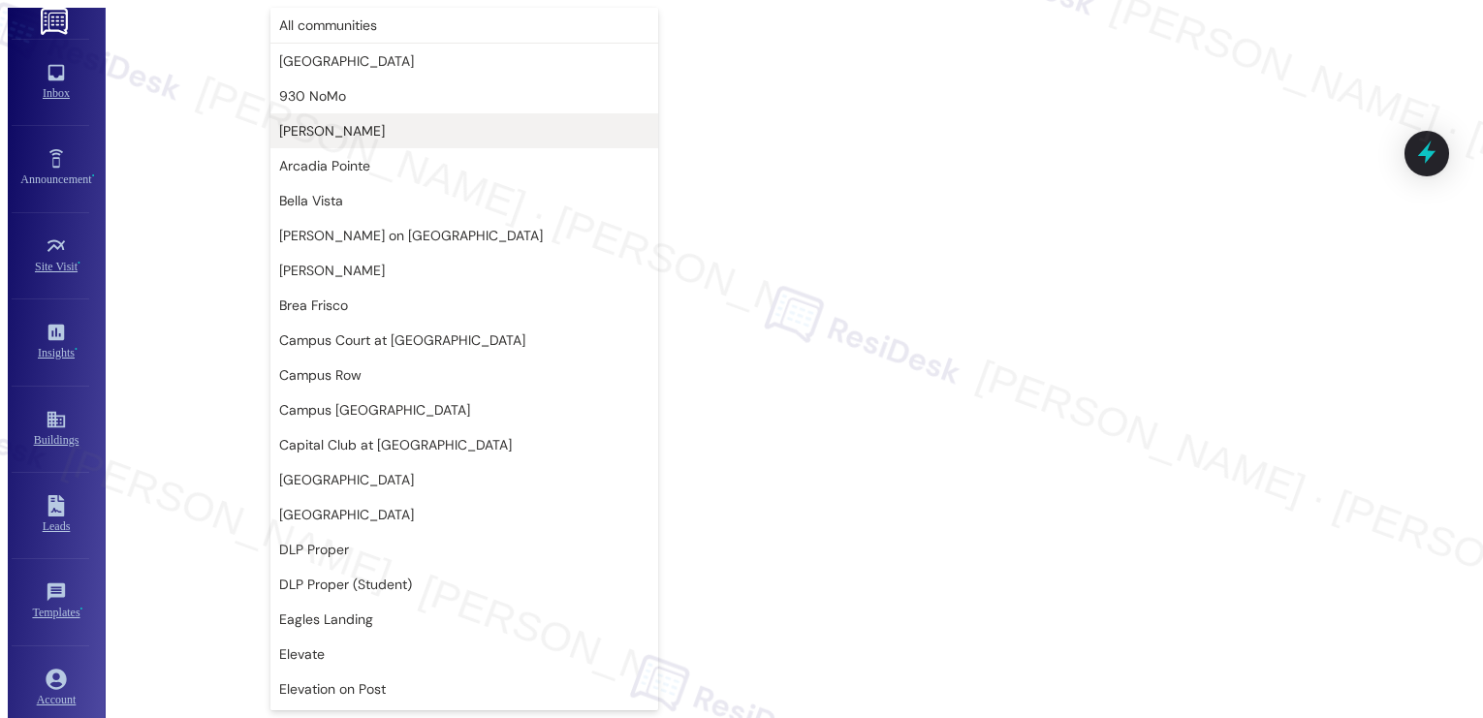
type textarea "Hi {{first_name}}, I understand you're hearing cats at night. I've submitted a …"
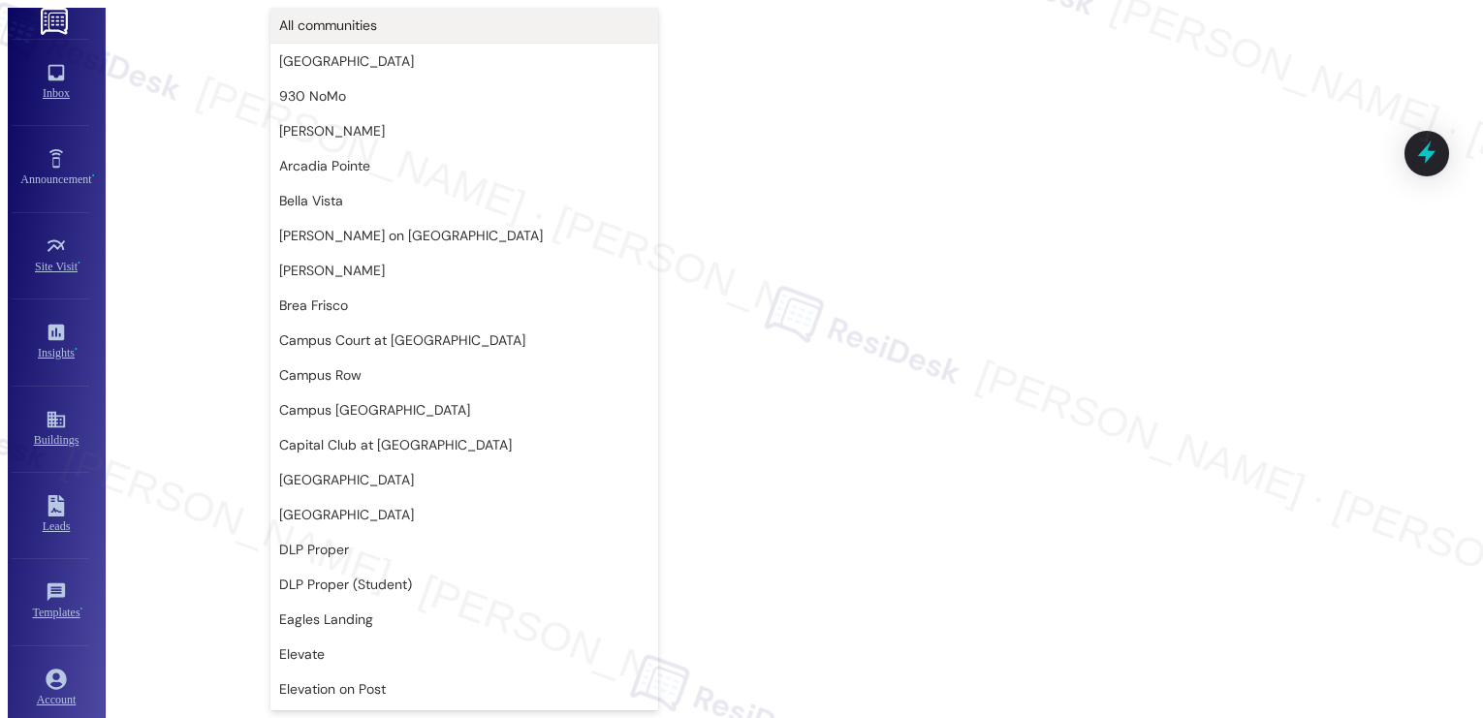
click at [377, 25] on span "All communities" at bounding box center [464, 25] width 370 height 19
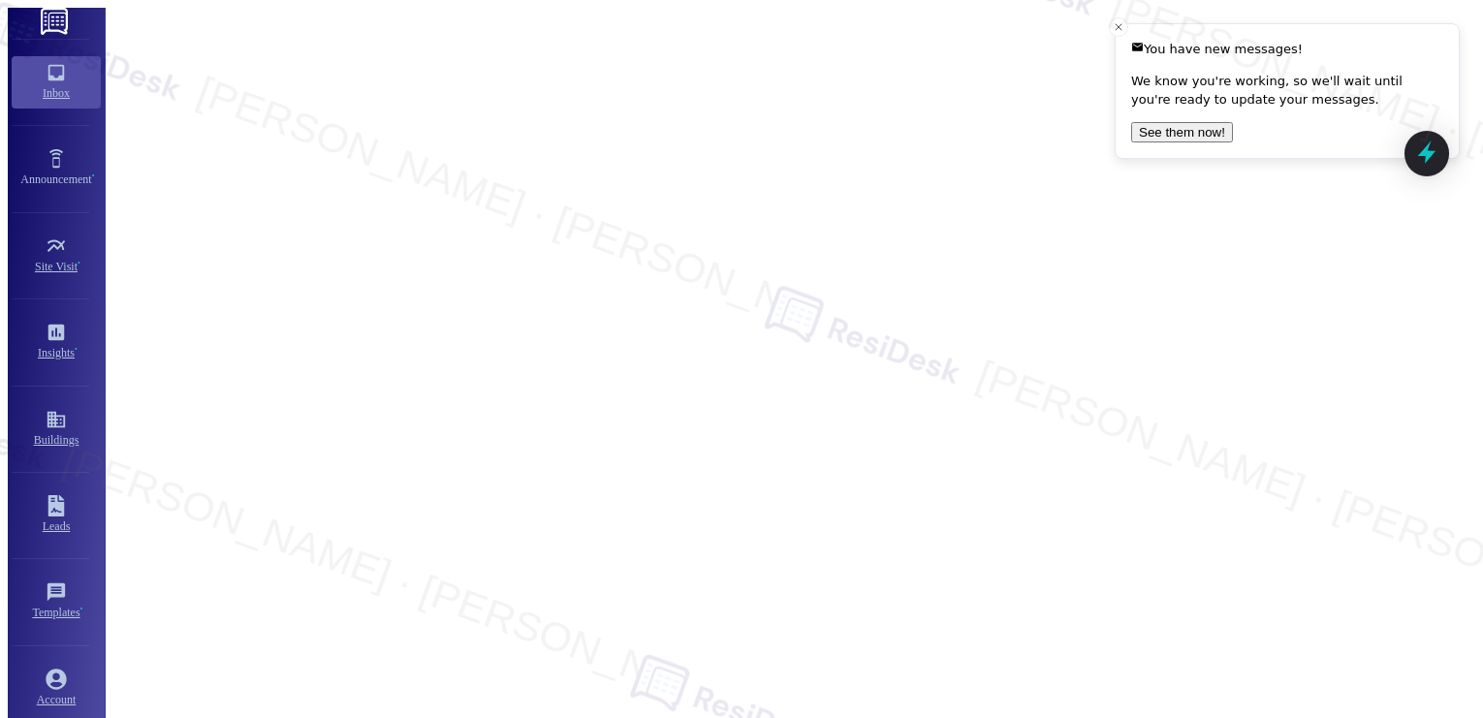
type textarea "Fetching suggested responses. Please feel free to read through the conversation…"
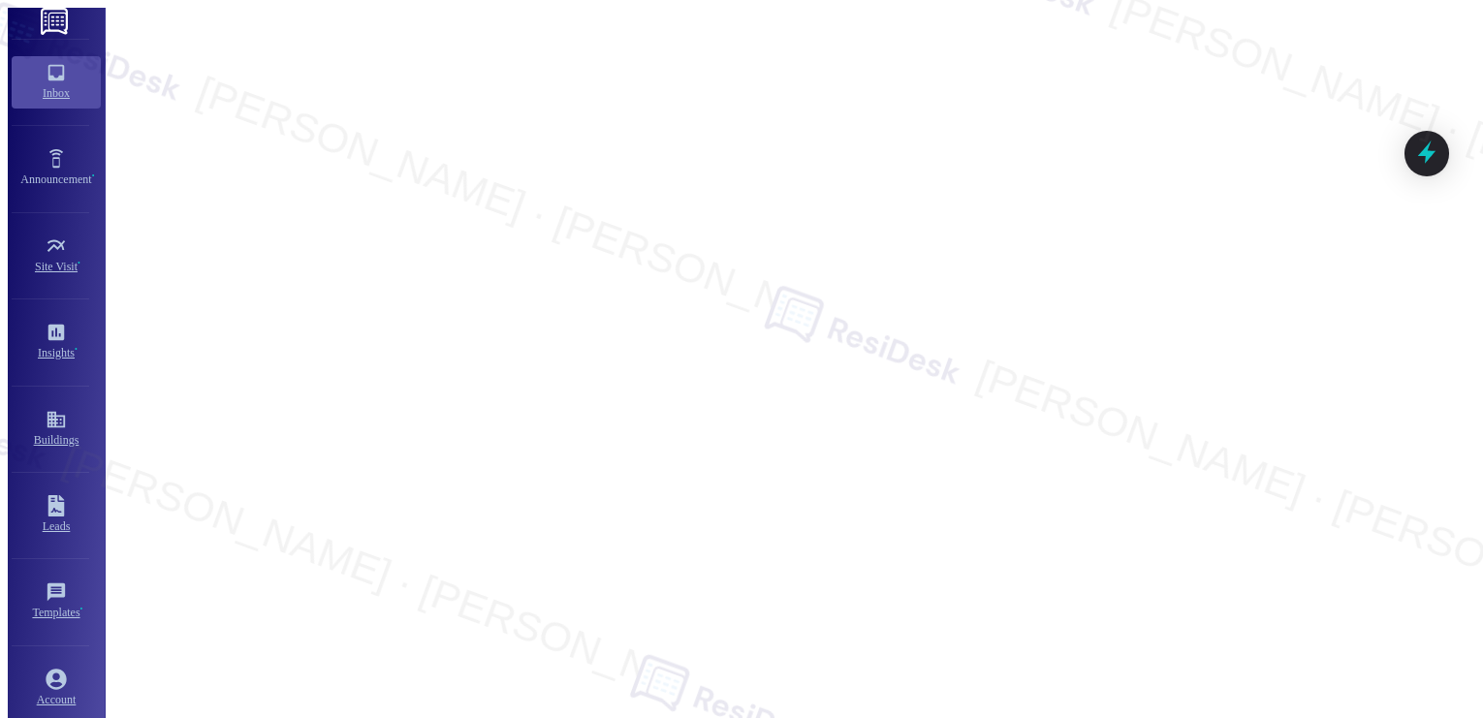
type textarea "Fetching suggested responses. Please feel free to read through the conversation…"
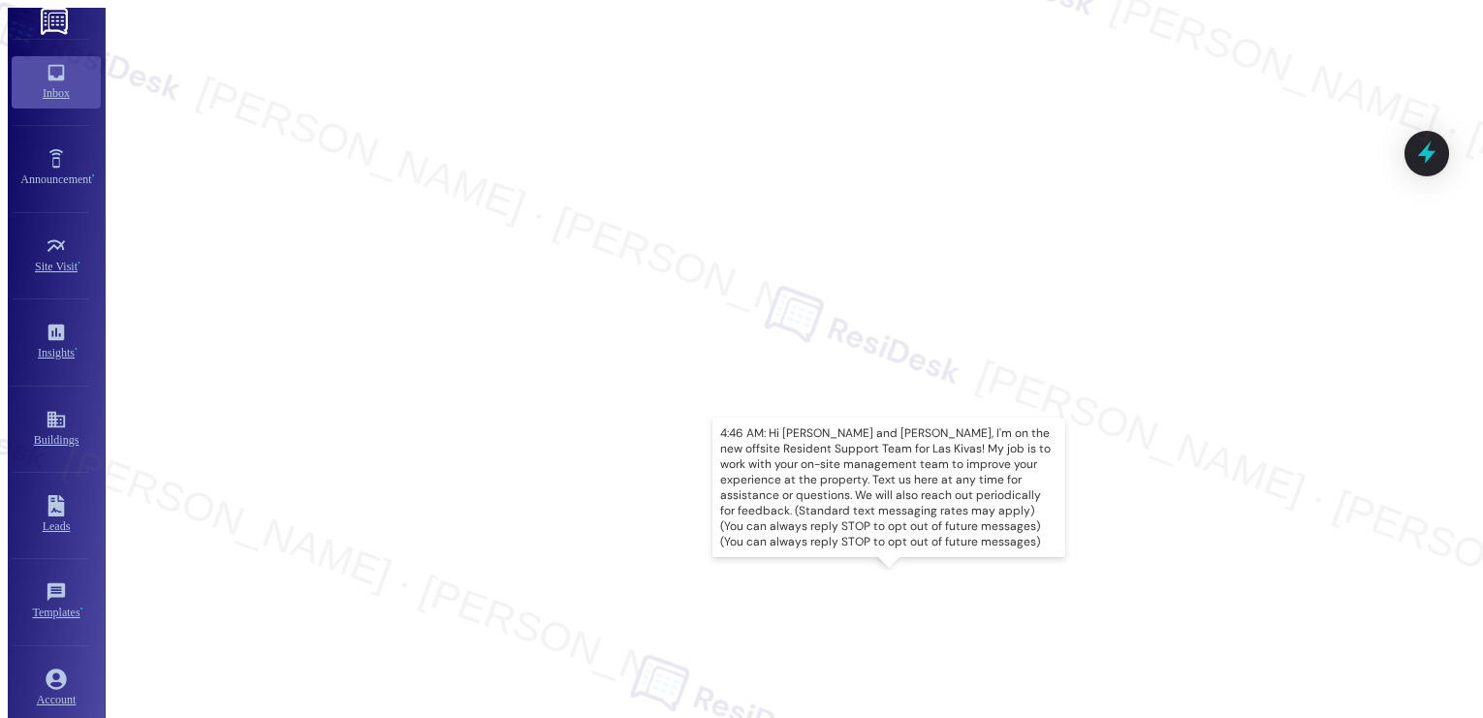
drag, startPoint x: 496, startPoint y: 485, endPoint x: 405, endPoint y: 570, distance: 124.8
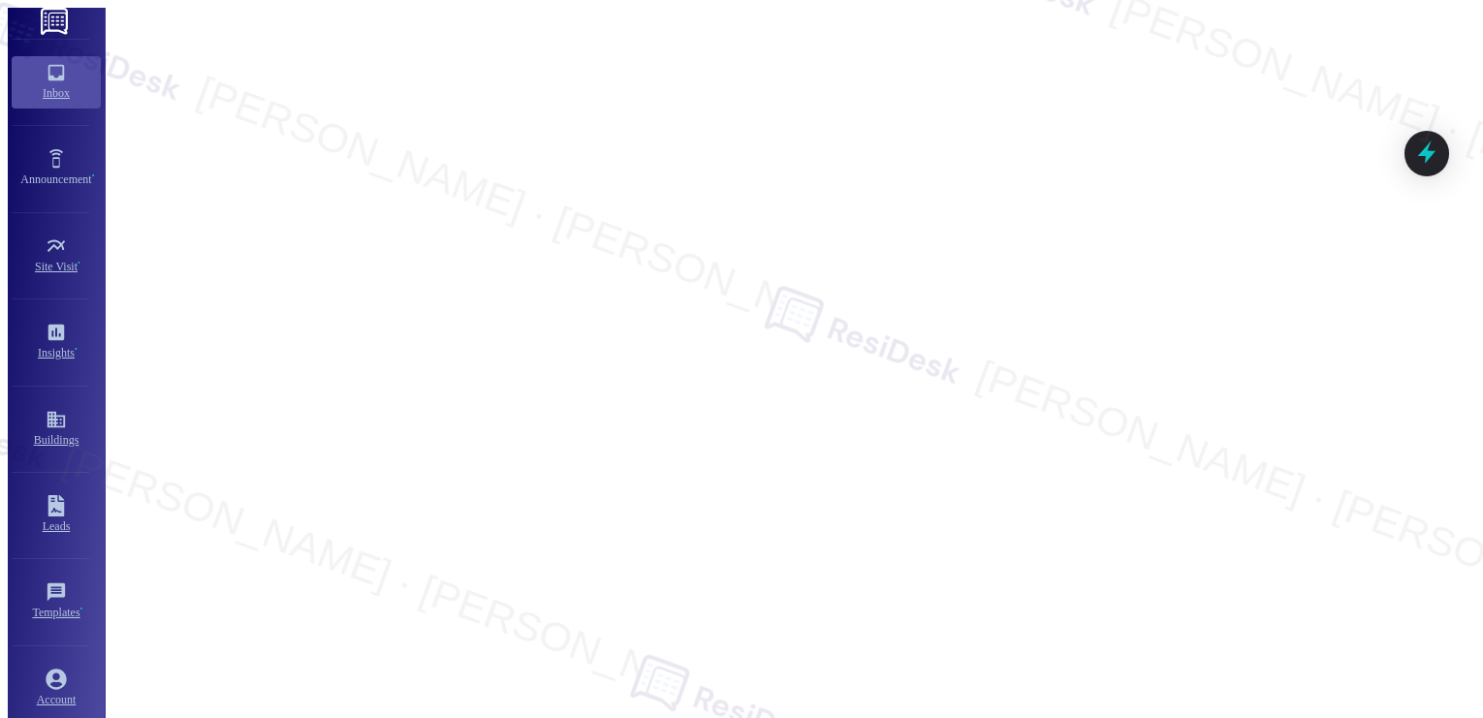
type textarea "Fetching suggested responses. Please feel free to read through the conversation…"
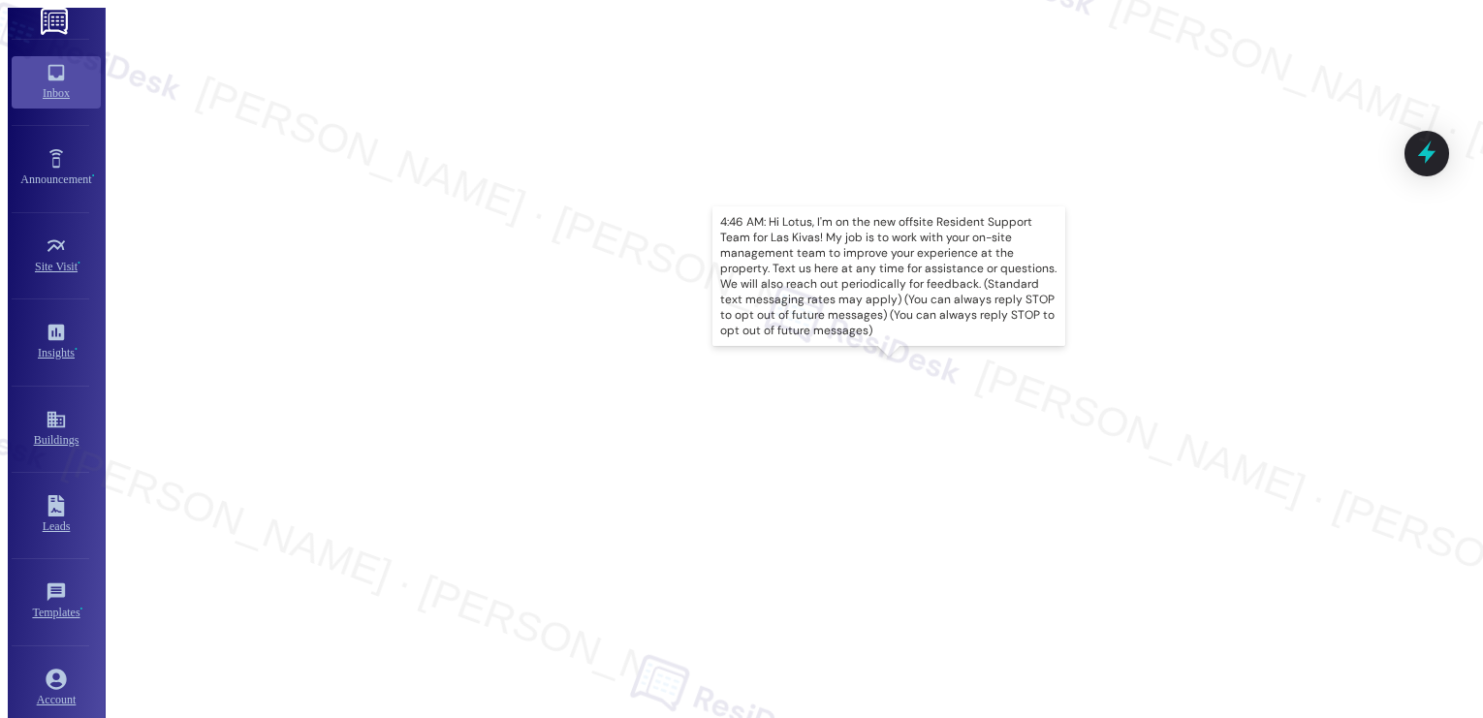
type textarea "Fetching suggested responses. Please feel free to read through the conversation…"
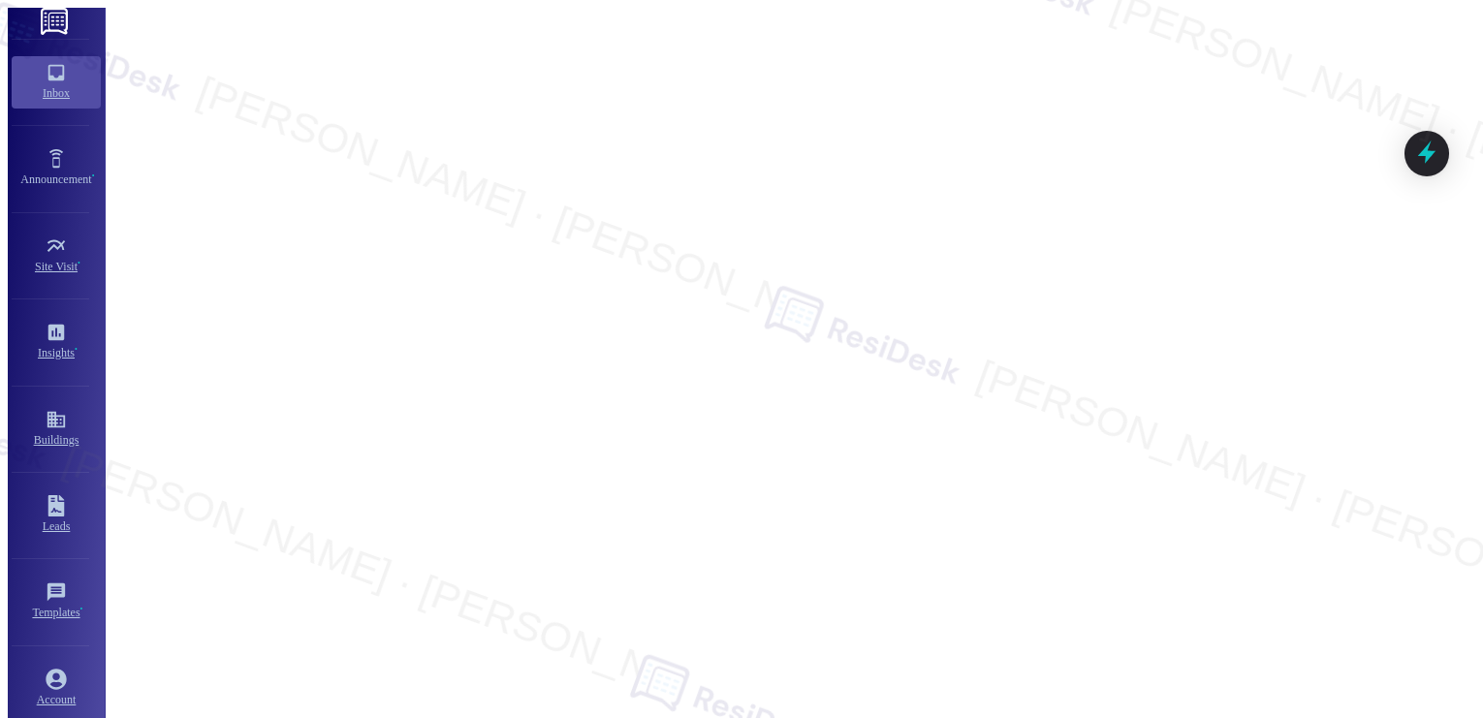
type textarea "Fetching suggested responses. Please feel free to read through the conversation…"
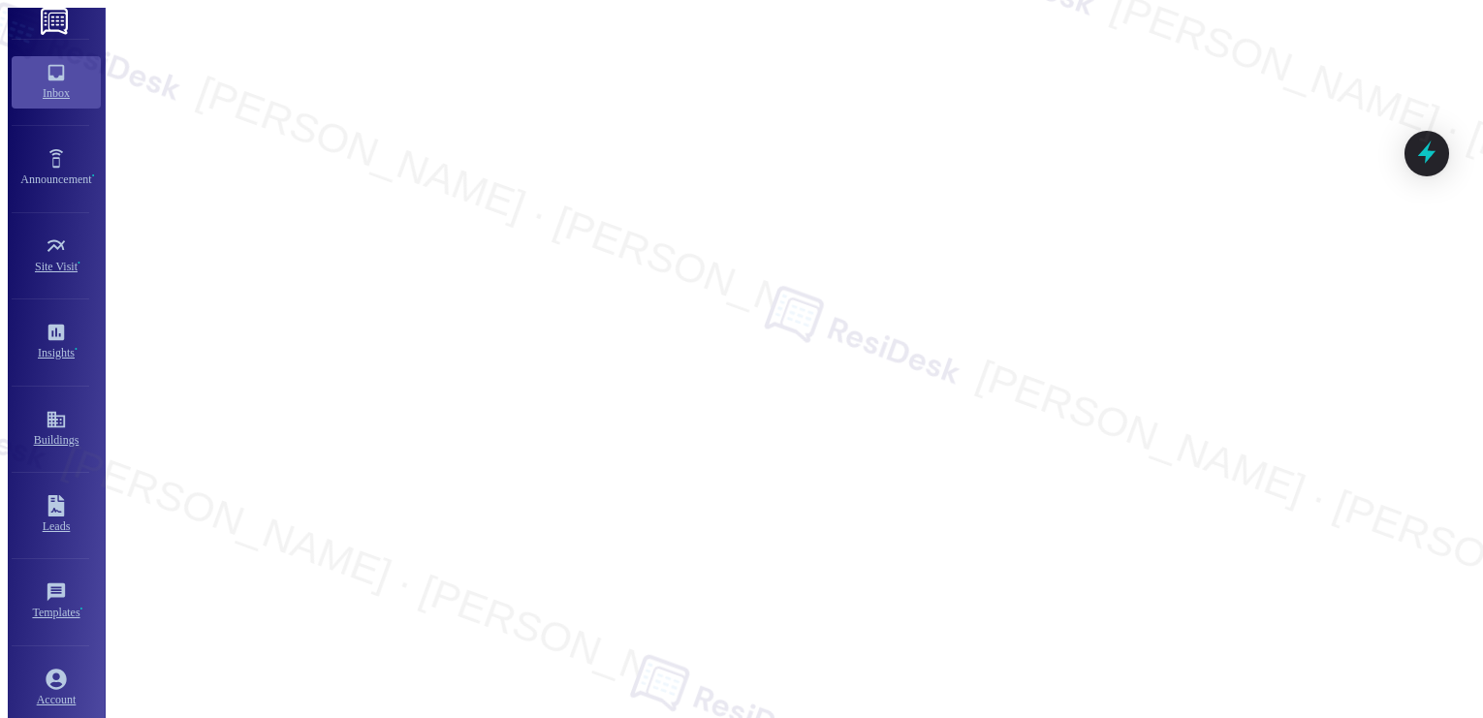
type textarea "Fetching suggested responses. Please feel free to read through the conversation…"
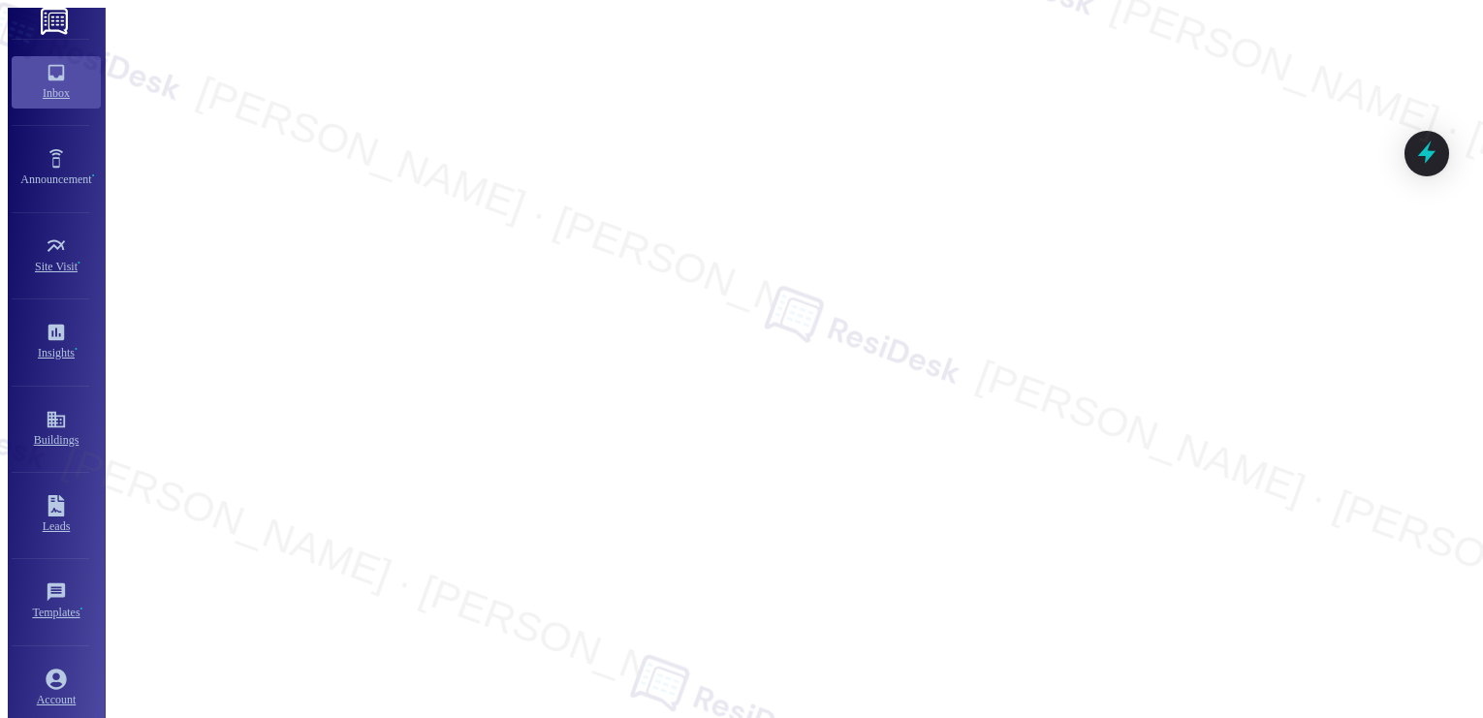
type textarea "Fetching suggested responses. Please feel free to read through the conversation…"
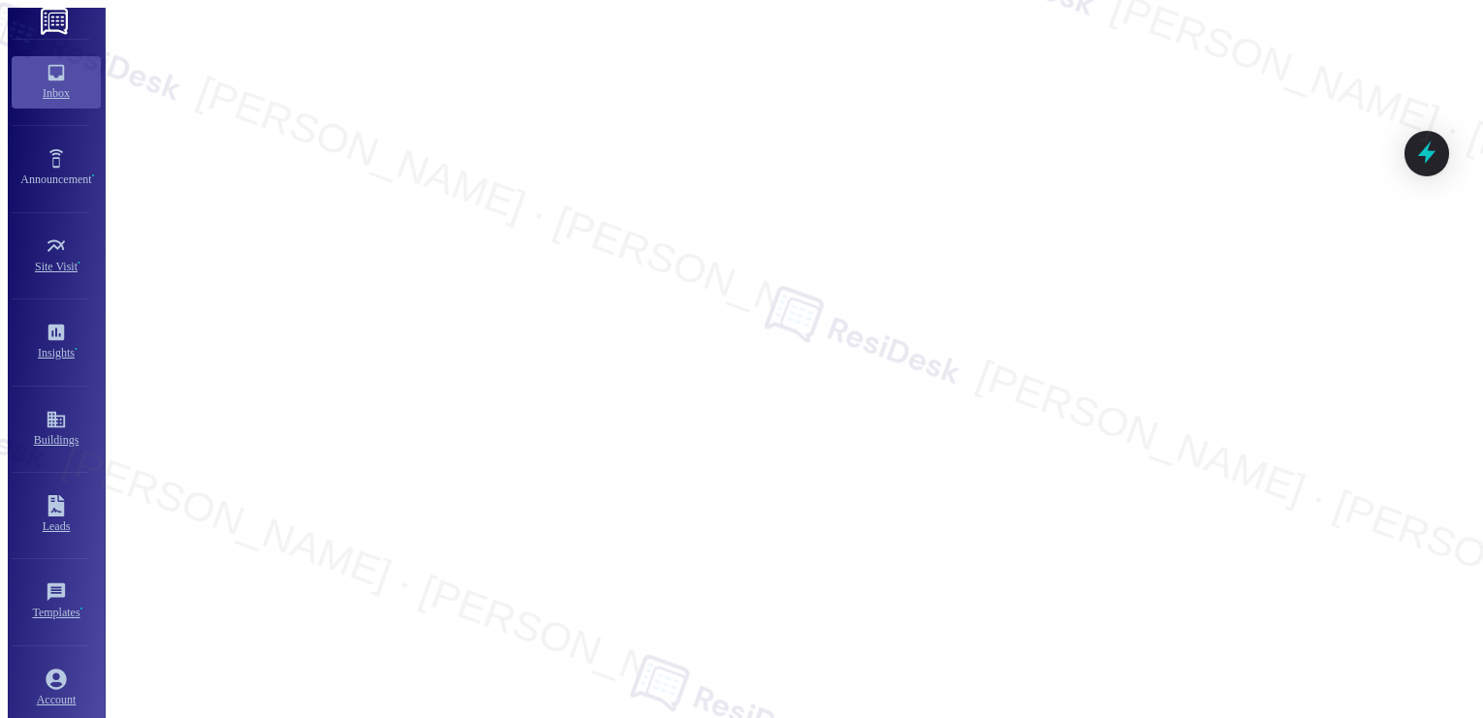
type textarea "Fetching suggested responses. Please feel free to read through the conversation…"
type textarea "Hi {{first_name}}, I understand your concern about the rent and water bill. Let…"
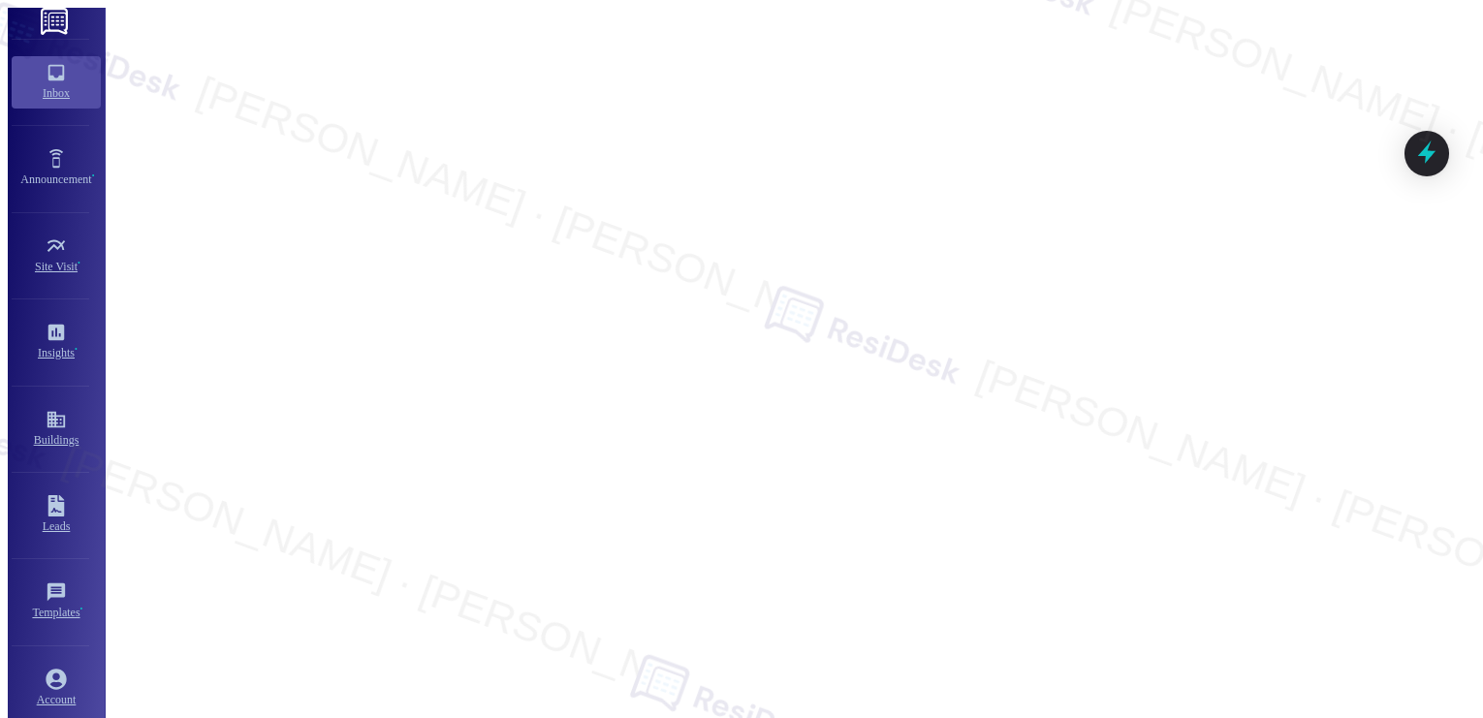
scroll to position [2683, 0]
type textarea "Fetching suggested responses. Please feel free to read through the conversation…"
type textarea "{{first_name}}, I understand your concern about the building-to-elevator access…"
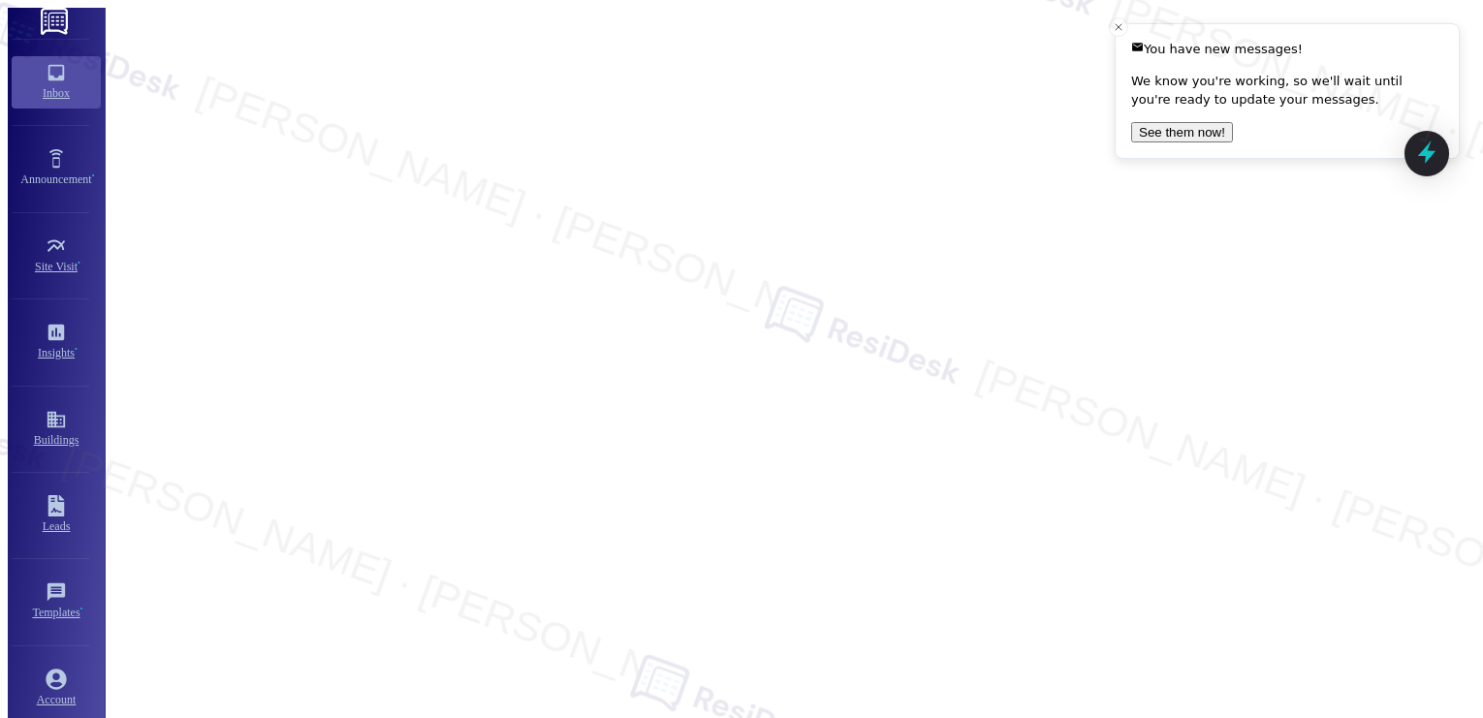
scroll to position [150, 0]
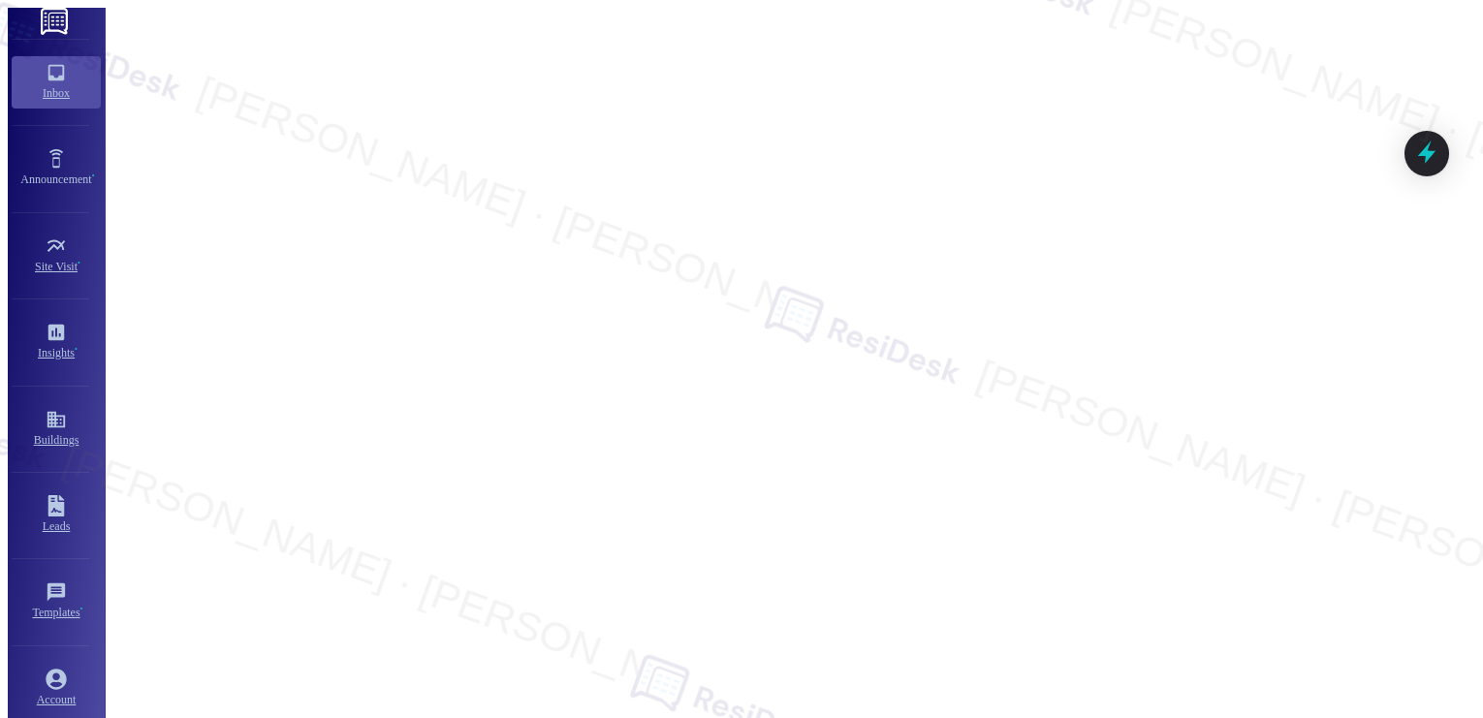
type textarea "Fetching suggested responses. Please feel free to read through the conversation…"
type textarea "Hey {{first_name}}, you're very welcome! I'm happy to help in any way I can. Pl…"
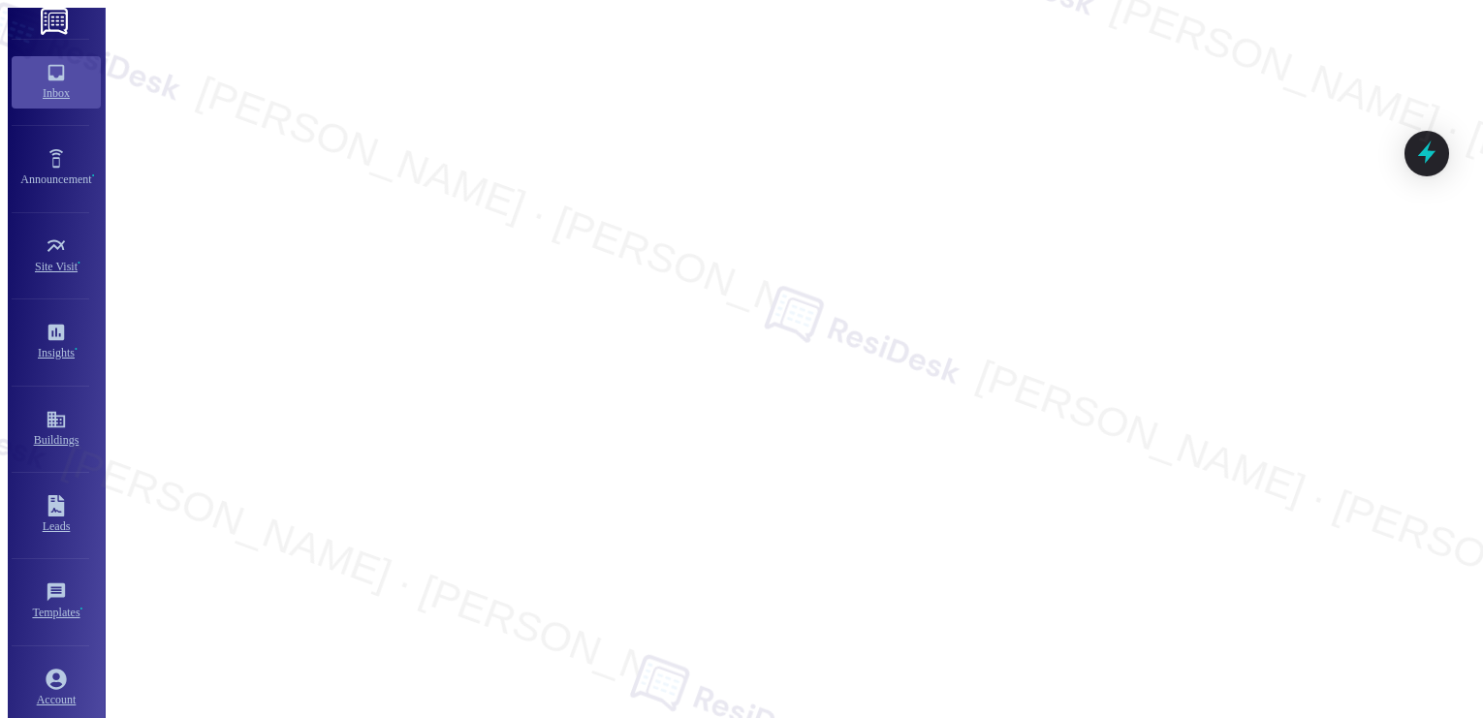
scroll to position [2558, 0]
type textarea "Fetching suggested responses. Please feel free to read through the conversation…"
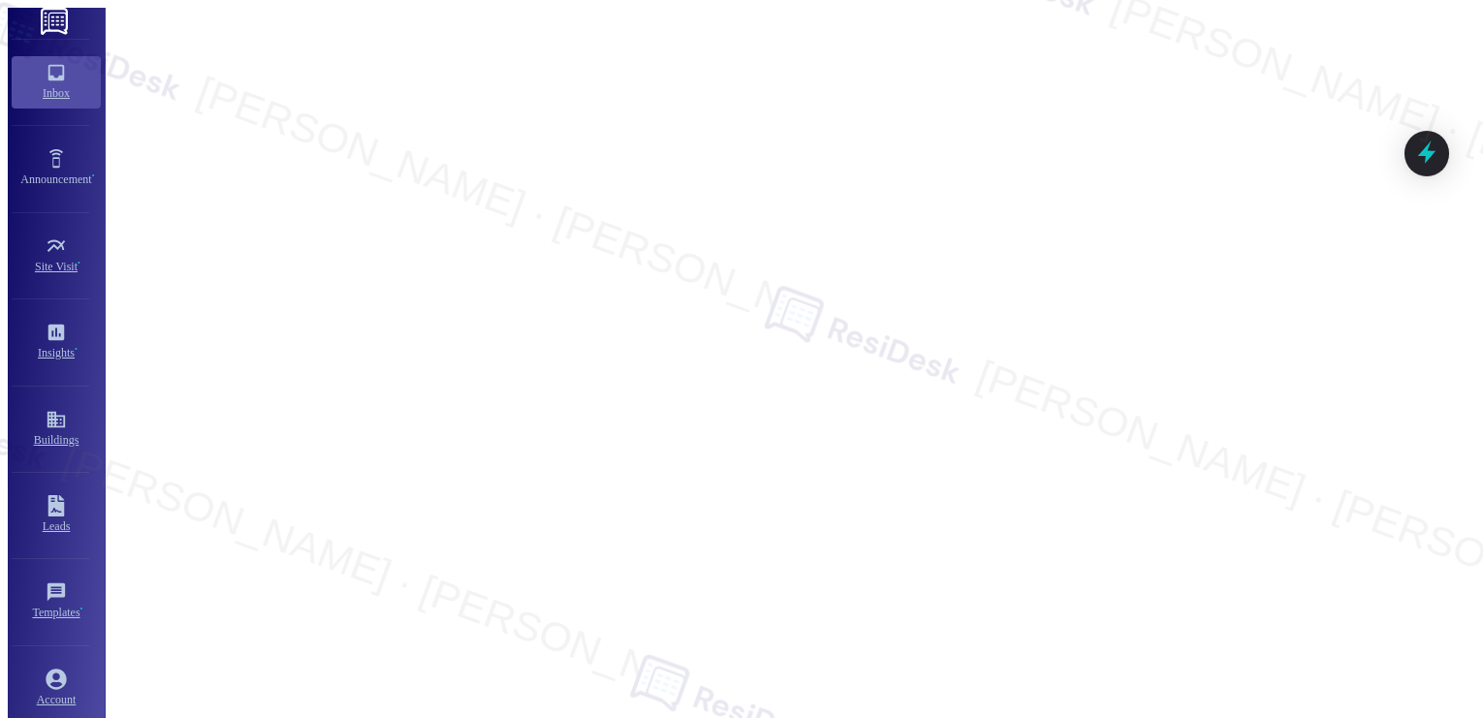
type textarea "Fetching suggested responses. Please feel free to read through the conversation…"
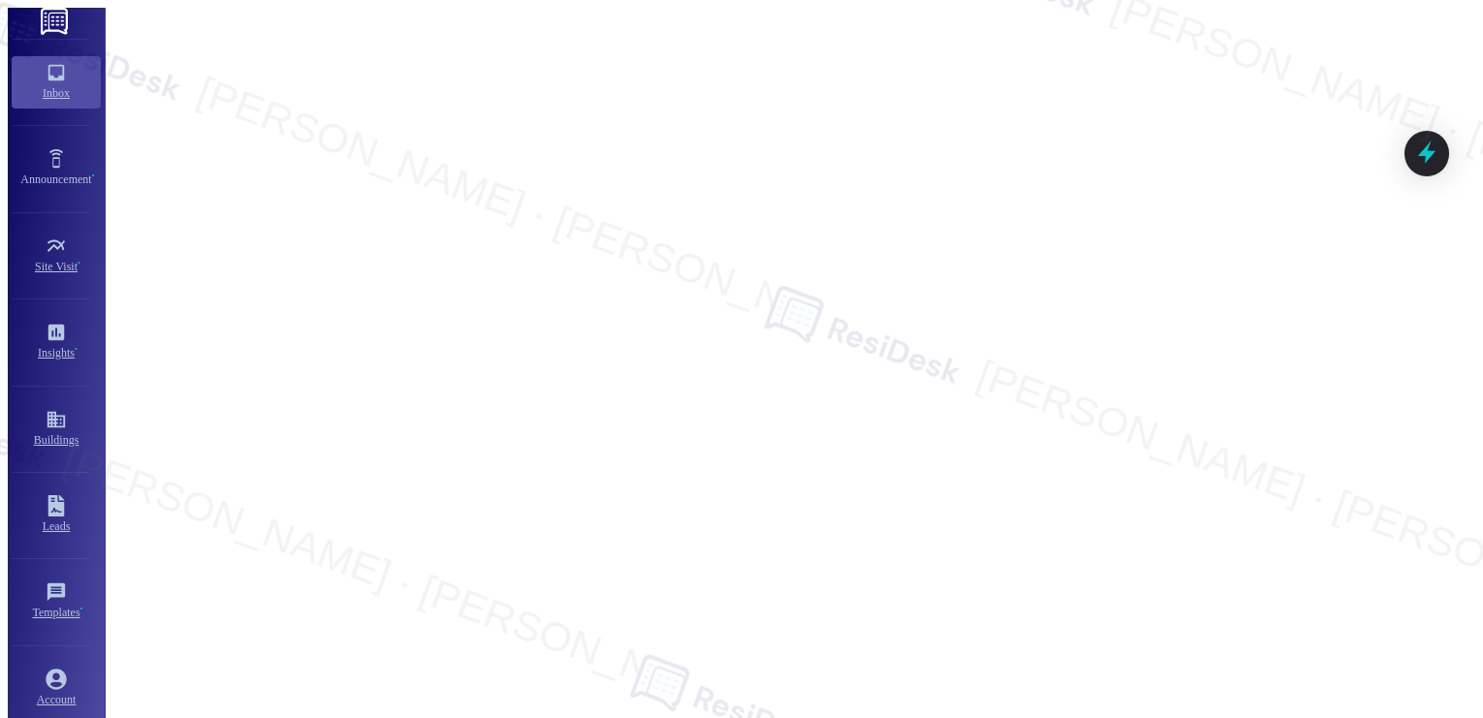
scroll to position [3027, 0]
type textarea "Hi {{first_name}}! Yes, the pool is open daily until 8 PM. Enjoy your swim!"
type textarea "Hi {{first_name}}! I'm happy to help. To clarify, are you asking if you can tex…"
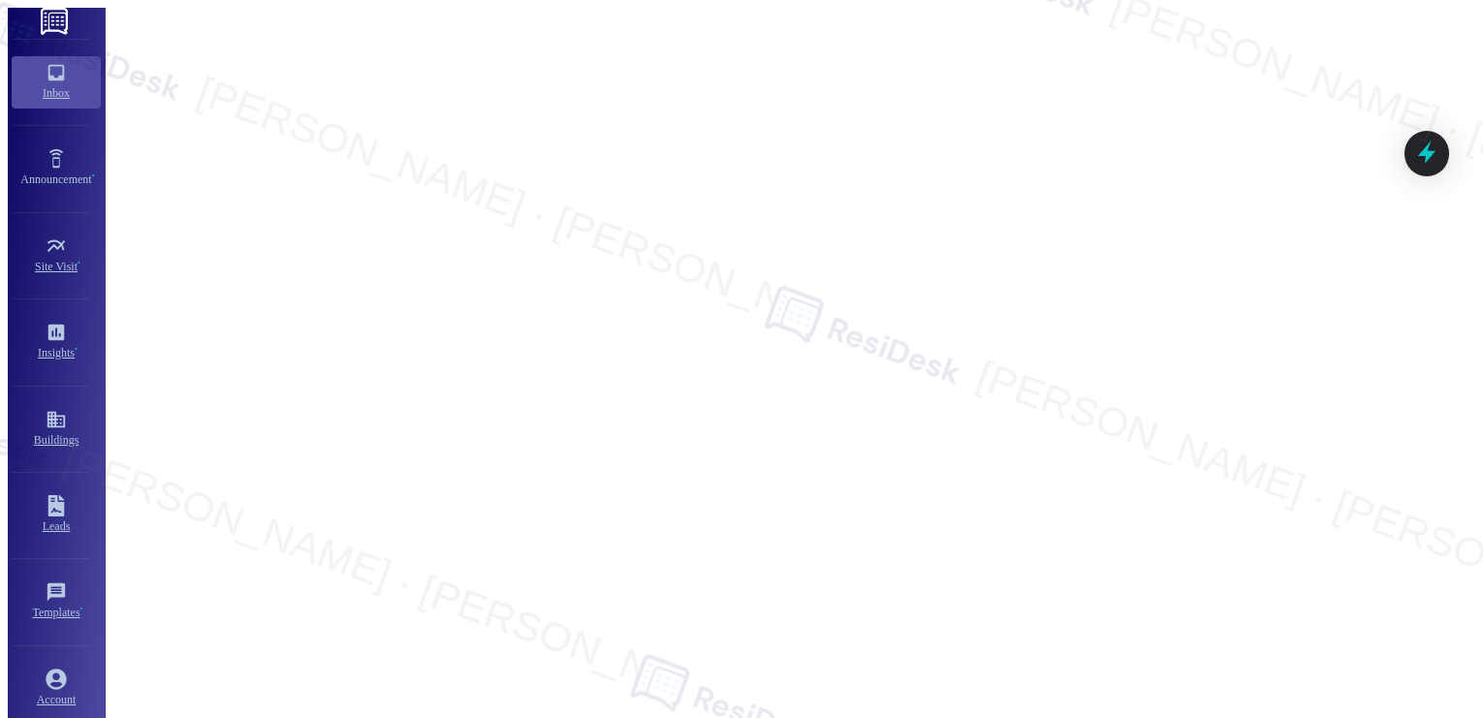
type textarea "Fetching suggested responses. Please feel free to read through the conversation…"
type textarea "Hi {{first_name}}! I'll follow up with the team to see if we can provide paint …"
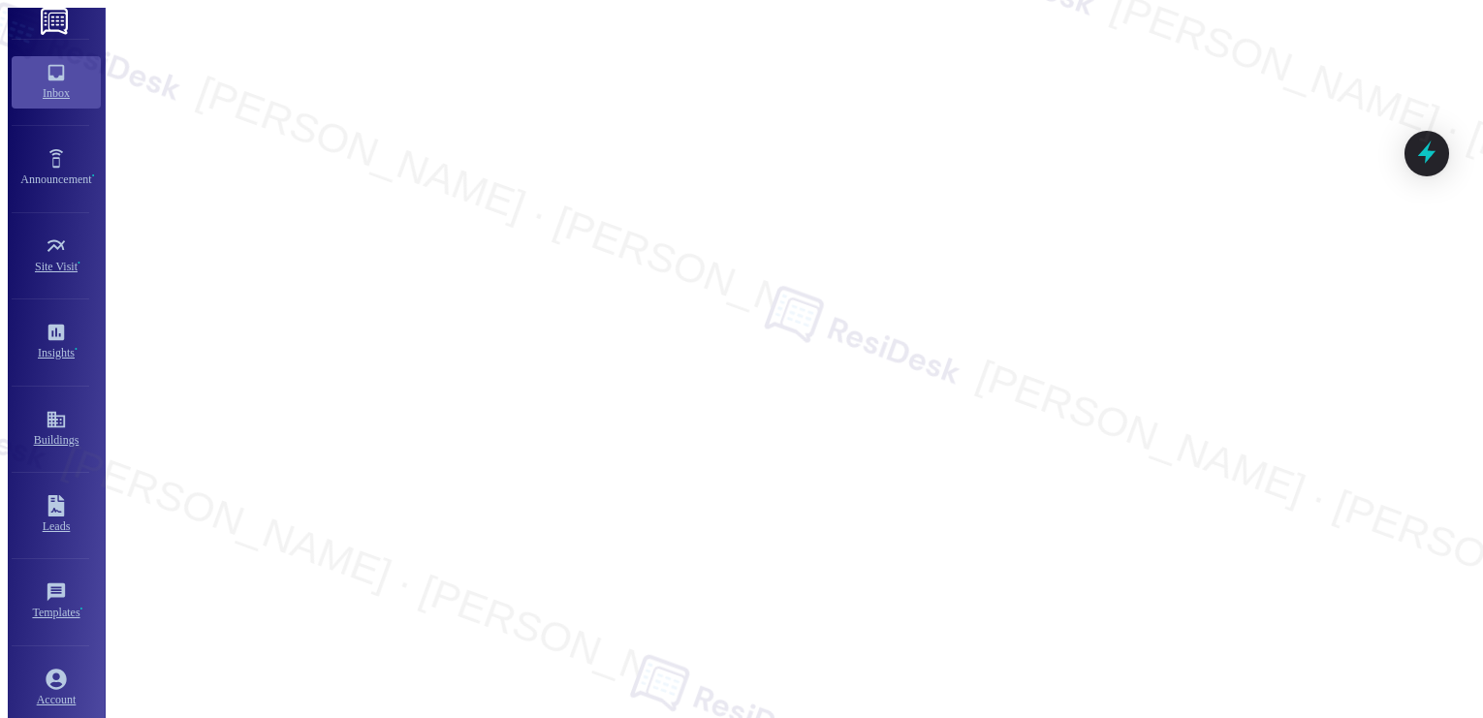
type textarea "Fetching suggested responses. Please feel free to read through the conversation…"
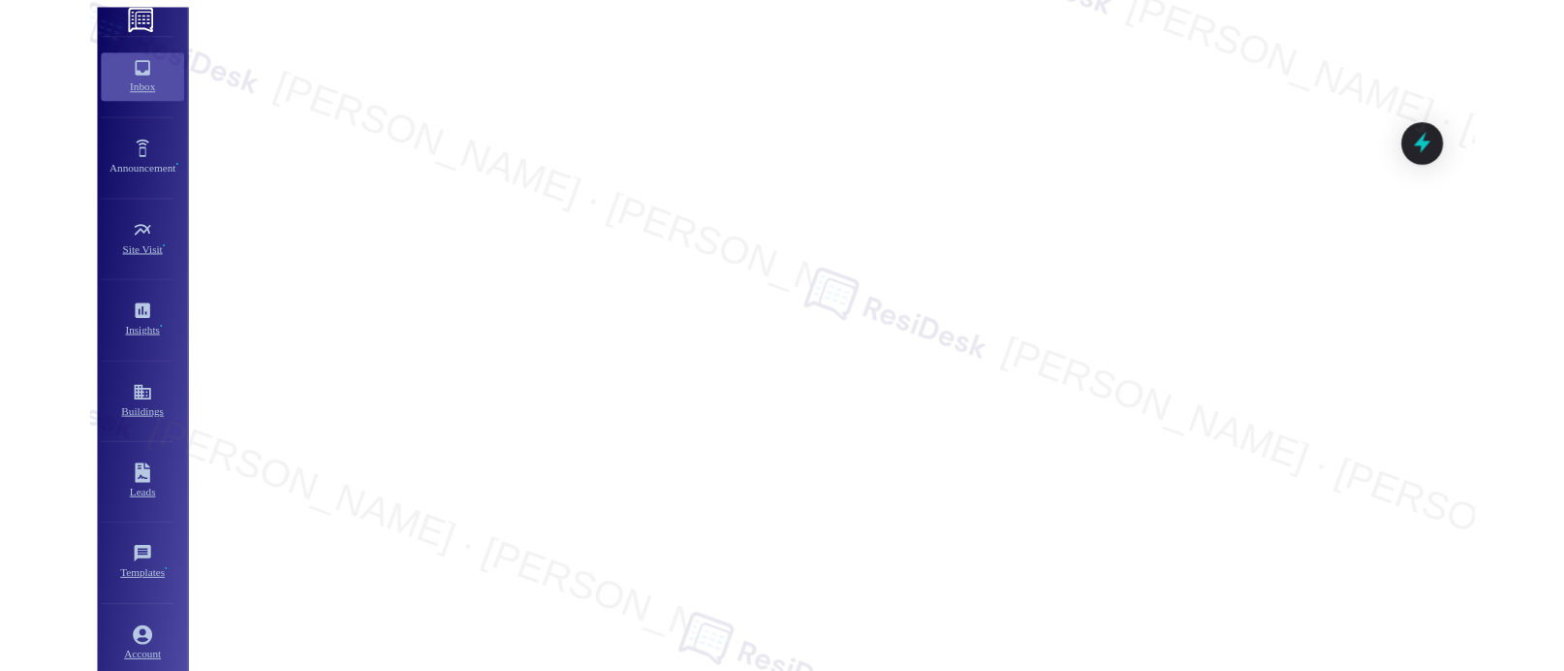
scroll to position [3881, 0]
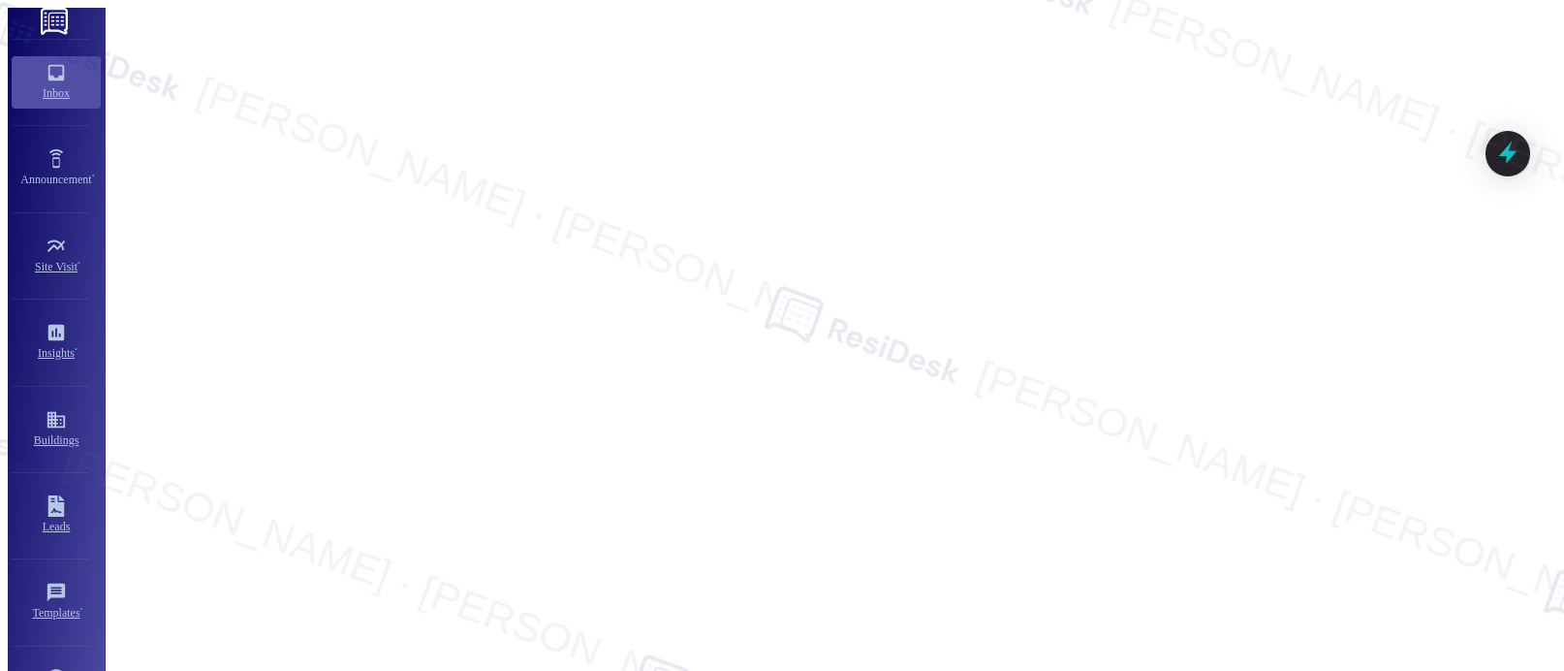
type textarea "Hi {{first_name}}! Thanks for the thumbs up! We're here to help with any questi…"
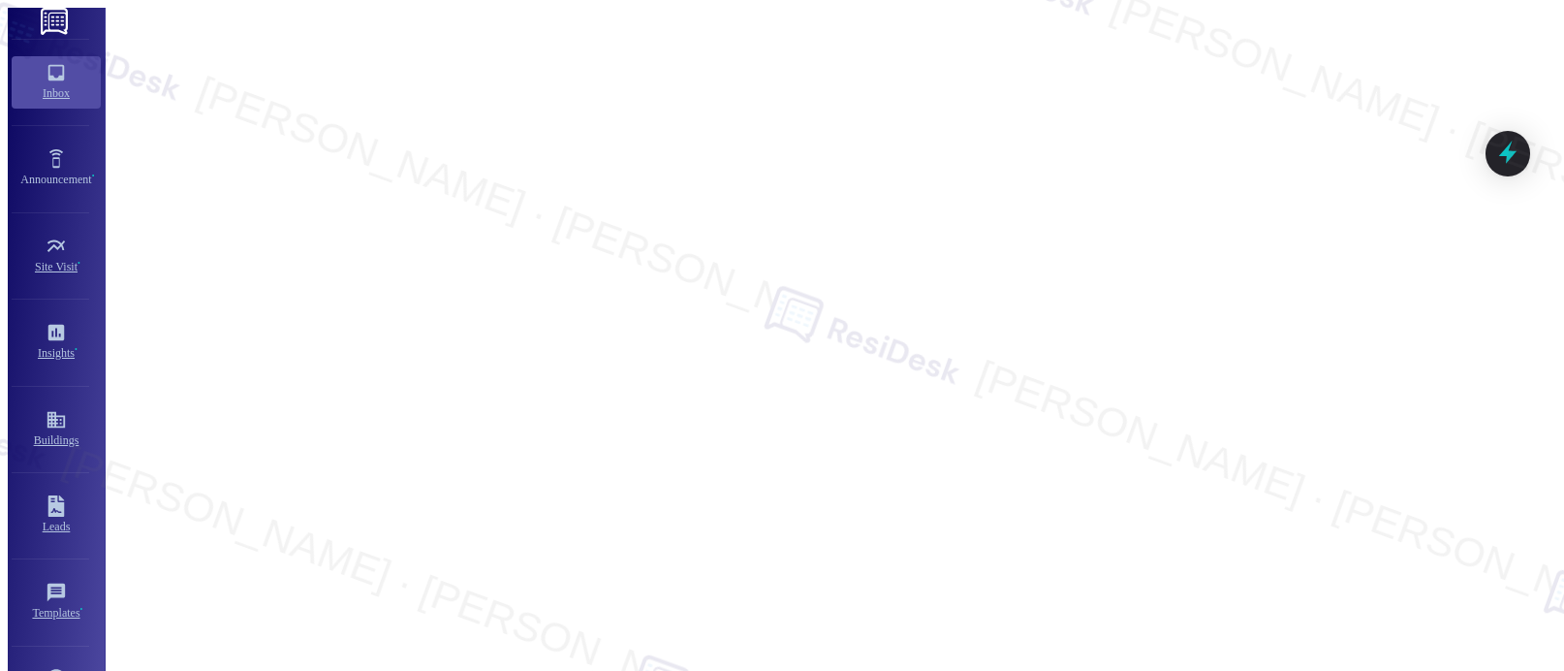
scroll to position [144, 0]
type textarea "Fetching suggested responses. Please feel free to read through the conversation…"
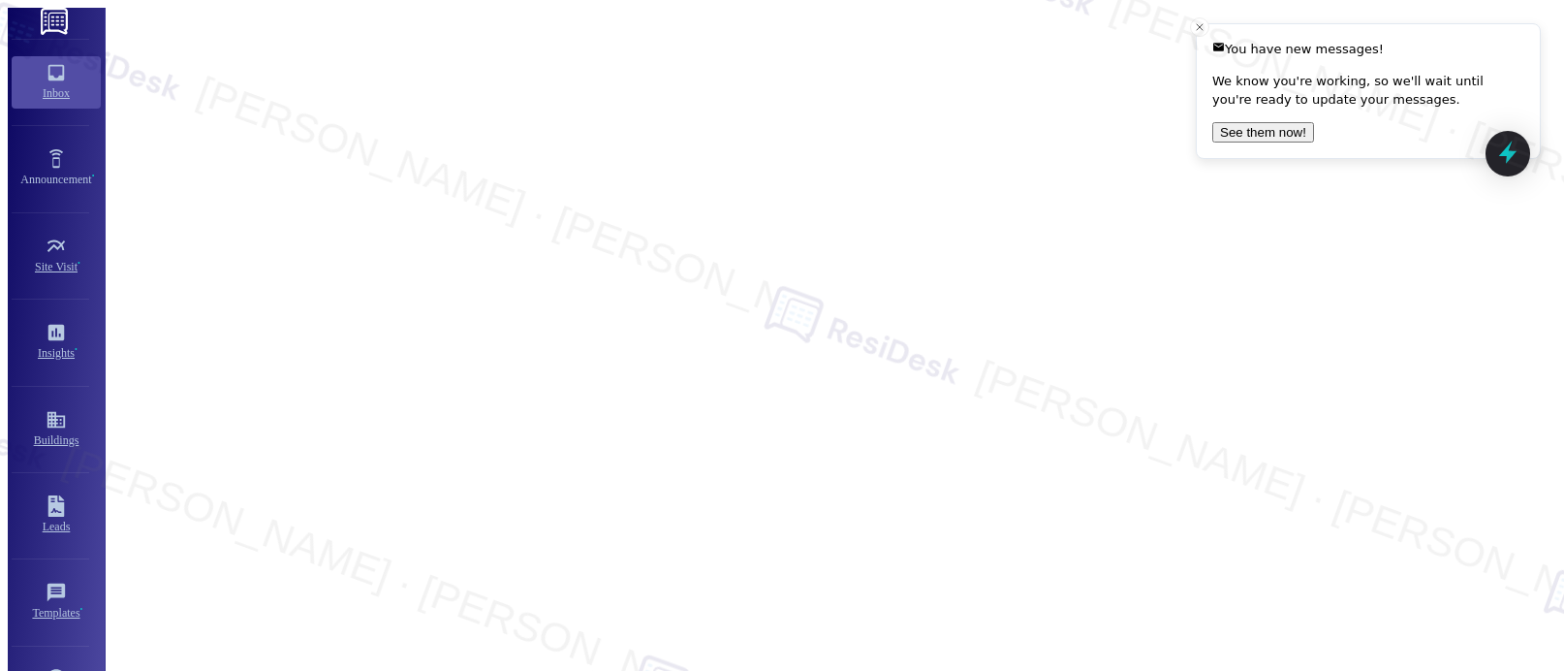
scroll to position [0, 0]
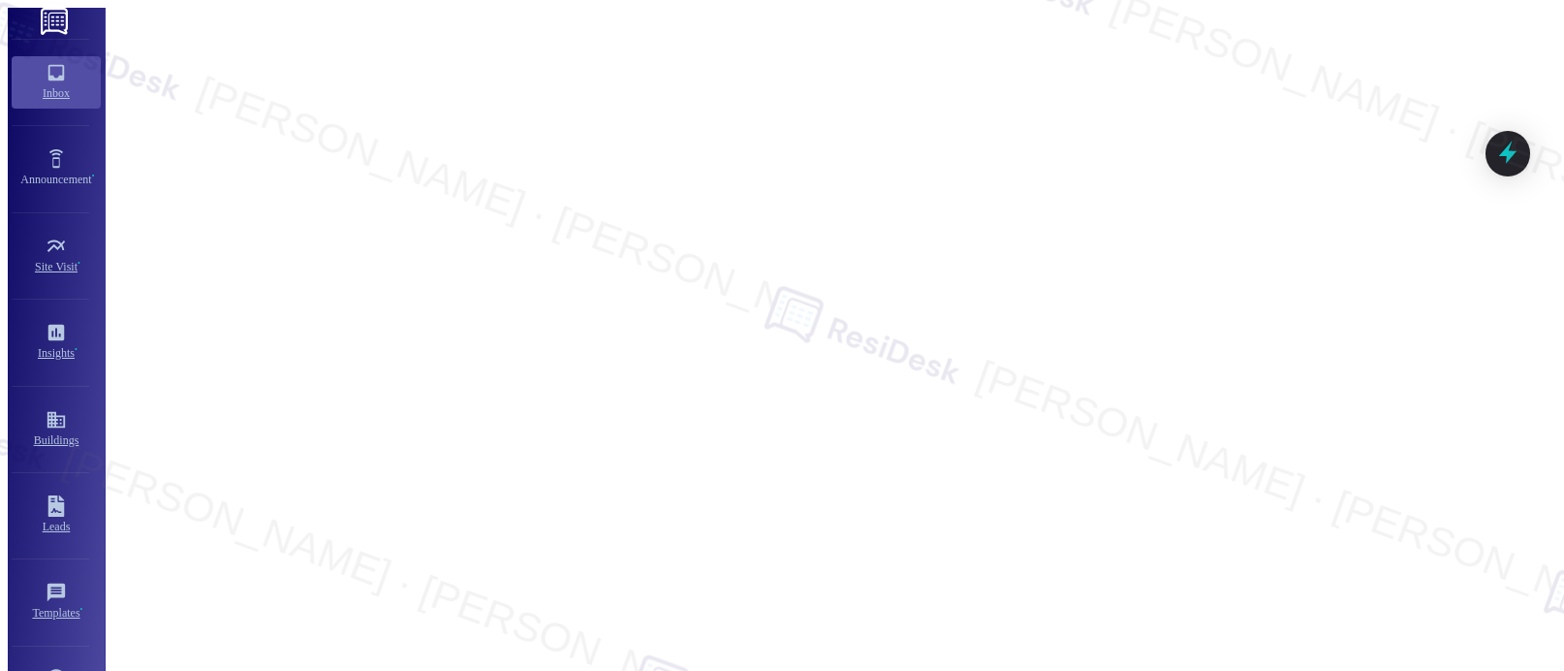
scroll to position [1509, 0]
type textarea "Hi {{first_name}}, I understand your frustration. I'm here to help in any way I…"
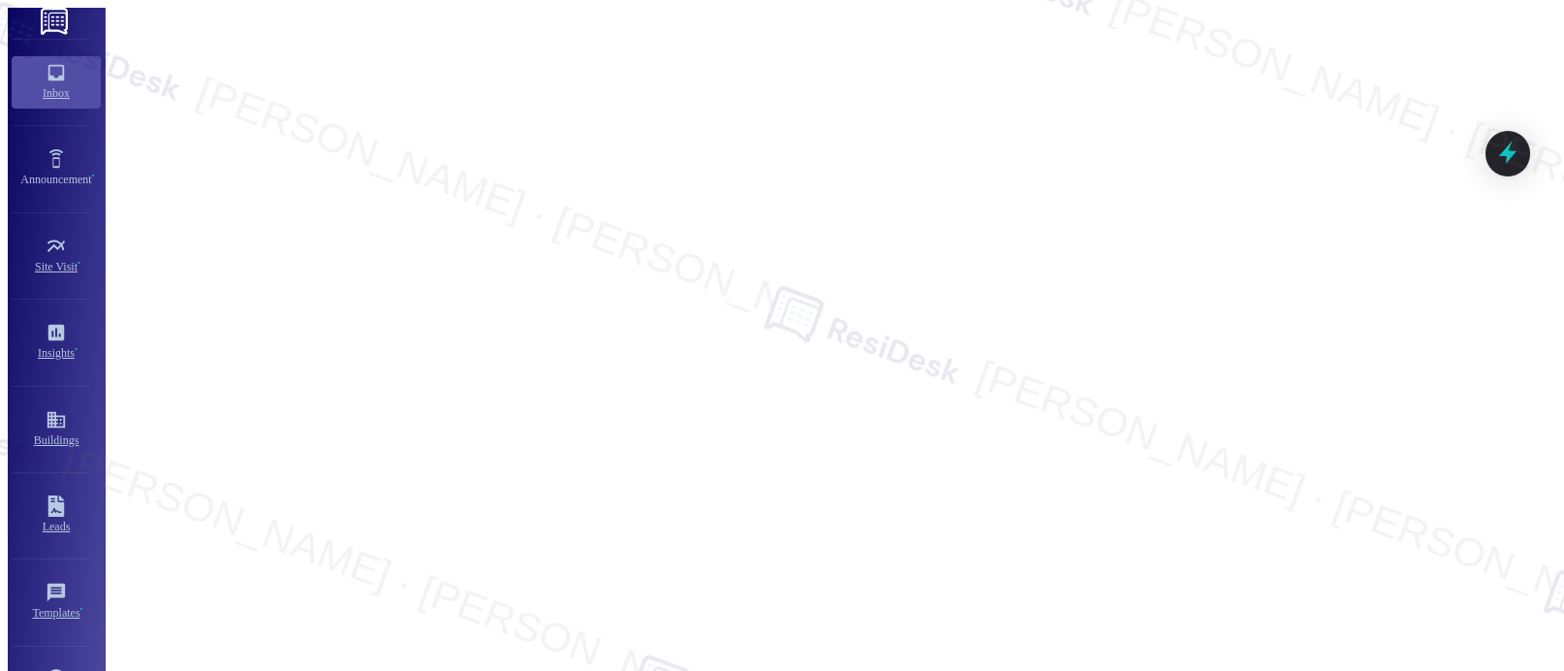
type textarea "Hey {{first_name}}, I'm happy to help! I see you're all set for now. Please let…"
type textarea "Fetching suggested responses. Please feel free to read through the conversation…"
